Goal: Task Accomplishment & Management: Complete application form

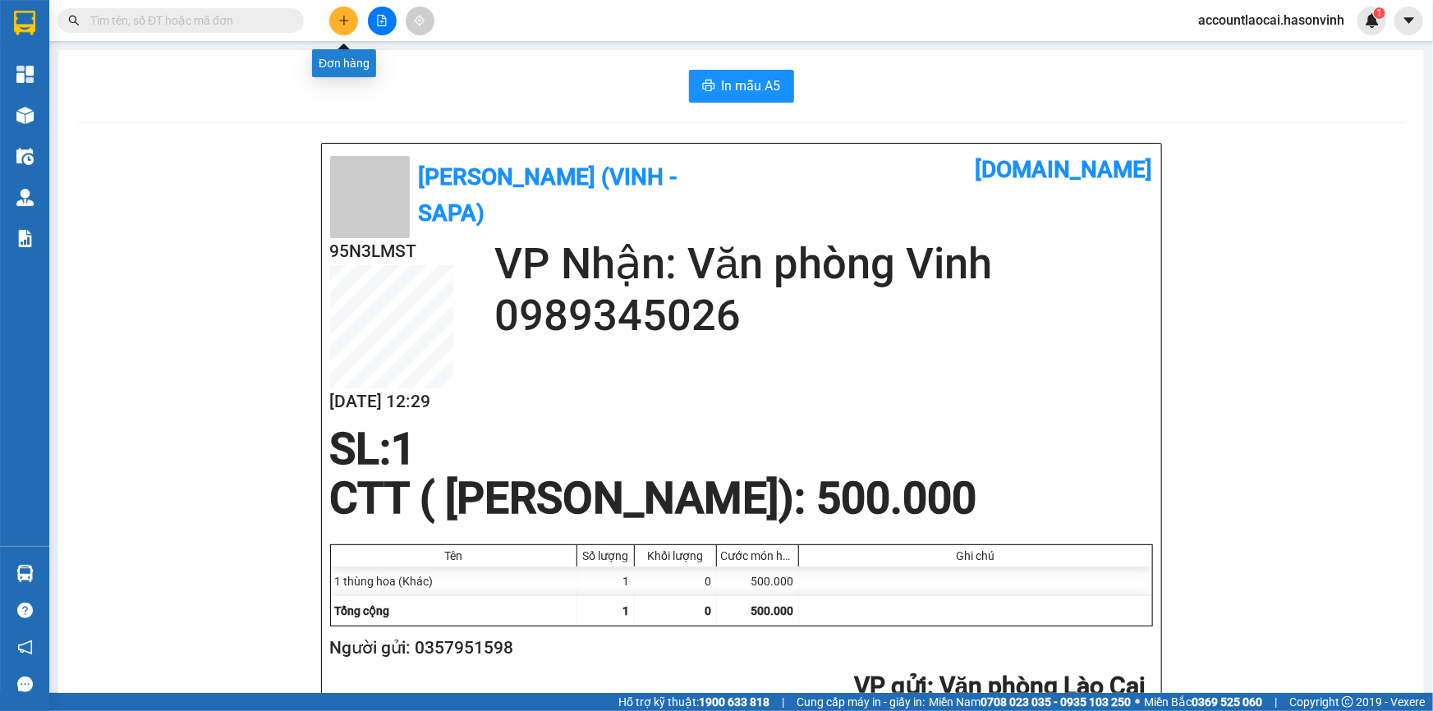
click at [340, 8] on button at bounding box center [343, 21] width 29 height 29
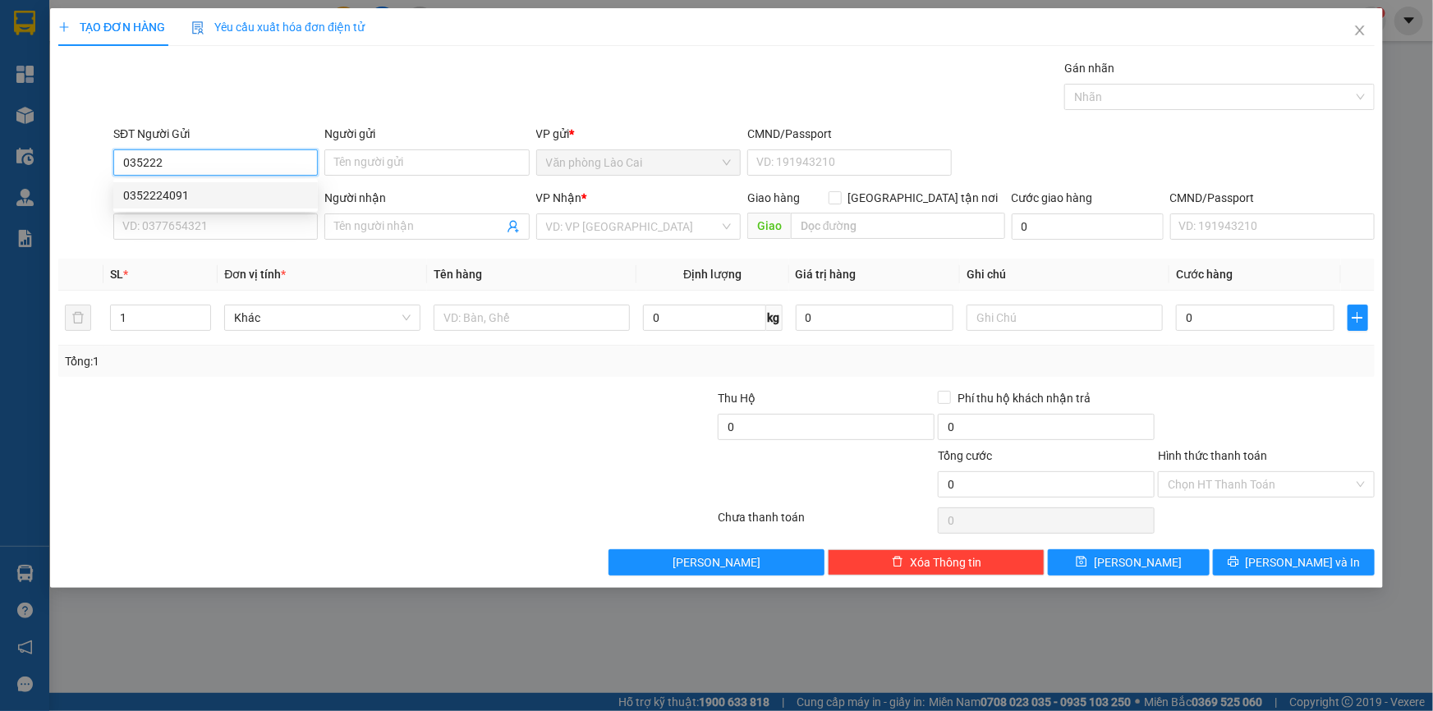
click at [281, 185] on div "0352224091" at bounding box center [215, 195] width 205 height 26
type input "0352224091"
type input "0971578048"
type input "dIỄN CHÂU"
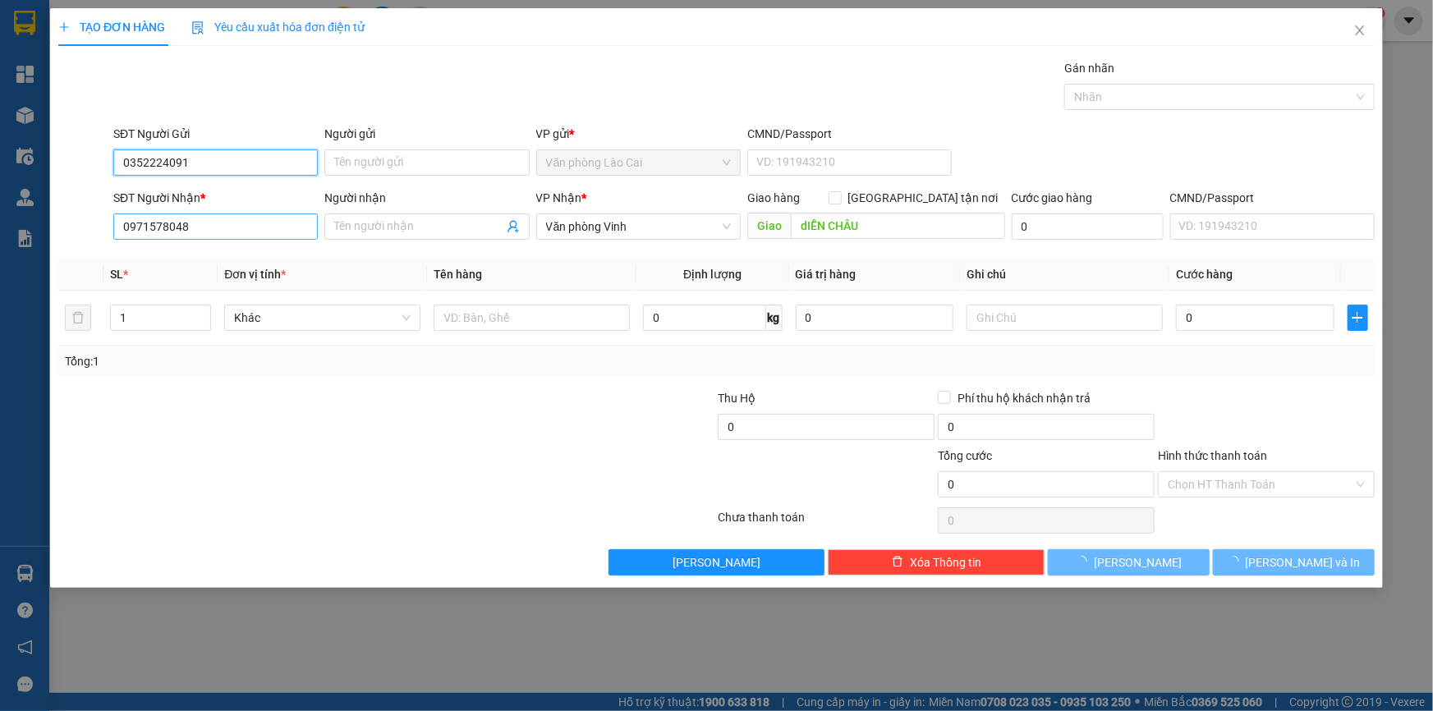
type input "50.000"
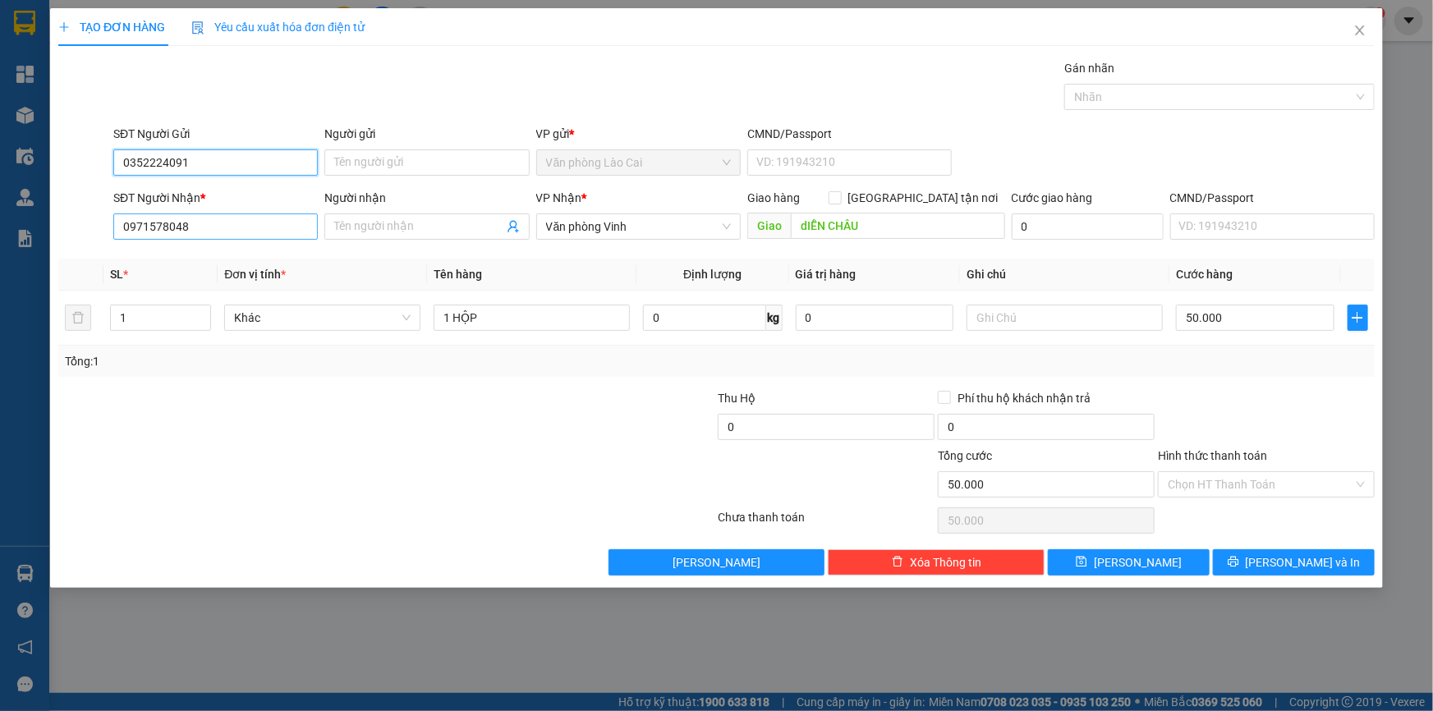
type input "0352224091"
click at [263, 222] on input "0971578048" at bounding box center [215, 227] width 205 height 26
drag, startPoint x: 263, startPoint y: 222, endPoint x: 90, endPoint y: 249, distance: 175.4
click at [90, 249] on div "Transit Pickup Surcharge Ids Transit Deliver Surcharge Ids Transit Deliver Surc…" at bounding box center [716, 317] width 1317 height 517
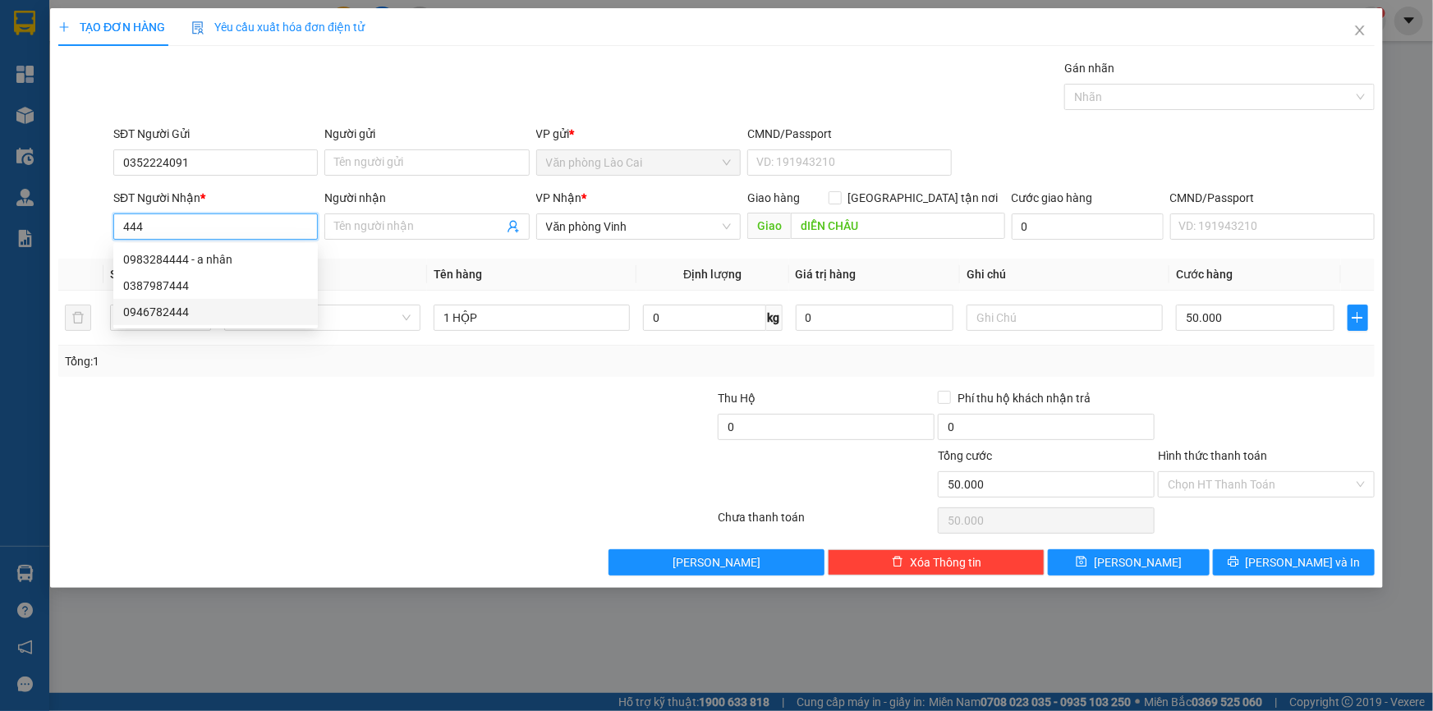
click at [211, 313] on div "0946782444" at bounding box center [215, 312] width 185 height 18
type input "0946782444"
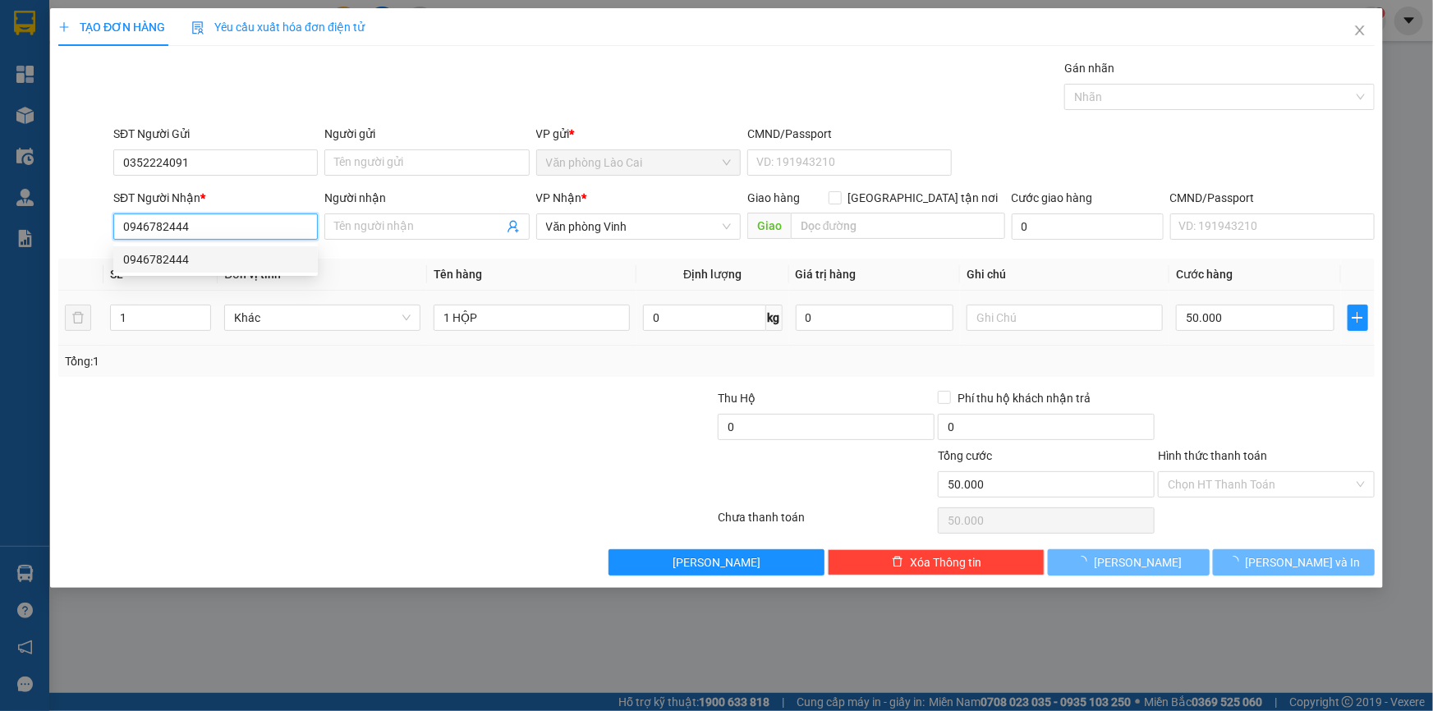
type input "60.000"
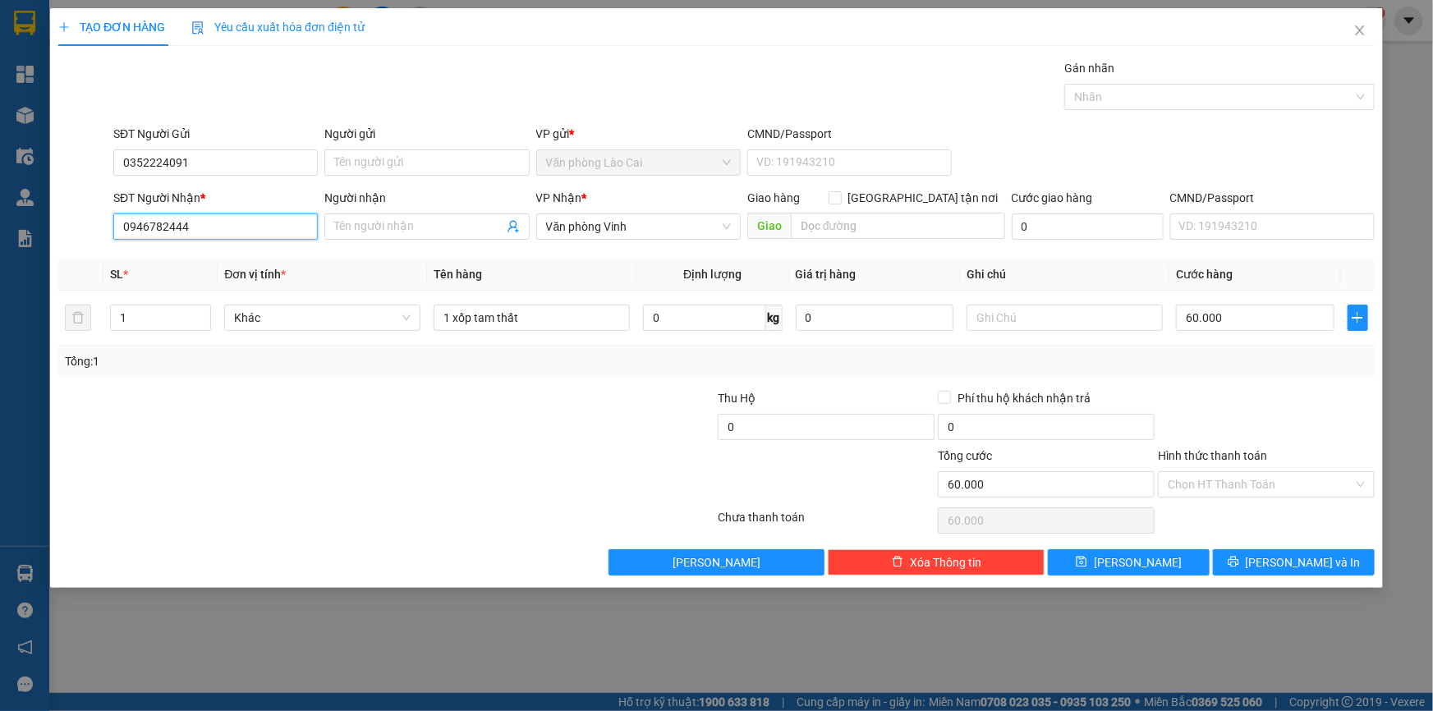
click at [195, 232] on input "0946782444" at bounding box center [215, 227] width 205 height 26
drag, startPoint x: 165, startPoint y: 230, endPoint x: 62, endPoint y: 230, distance: 102.7
click at [62, 230] on div "SĐT Người Nhận * 0946782444 Người nhận Tên người nhận VP Nhận * Văn phòng Vinh …" at bounding box center [717, 217] width 1320 height 57
click at [179, 290] on div "0387987444" at bounding box center [215, 286] width 185 height 18
type input "0387987444"
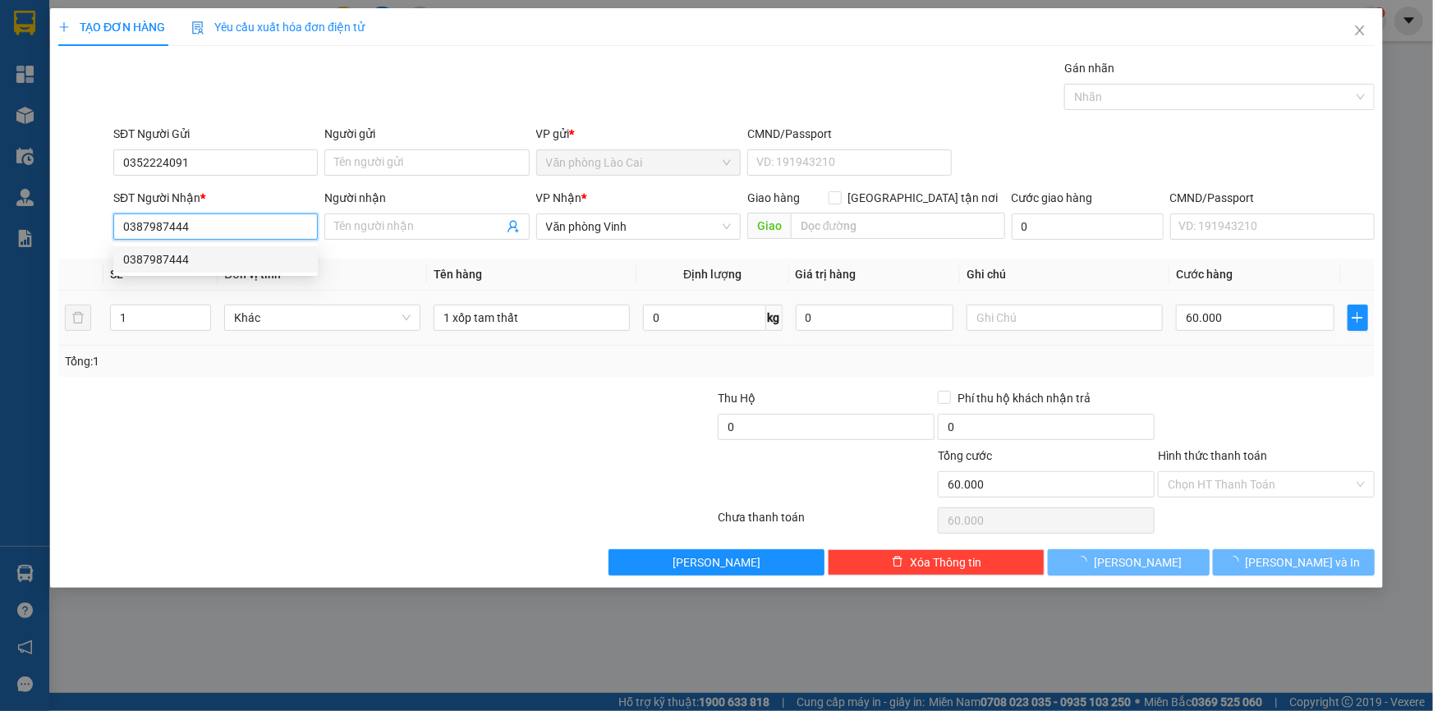
type input "80.000"
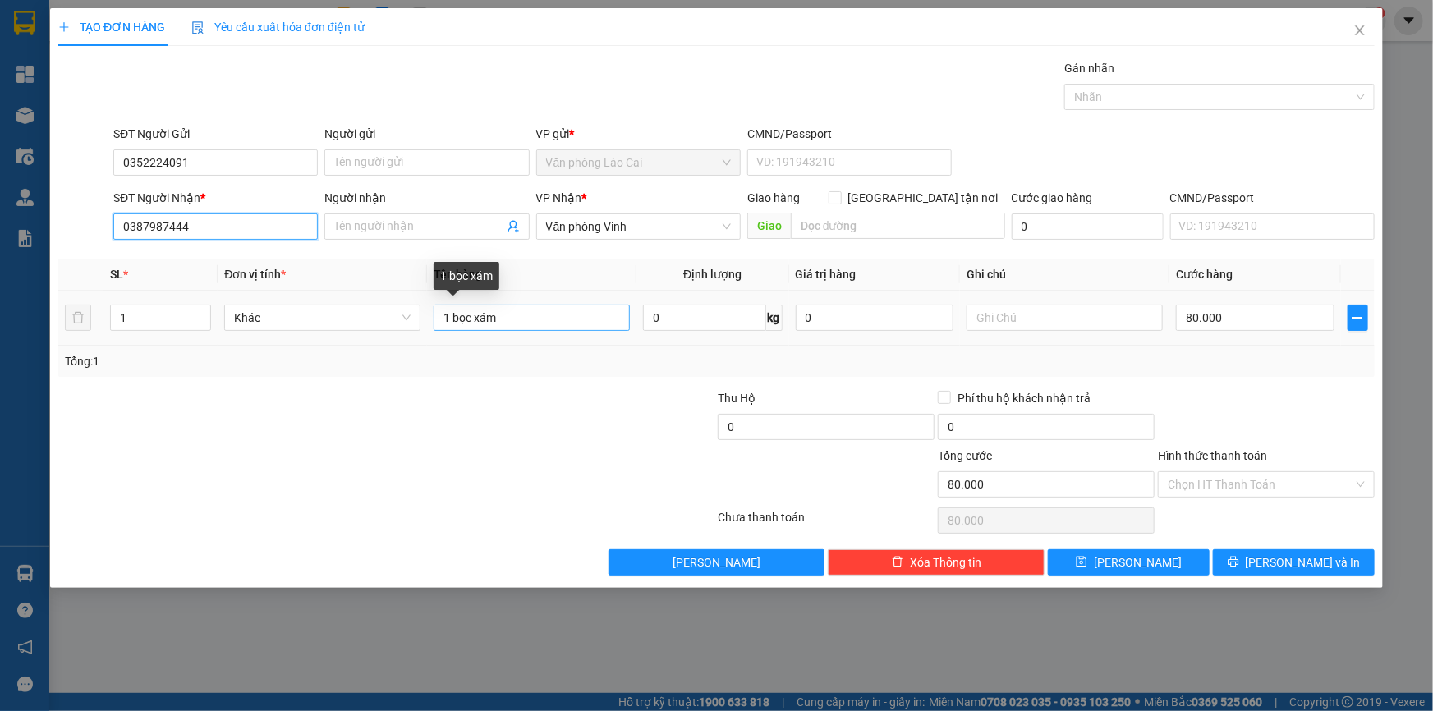
type input "0387987444"
click at [526, 321] on input "1 bọc xám" at bounding box center [532, 318] width 196 height 26
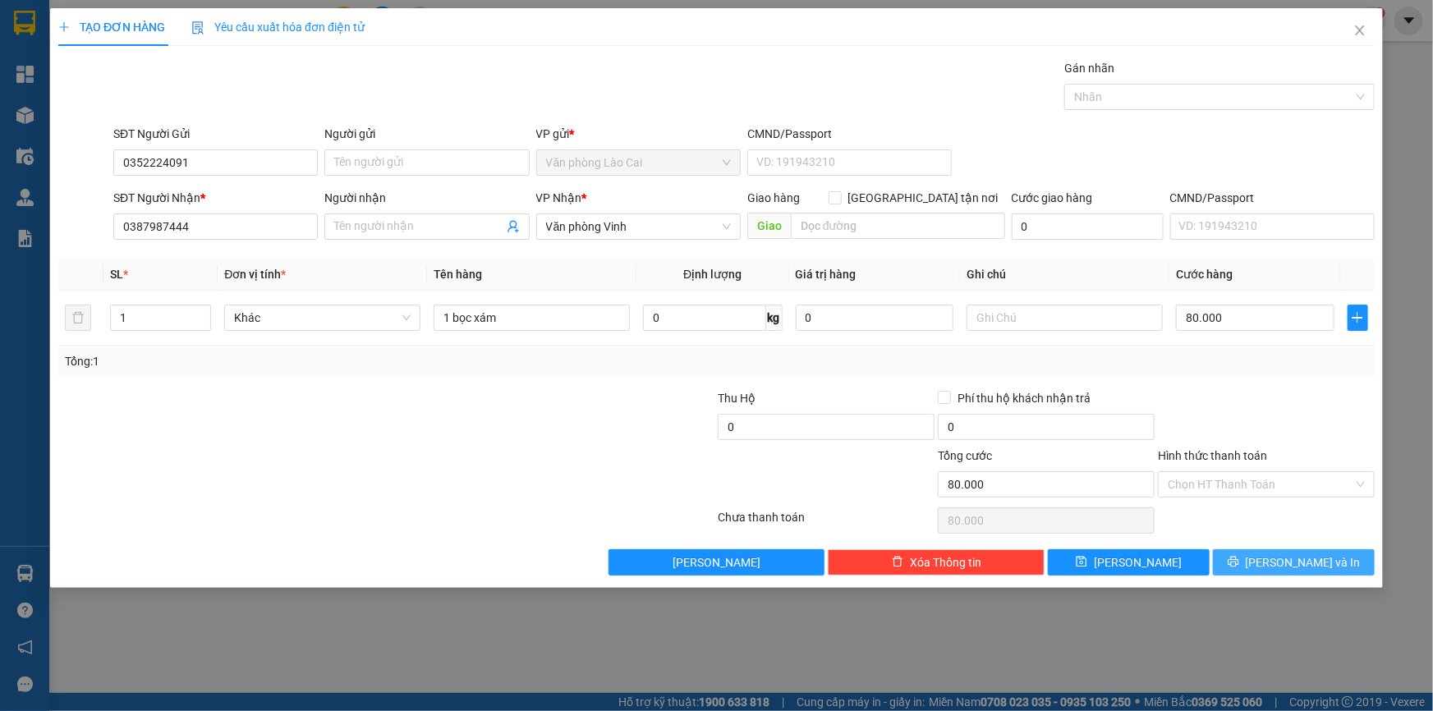
click at [1227, 552] on button "[PERSON_NAME] và In" at bounding box center [1294, 562] width 162 height 26
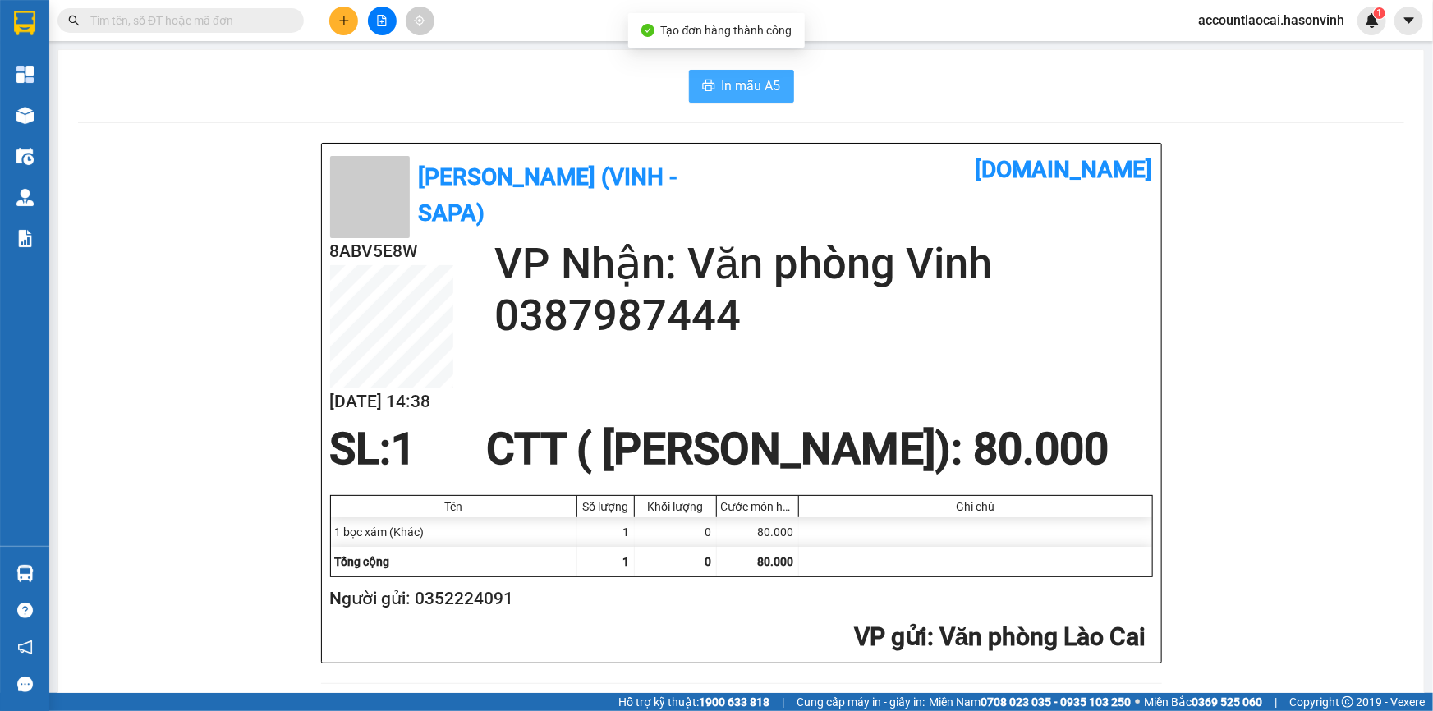
click at [733, 94] on span "In mẫu A5" at bounding box center [751, 86] width 59 height 21
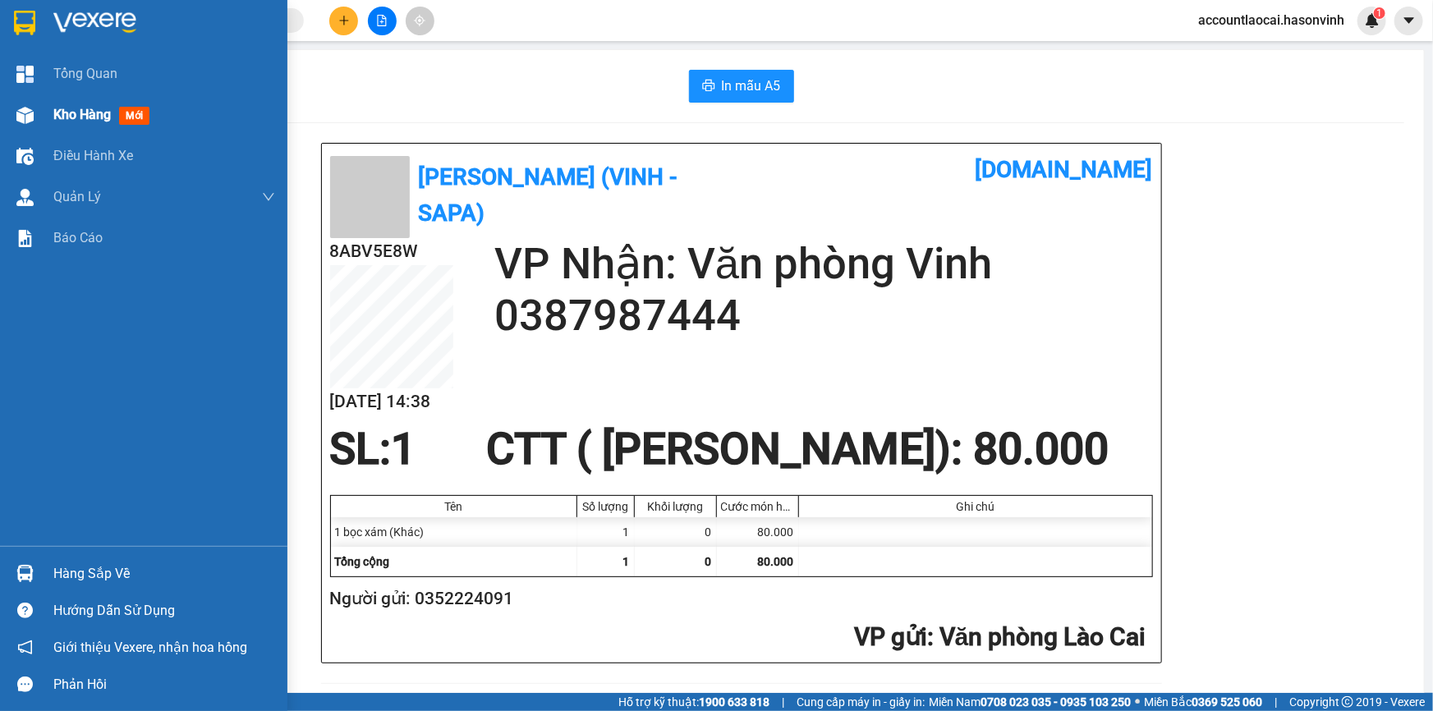
click at [71, 122] on span "Kho hàng" at bounding box center [81, 115] width 57 height 16
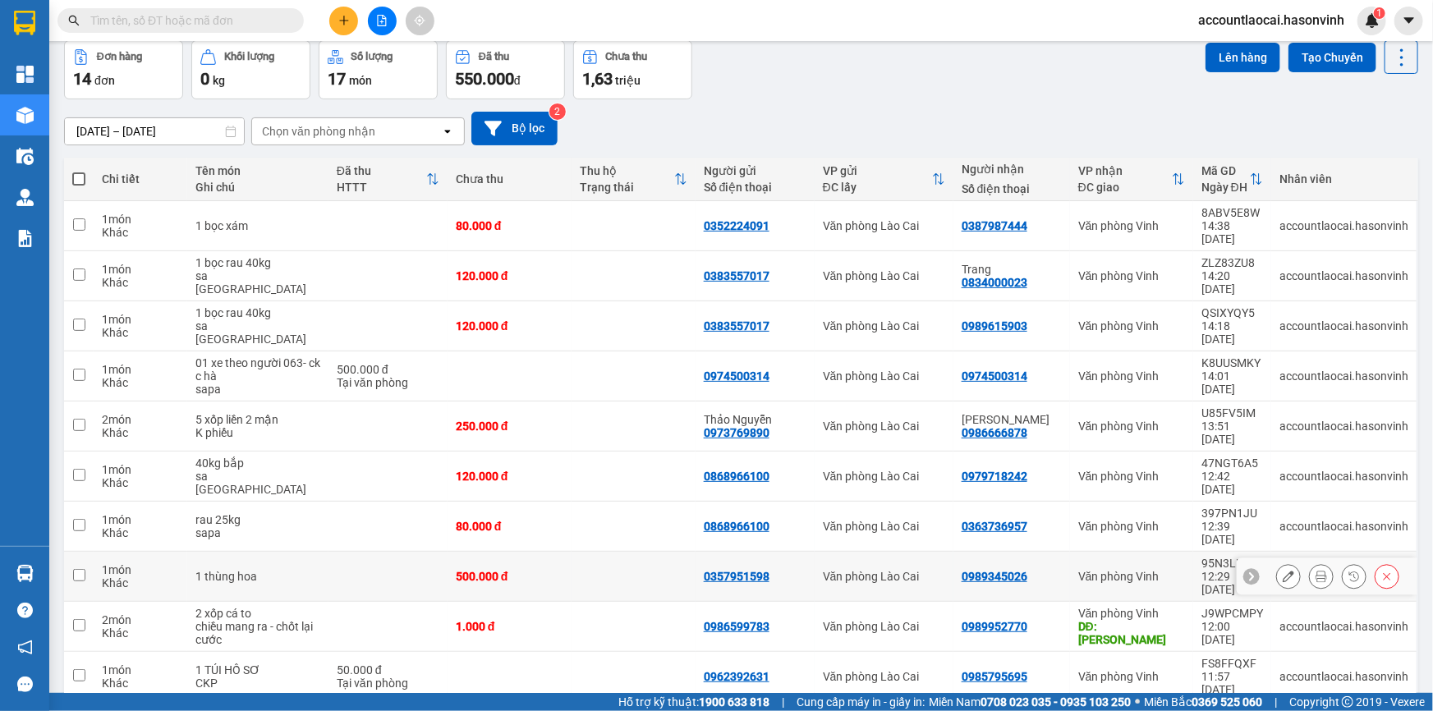
scroll to position [75, 0]
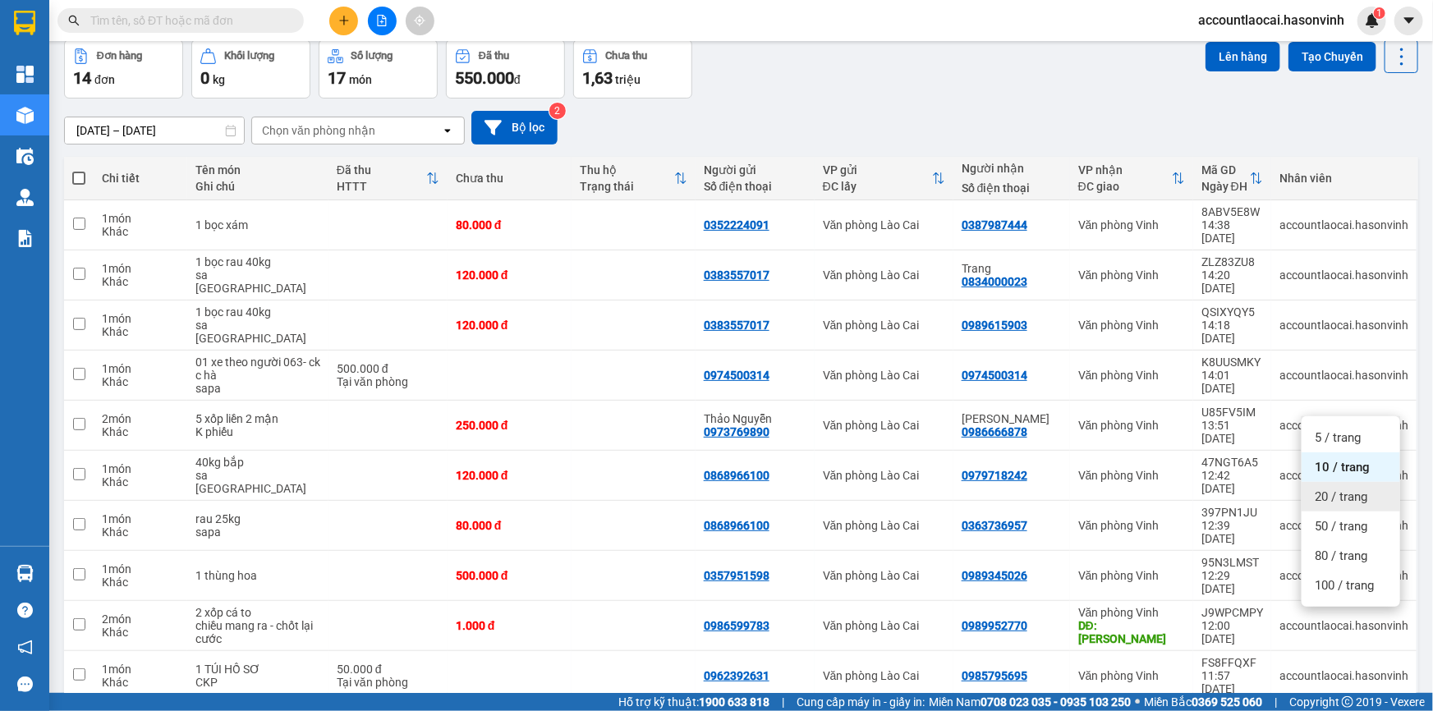
click at [1352, 493] on span "20 / trang" at bounding box center [1341, 497] width 53 height 16
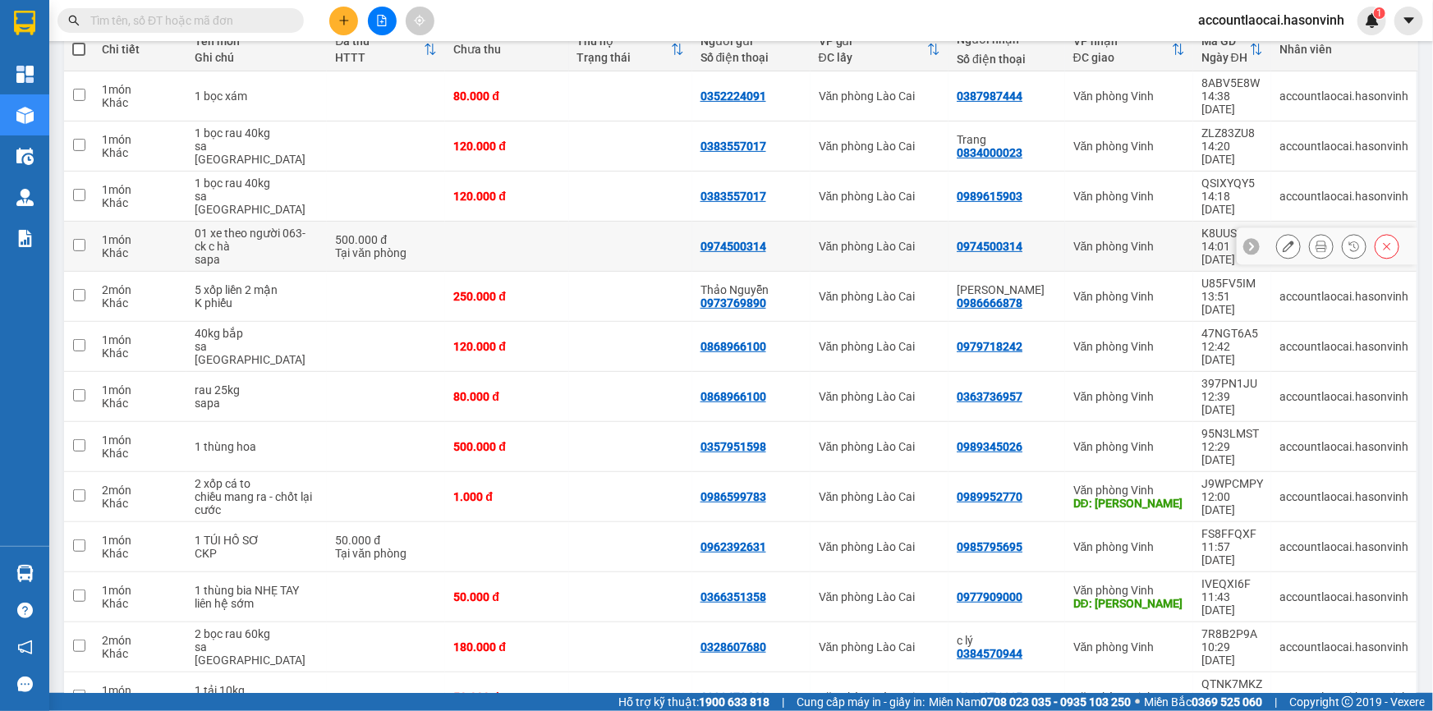
scroll to position [0, 0]
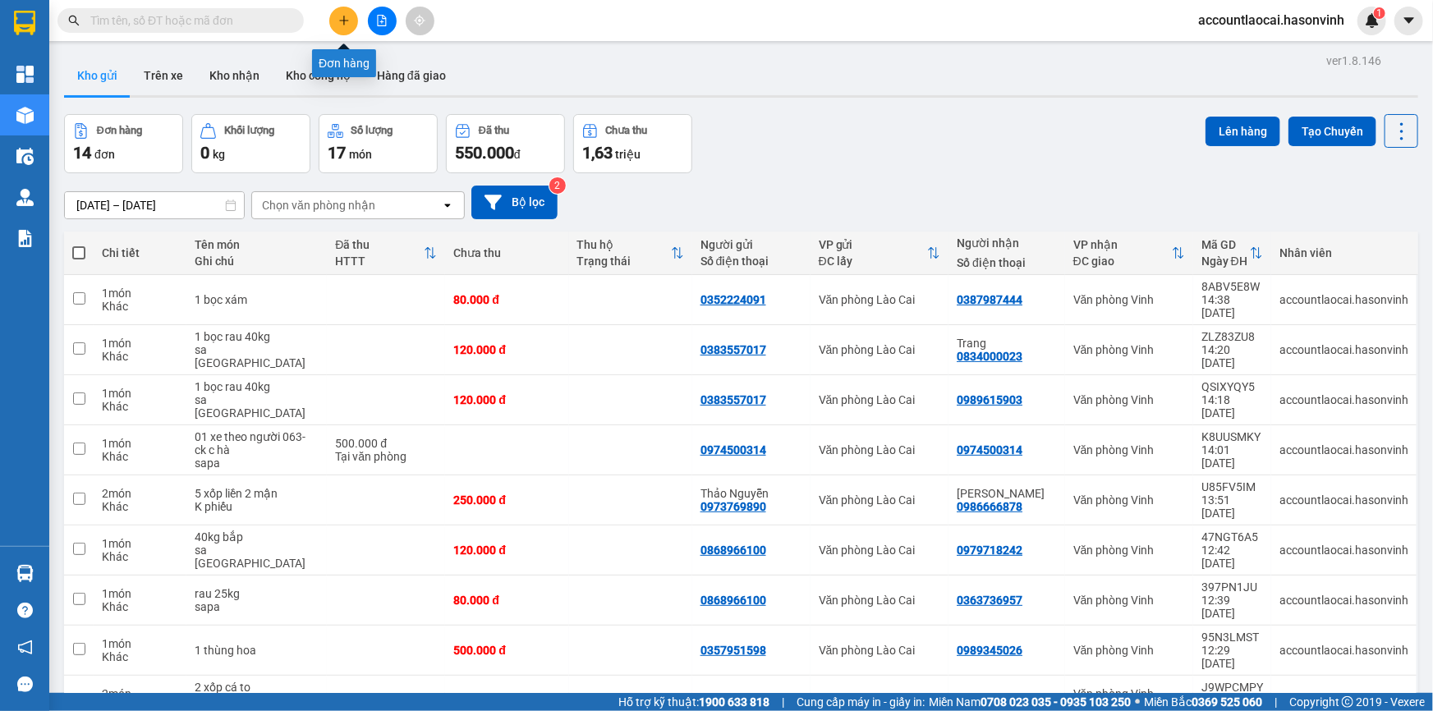
click at [343, 24] on icon "plus" at bounding box center [343, 20] width 1 height 9
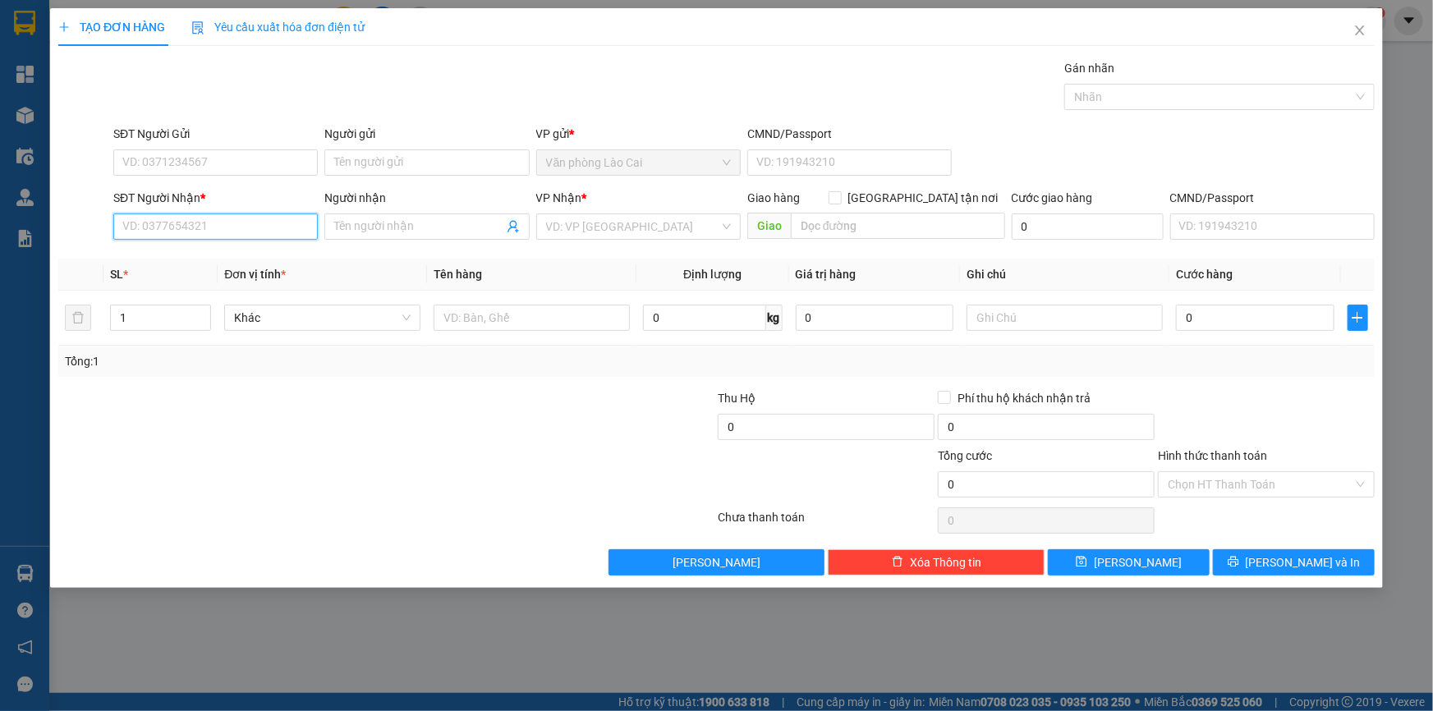
click at [270, 237] on input "SĐT Người Nhận *" at bounding box center [215, 227] width 205 height 26
click at [224, 262] on div "0964241684" at bounding box center [215, 260] width 185 height 18
type input "0964241684"
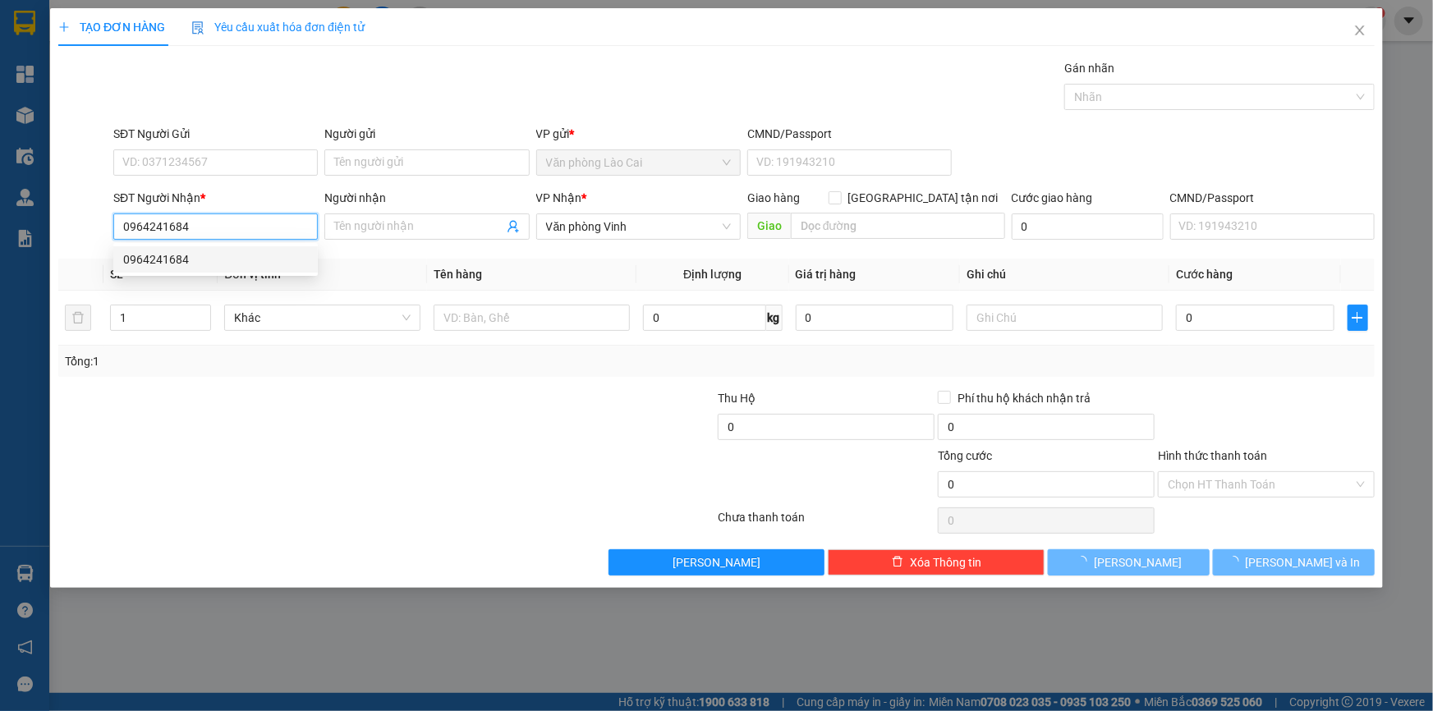
type input "300.000"
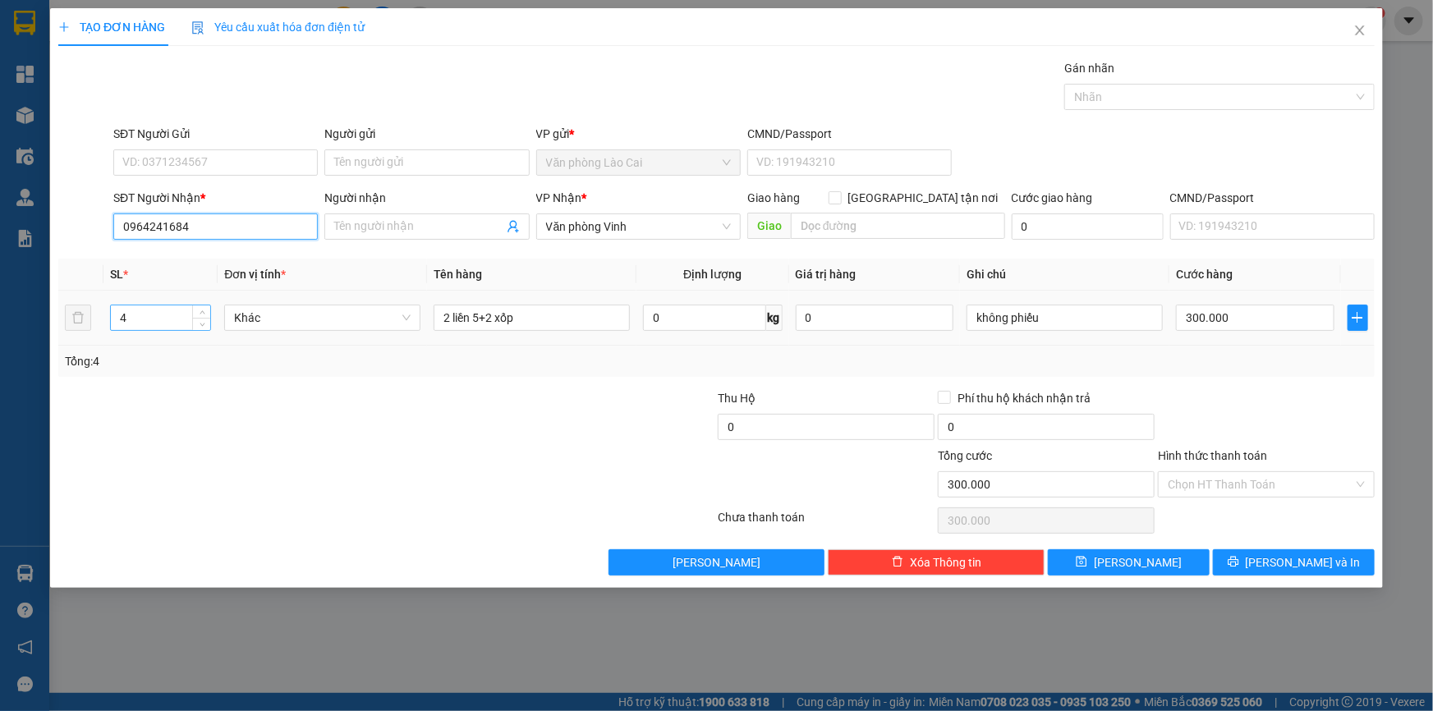
type input "0964241684"
click at [149, 320] on input "4" at bounding box center [160, 318] width 99 height 25
drag, startPoint x: 216, startPoint y: 222, endPoint x: 65, endPoint y: 239, distance: 152.1
click at [65, 239] on div "SĐT Người Nhận * 0964241684 0964241684 Người nhận Tên người nhận VP Nhận * Văn …" at bounding box center [717, 217] width 1320 height 57
click at [173, 255] on div "0964241684" at bounding box center [215, 260] width 185 height 18
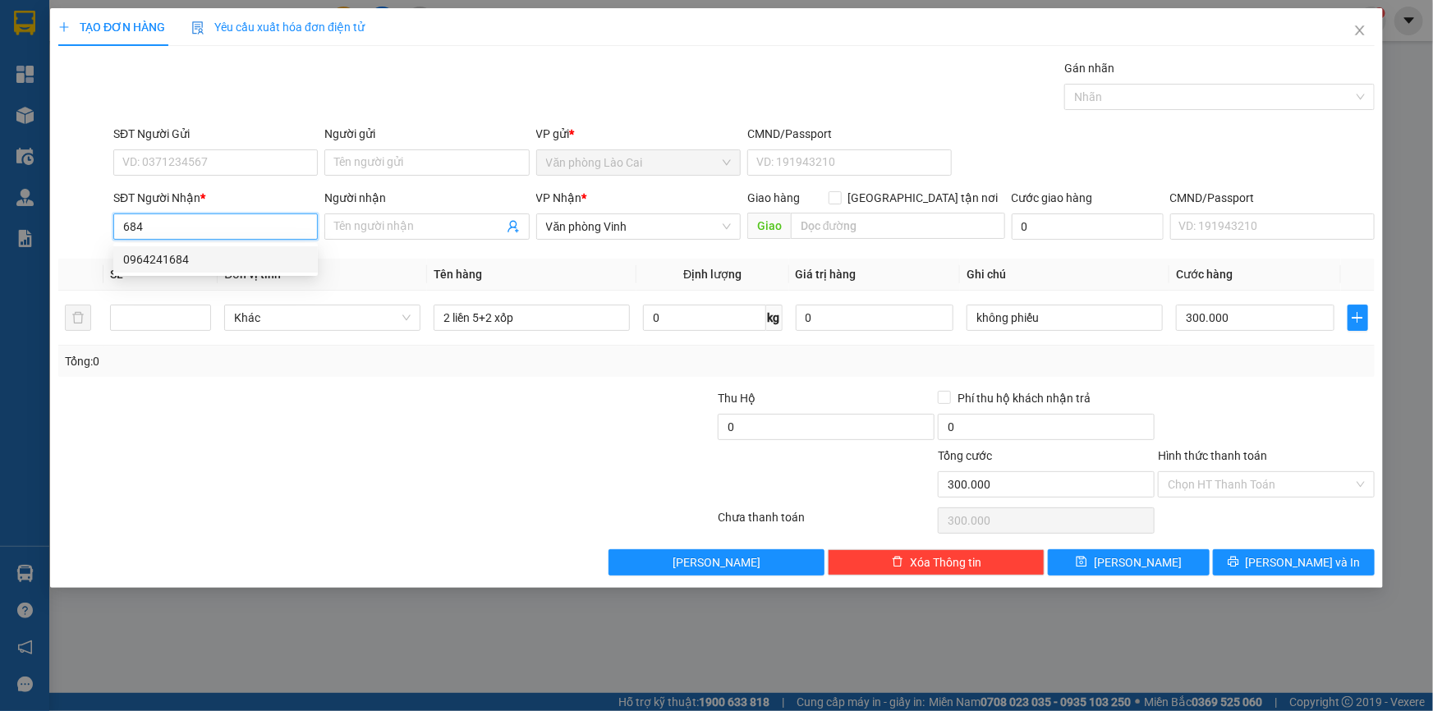
type input "0964241684"
type input "4"
click at [172, 321] on input "4" at bounding box center [160, 318] width 99 height 25
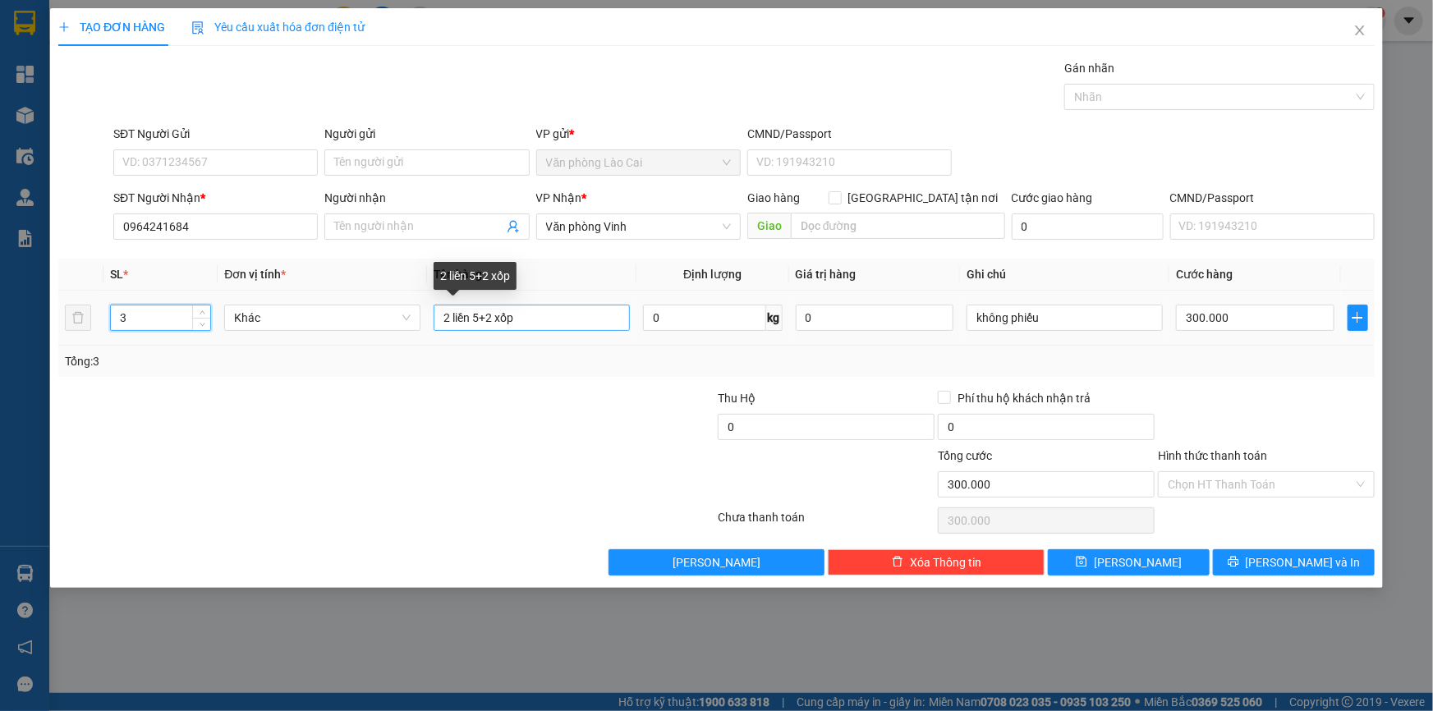
type input "3"
drag, startPoint x: 494, startPoint y: 316, endPoint x: 439, endPoint y: 328, distance: 57.0
click at [439, 328] on input "2 liền 5+2 xốp" at bounding box center [532, 318] width 196 height 26
type input "3 xốp"
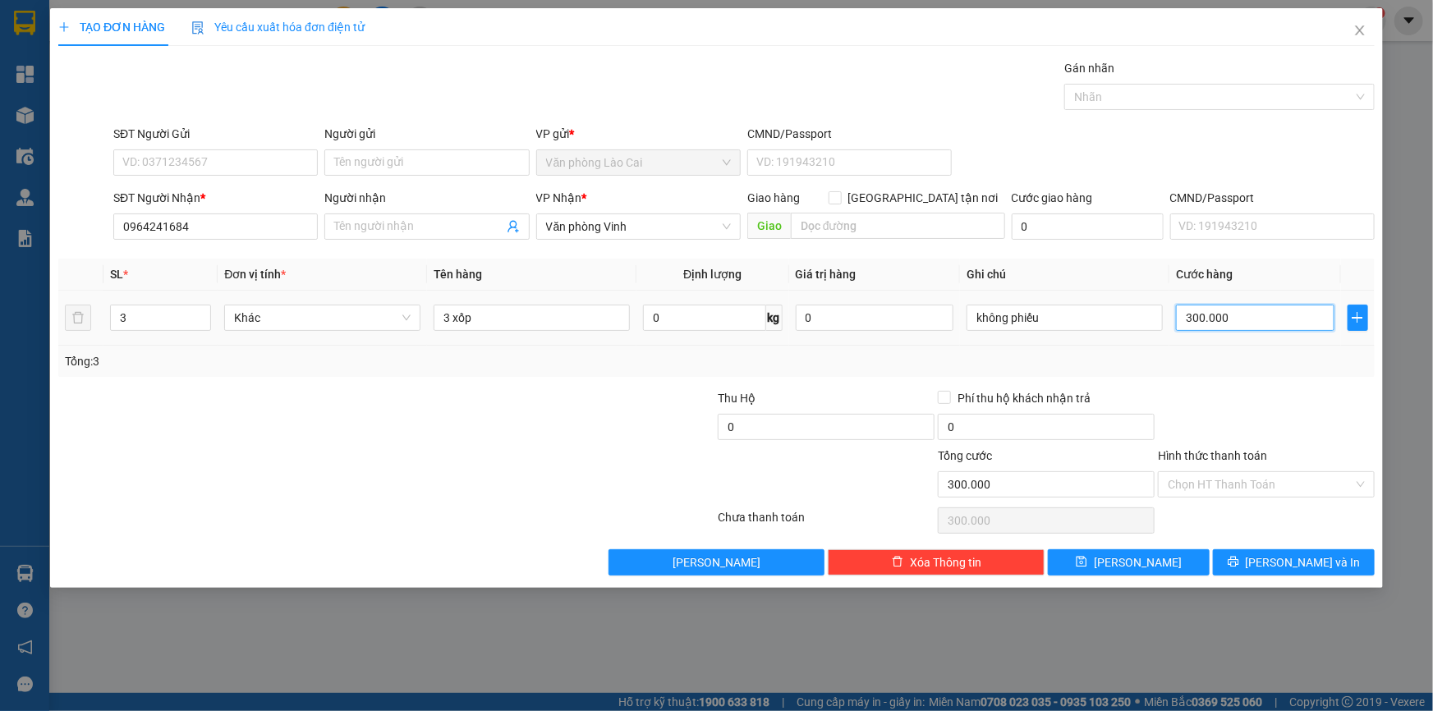
click at [1248, 314] on input "300.000" at bounding box center [1255, 318] width 159 height 26
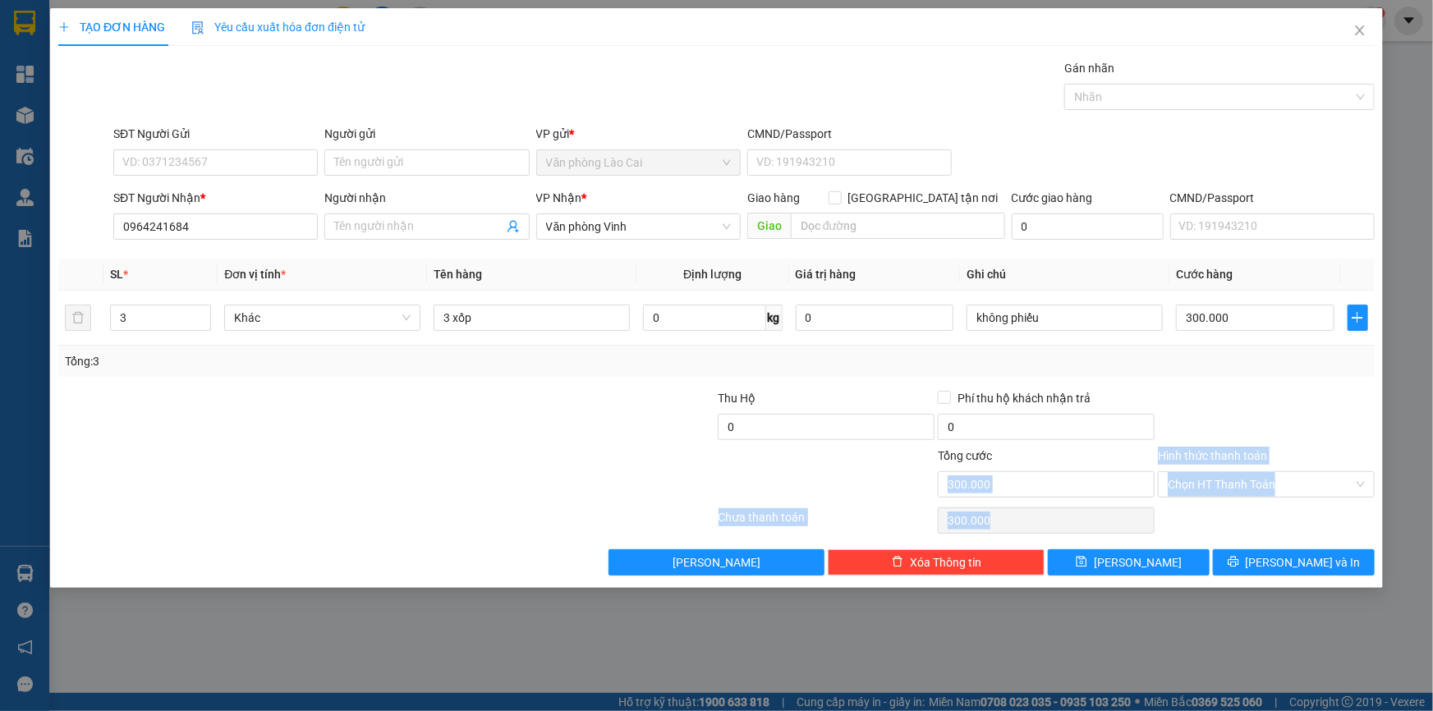
drag, startPoint x: 1137, startPoint y: 581, endPoint x: 1090, endPoint y: 515, distance: 80.7
click at [1092, 485] on div "TẠO ĐƠN HÀNG Yêu cầu xuất hóa đơn điện tử Transit Pickup Surcharge Ids Transit …" at bounding box center [716, 298] width 1333 height 580
click at [1107, 559] on button "[PERSON_NAME]" at bounding box center [1129, 562] width 162 height 26
type input "0"
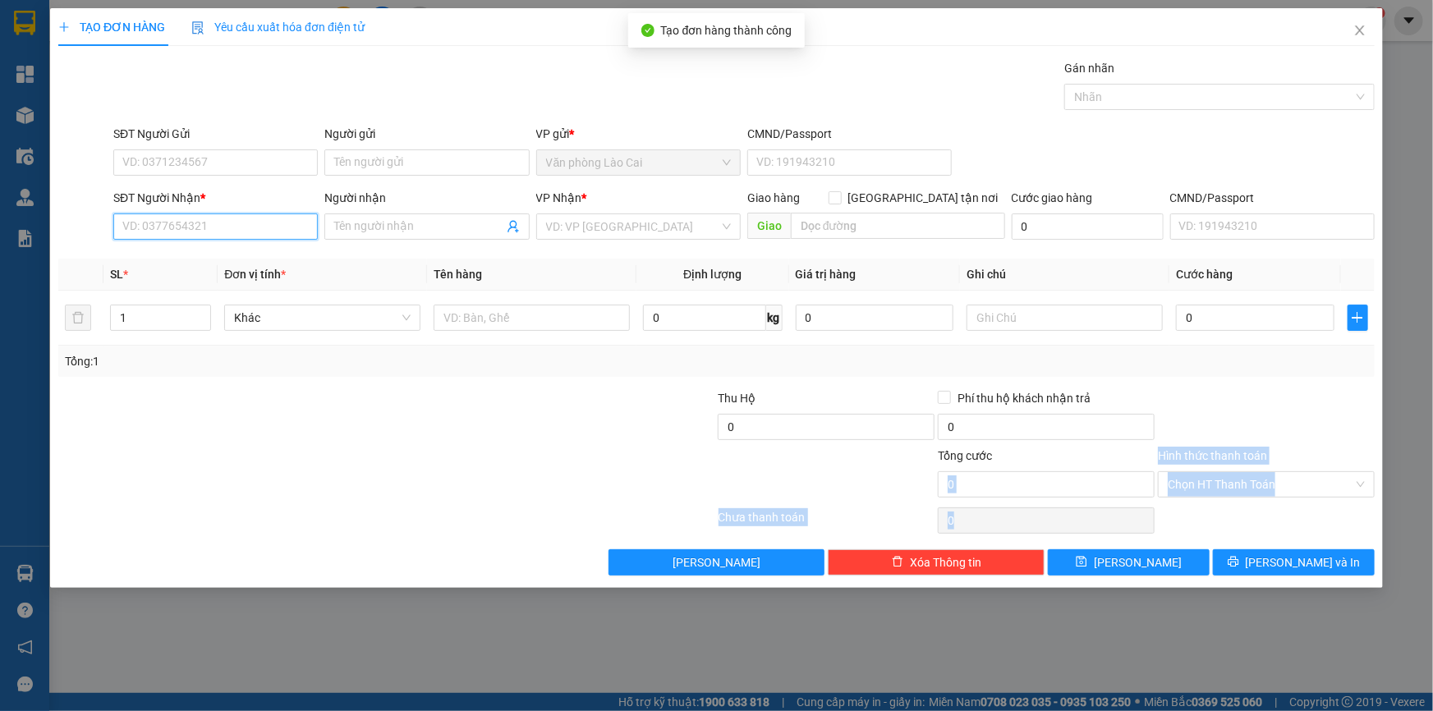
click at [209, 233] on input "SĐT Người Nhận *" at bounding box center [215, 227] width 205 height 26
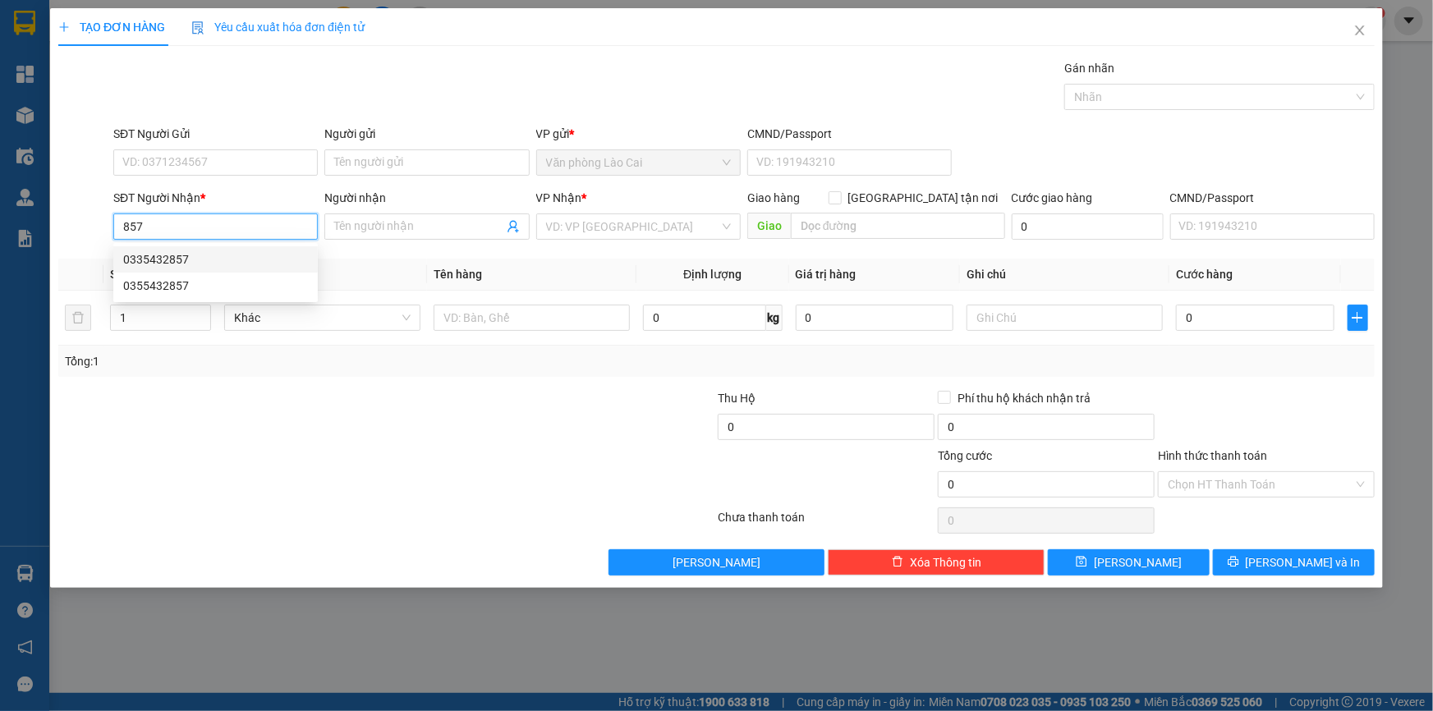
click at [211, 259] on div "0335432857" at bounding box center [215, 260] width 185 height 18
type input "0335432857"
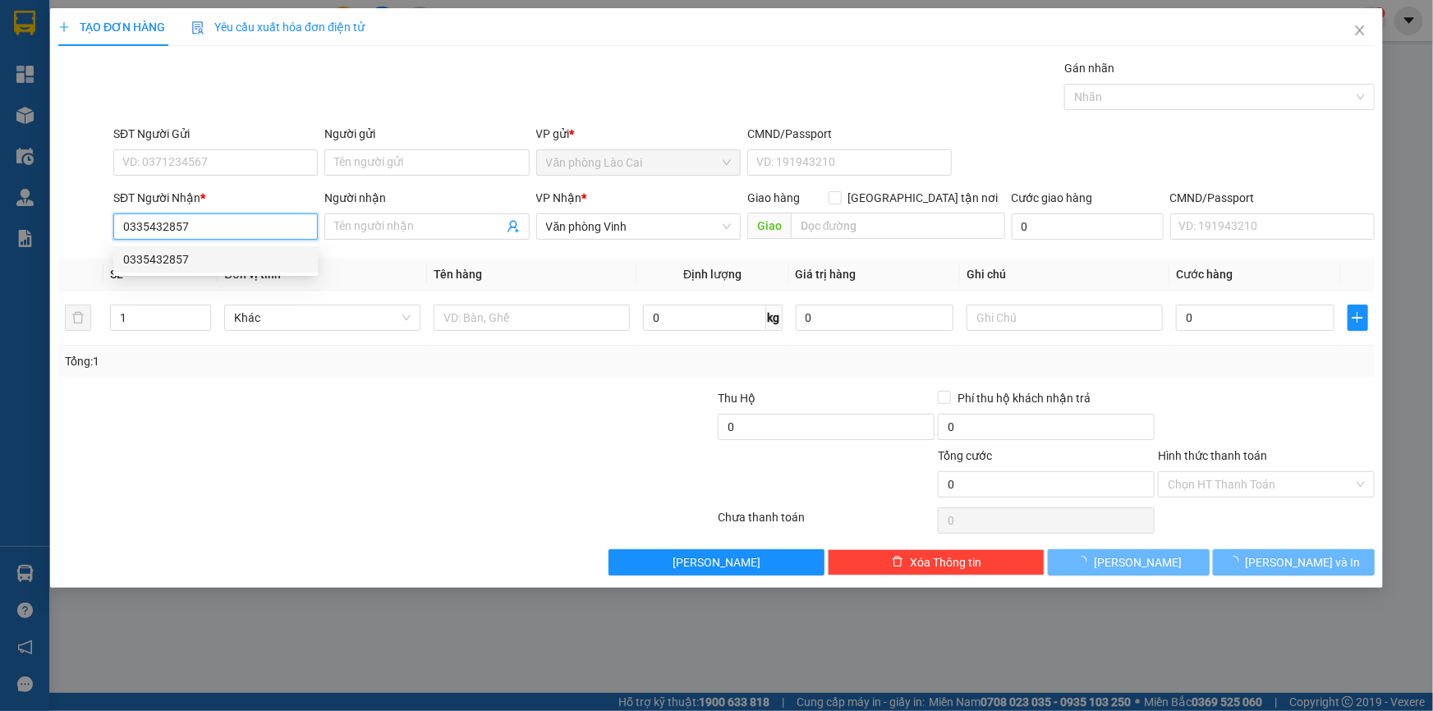
type input "300.000"
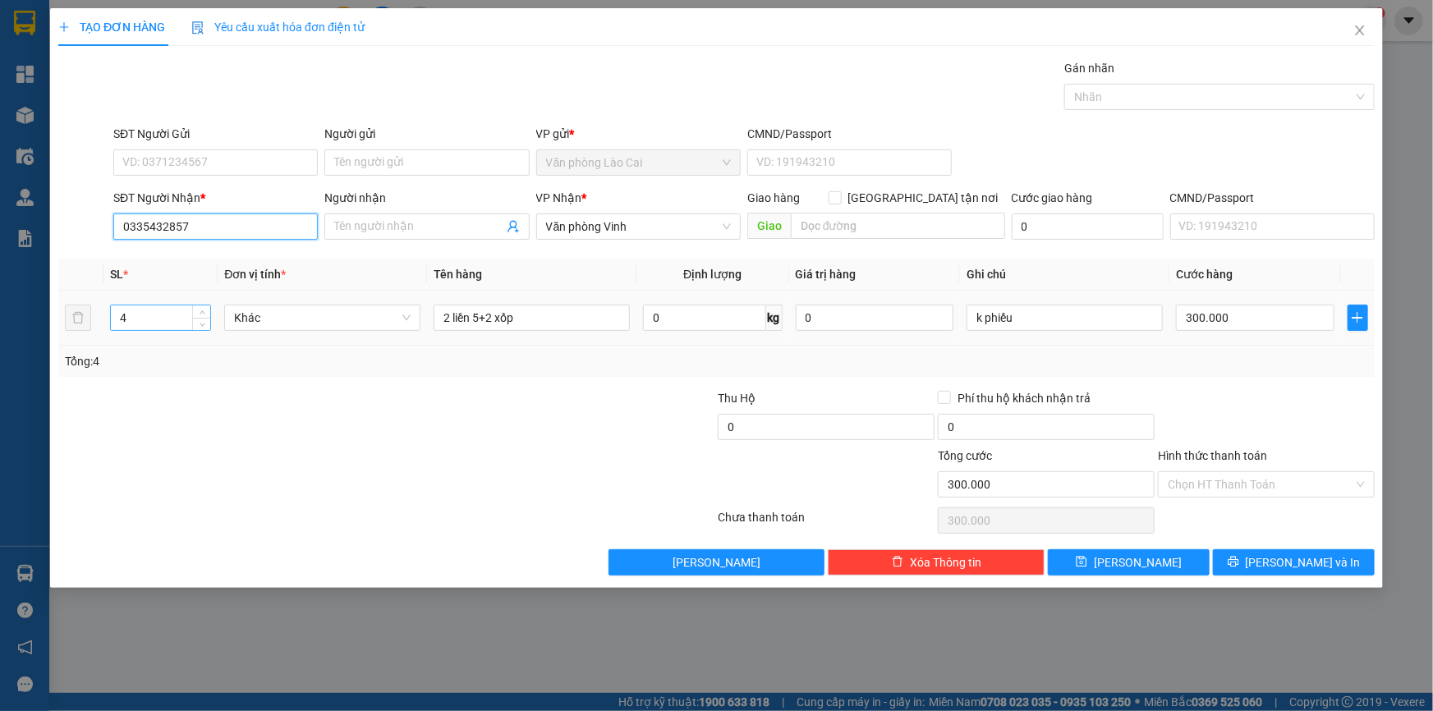
type input "0335432857"
click at [179, 320] on input "4" at bounding box center [160, 318] width 99 height 25
type input "2"
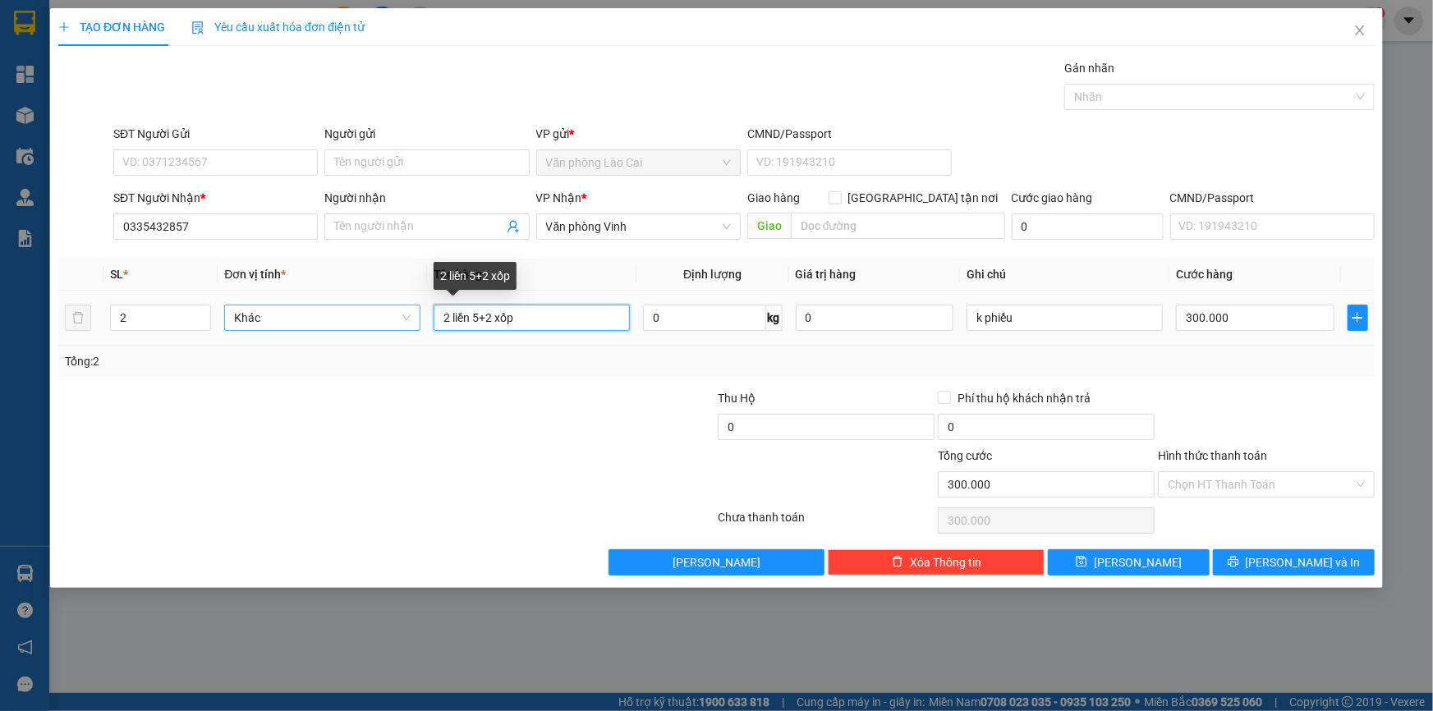
drag, startPoint x: 485, startPoint y: 324, endPoint x: 402, endPoint y: 324, distance: 83.0
click at [402, 324] on tr "2 Khác 2 liền 5+2 xốp 0 kg 0 k phiếu 300.000" at bounding box center [716, 318] width 1317 height 55
type input "2 xốp"
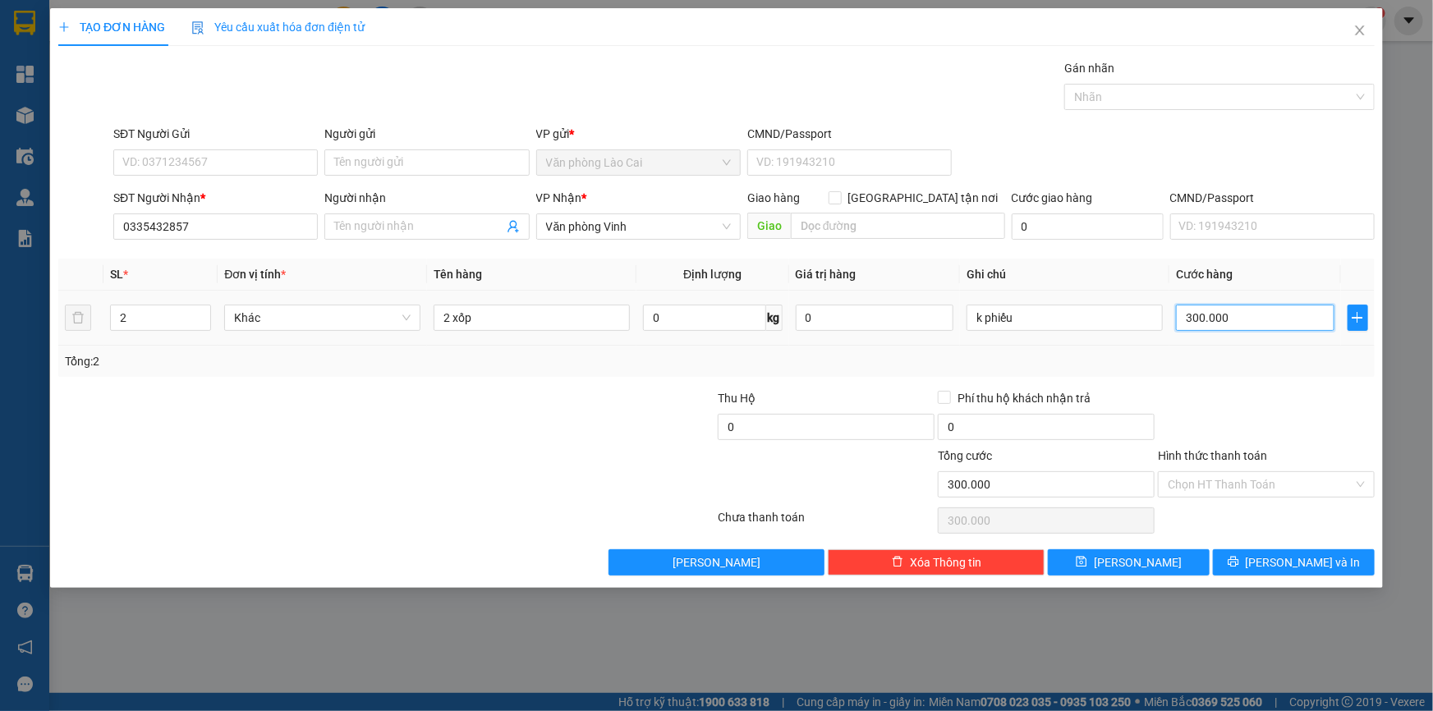
type input "2"
type input "2.000"
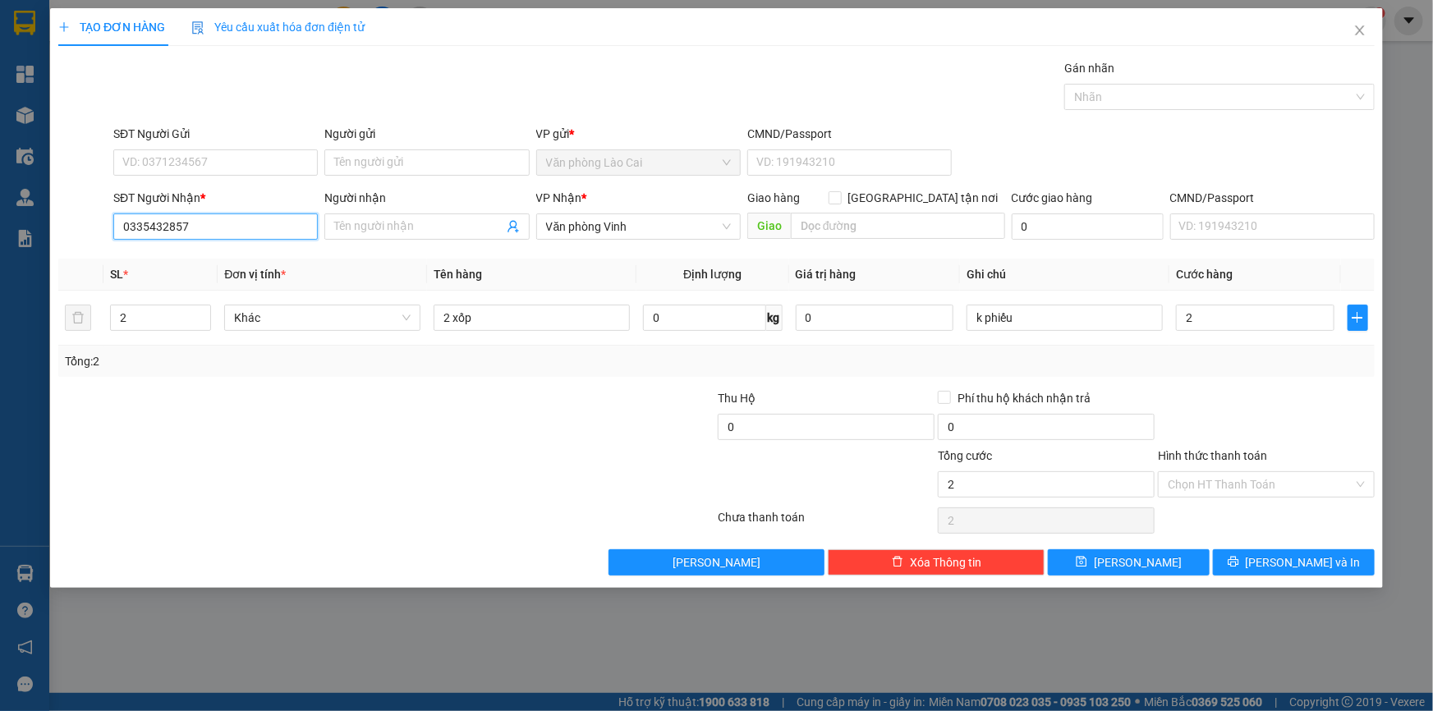
type input "2.000"
click at [191, 222] on input "0335432857" at bounding box center [215, 227] width 205 height 26
click at [190, 251] on div "0335432857" at bounding box center [215, 260] width 185 height 18
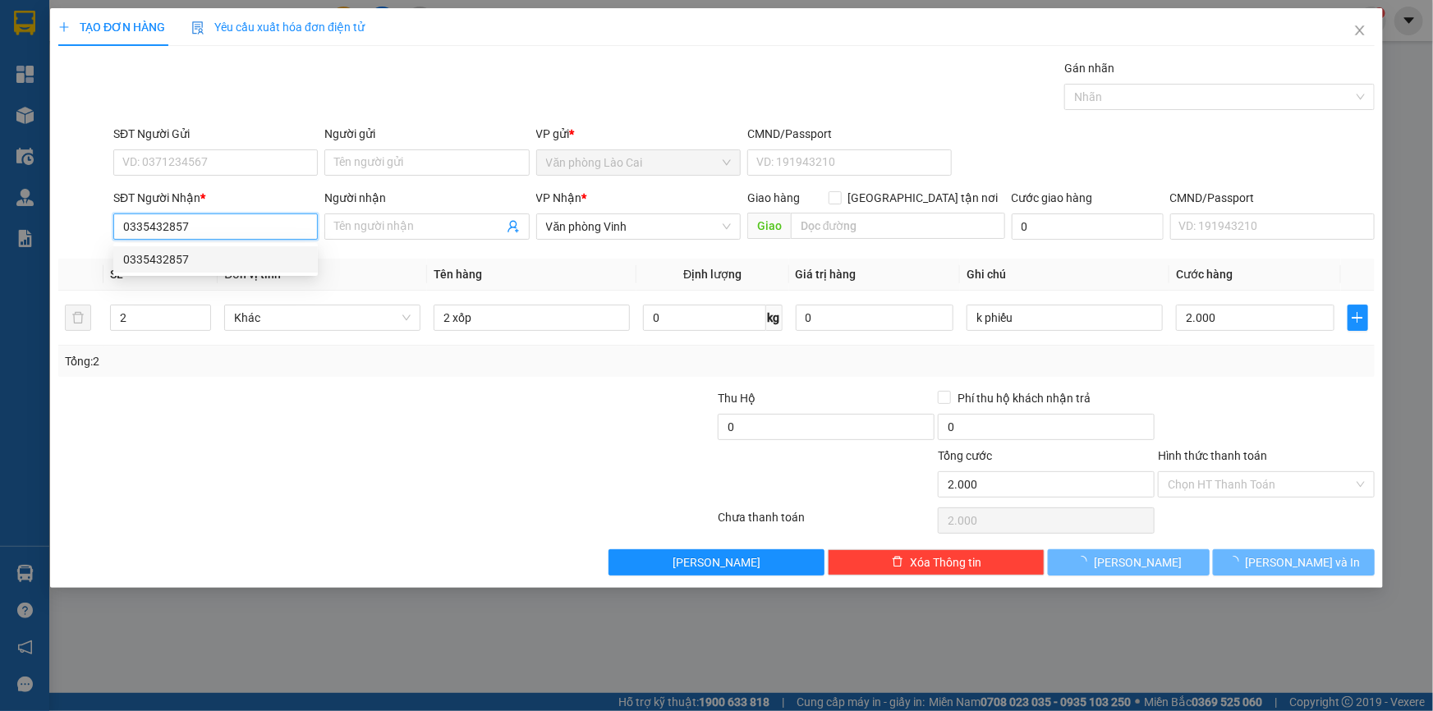
type input "300.000"
type input "4"
type input "2 liền 5+2 xốp"
type input "300.000"
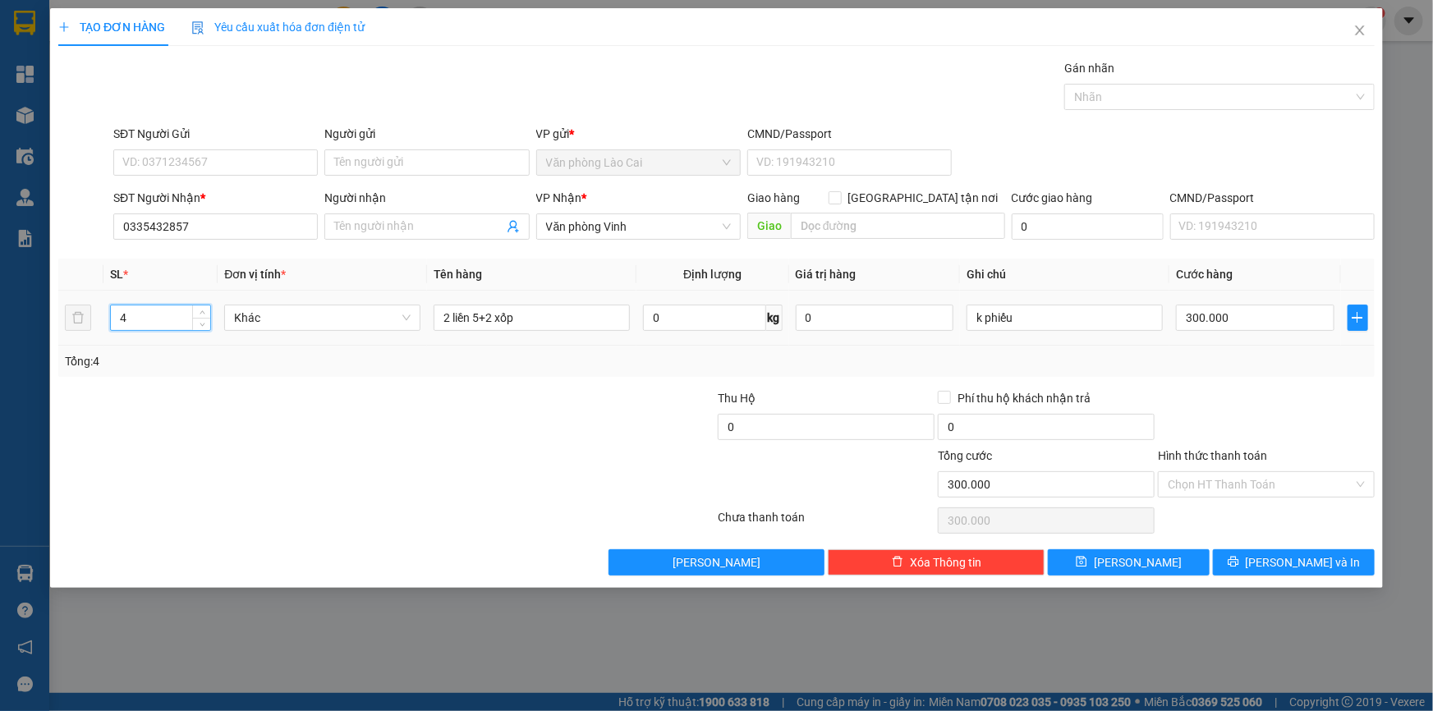
click at [182, 320] on input "4" at bounding box center [160, 318] width 99 height 25
type input "2"
drag, startPoint x: 489, startPoint y: 322, endPoint x: 407, endPoint y: 329, distance: 82.4
click at [407, 329] on tr "2 Khác 2 liền 5+2 xốp 0 kg 0 k phiếu 300.000" at bounding box center [716, 318] width 1317 height 55
type input "2 xốp"
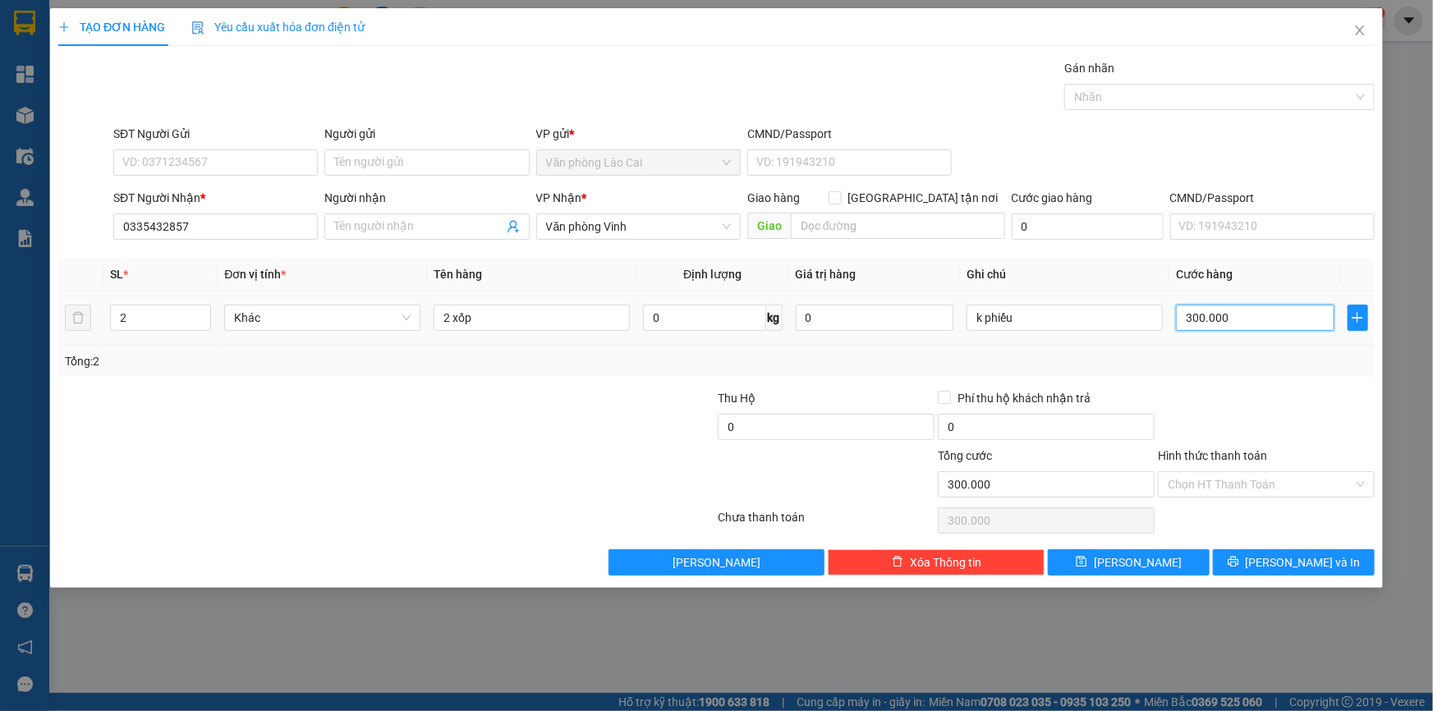
click at [1251, 320] on input "300.000" at bounding box center [1255, 318] width 159 height 26
type input "2"
type input "20"
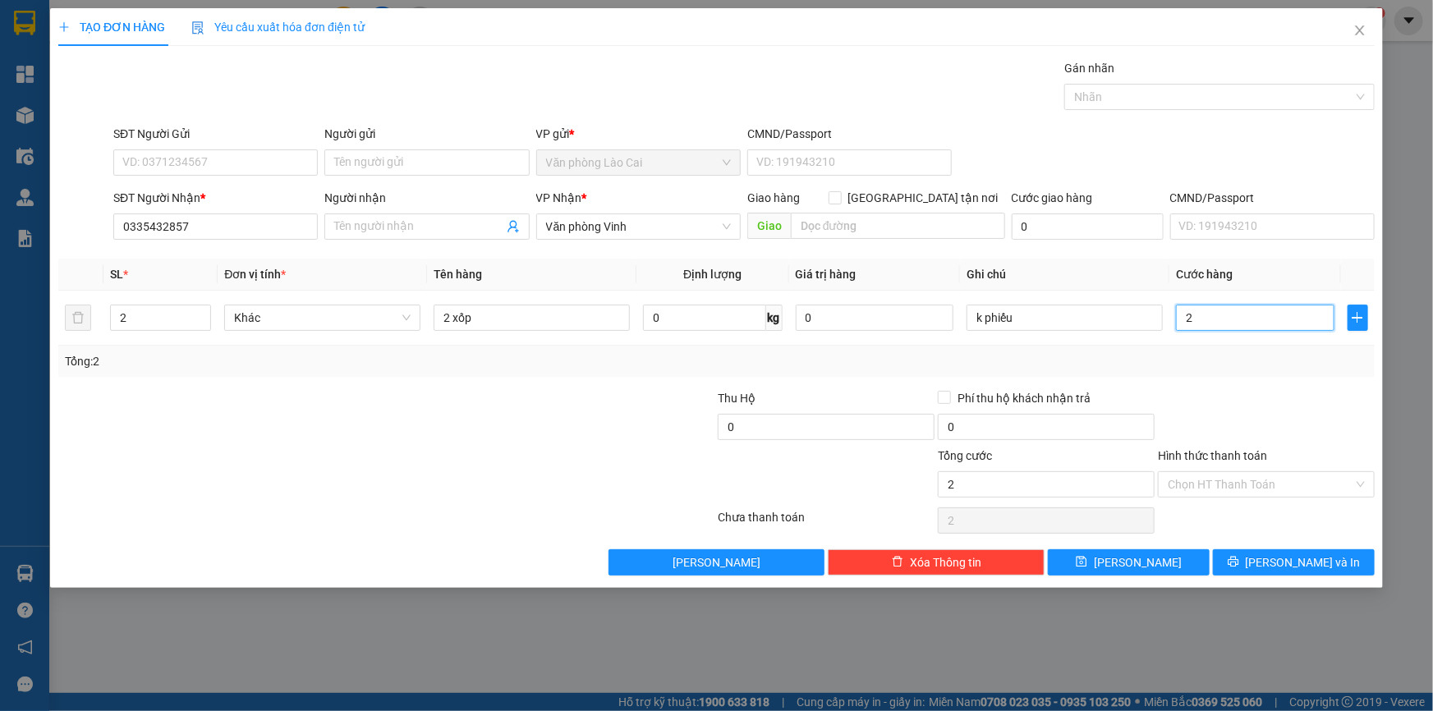
type input "20"
type input "200"
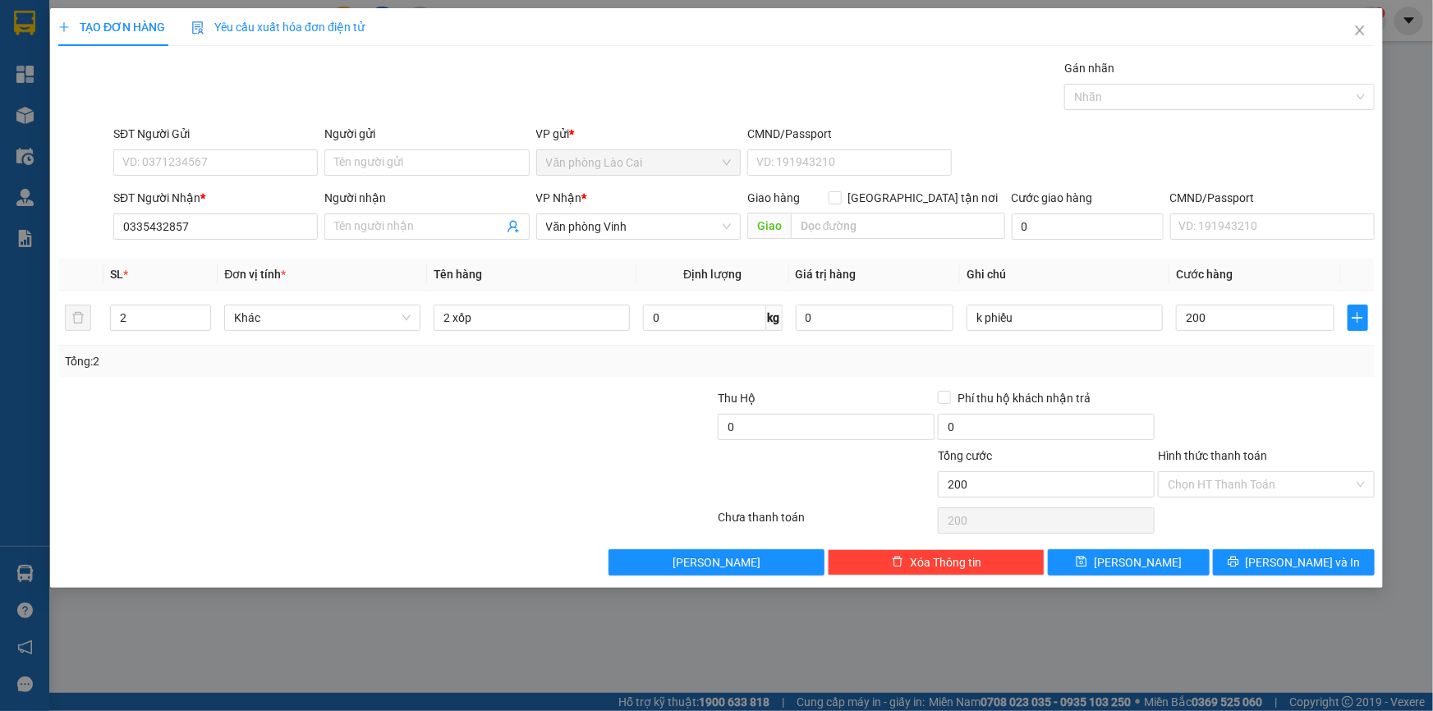
type input "200.000"
click at [1419, 592] on div "TẠO ĐƠN HÀNG Yêu cầu xuất hóa đơn điện tử Transit Pickup Surcharge Ids Transit …" at bounding box center [716, 355] width 1433 height 711
click at [1151, 566] on button "[PERSON_NAME]" at bounding box center [1129, 562] width 162 height 26
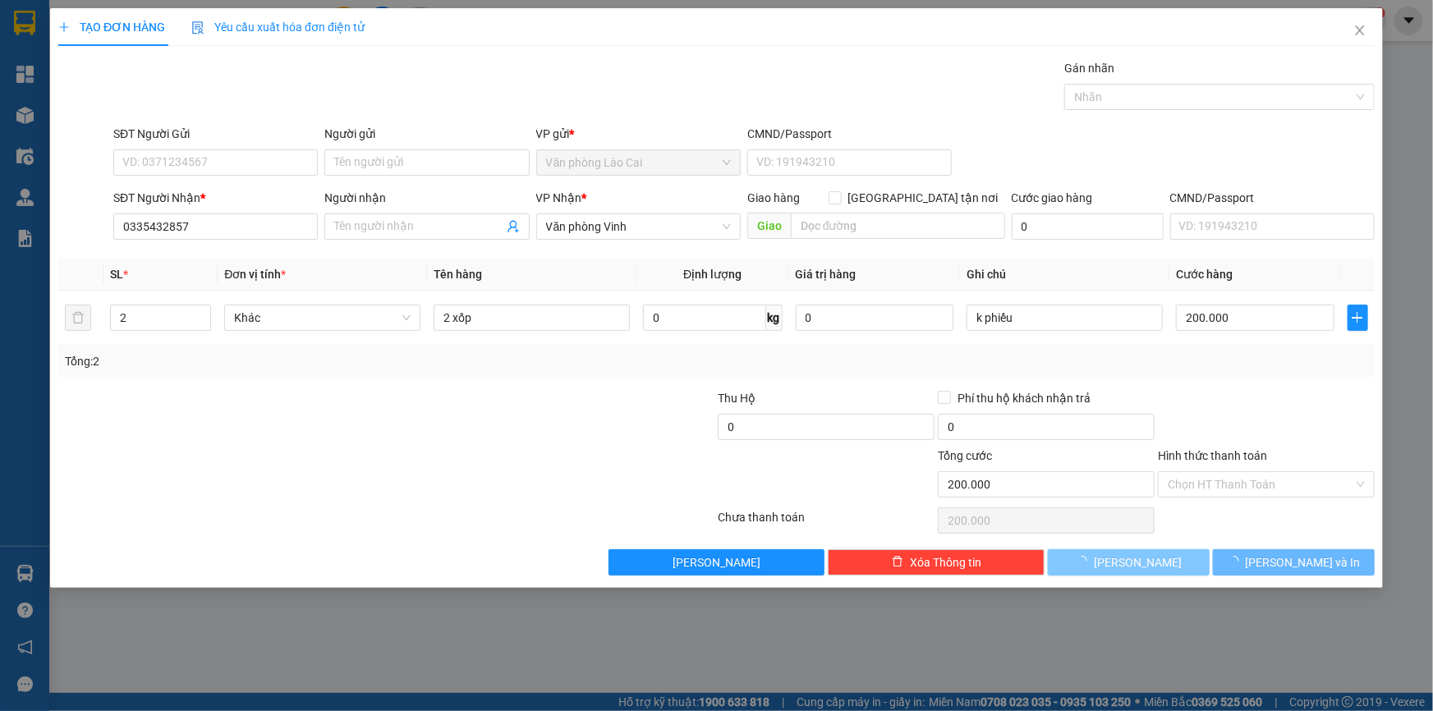
type input "0"
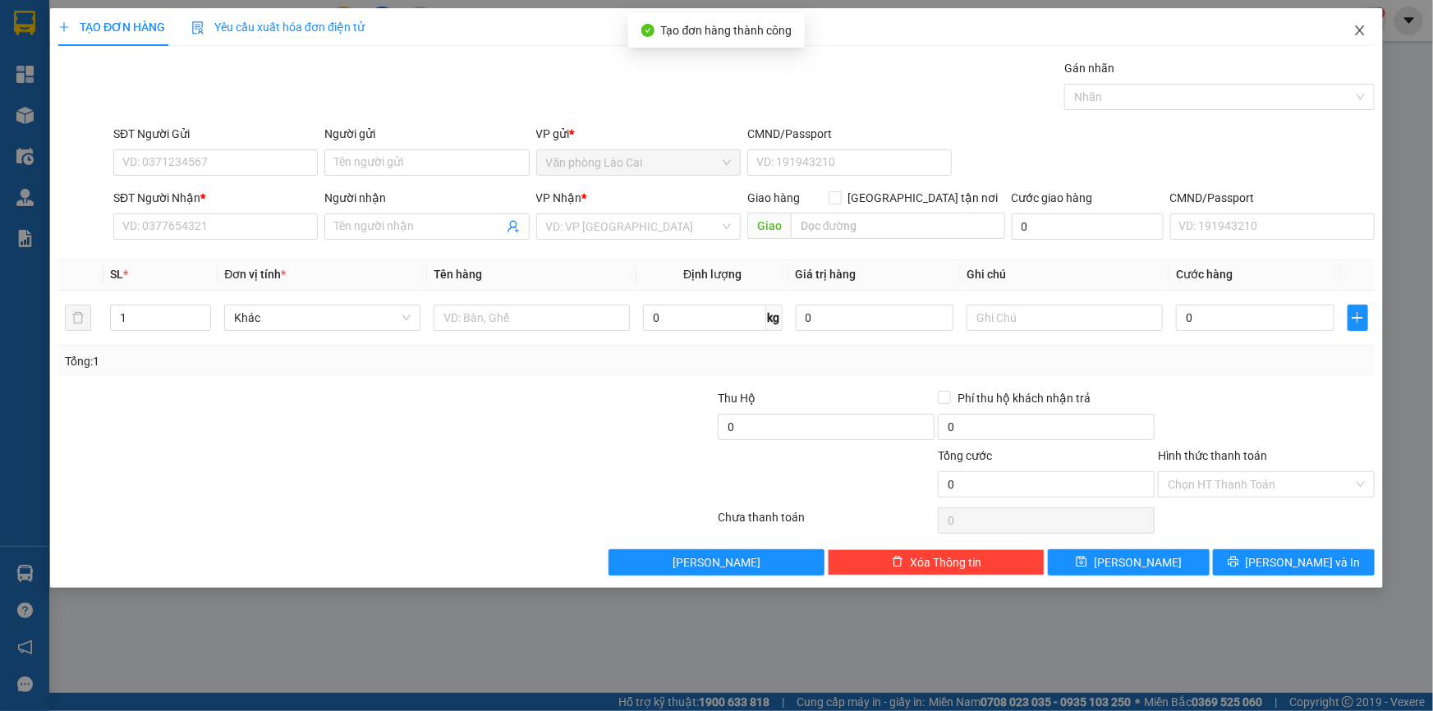
click at [1353, 31] on span "Close" at bounding box center [1360, 31] width 46 height 46
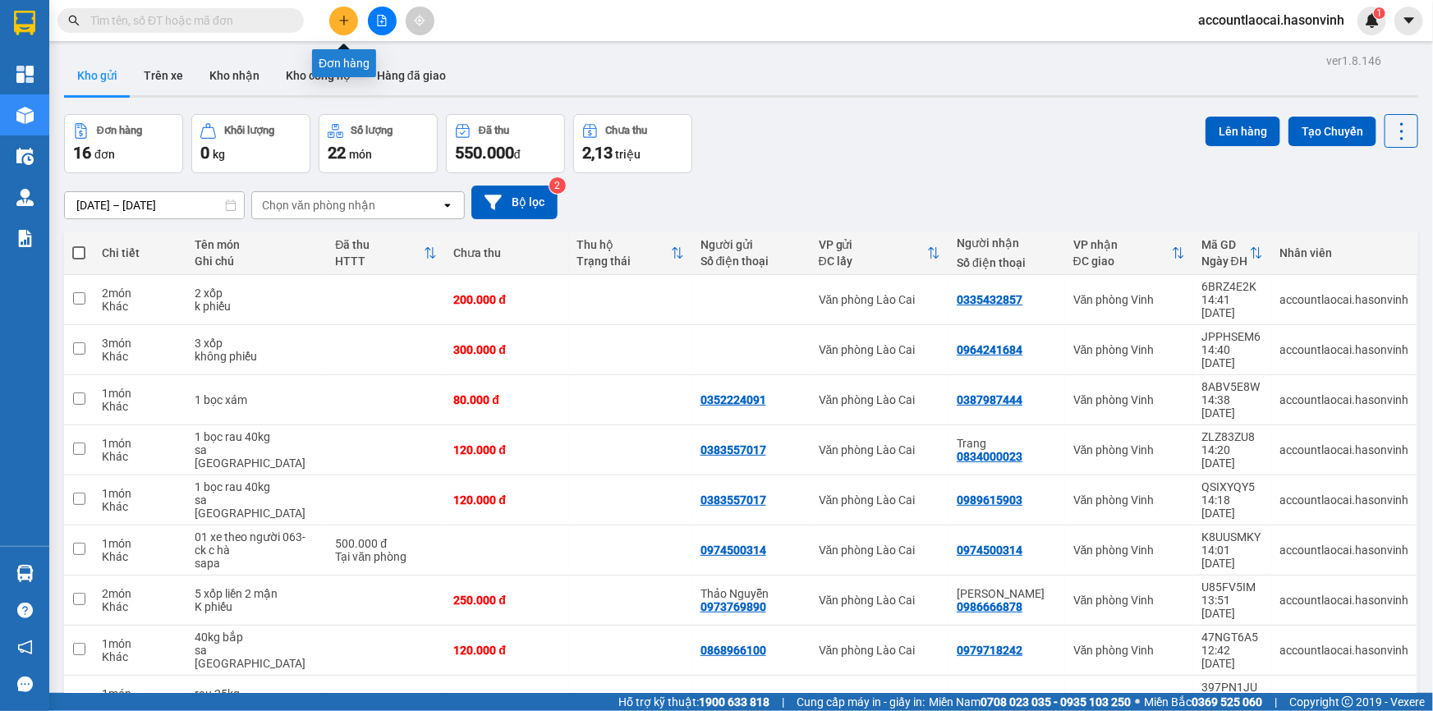
click at [343, 22] on icon "plus" at bounding box center [343, 20] width 1 height 9
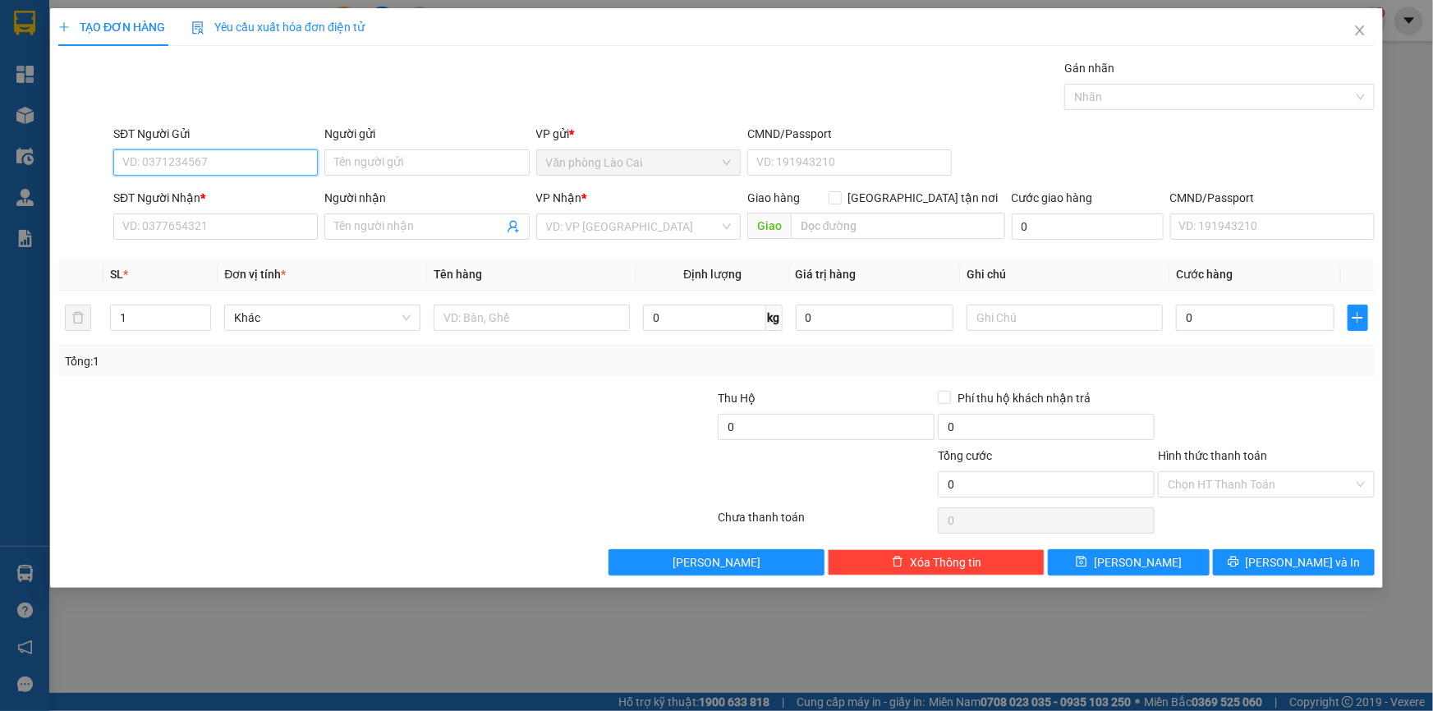
click at [194, 163] on input "SĐT Người Gửi" at bounding box center [215, 162] width 205 height 26
click at [204, 205] on div "SĐT Người Nhận *" at bounding box center [215, 198] width 205 height 18
click at [204, 214] on input "SĐT Người Nhận *" at bounding box center [215, 227] width 205 height 26
click at [208, 218] on input "SĐT Người Nhận *" at bounding box center [215, 227] width 205 height 26
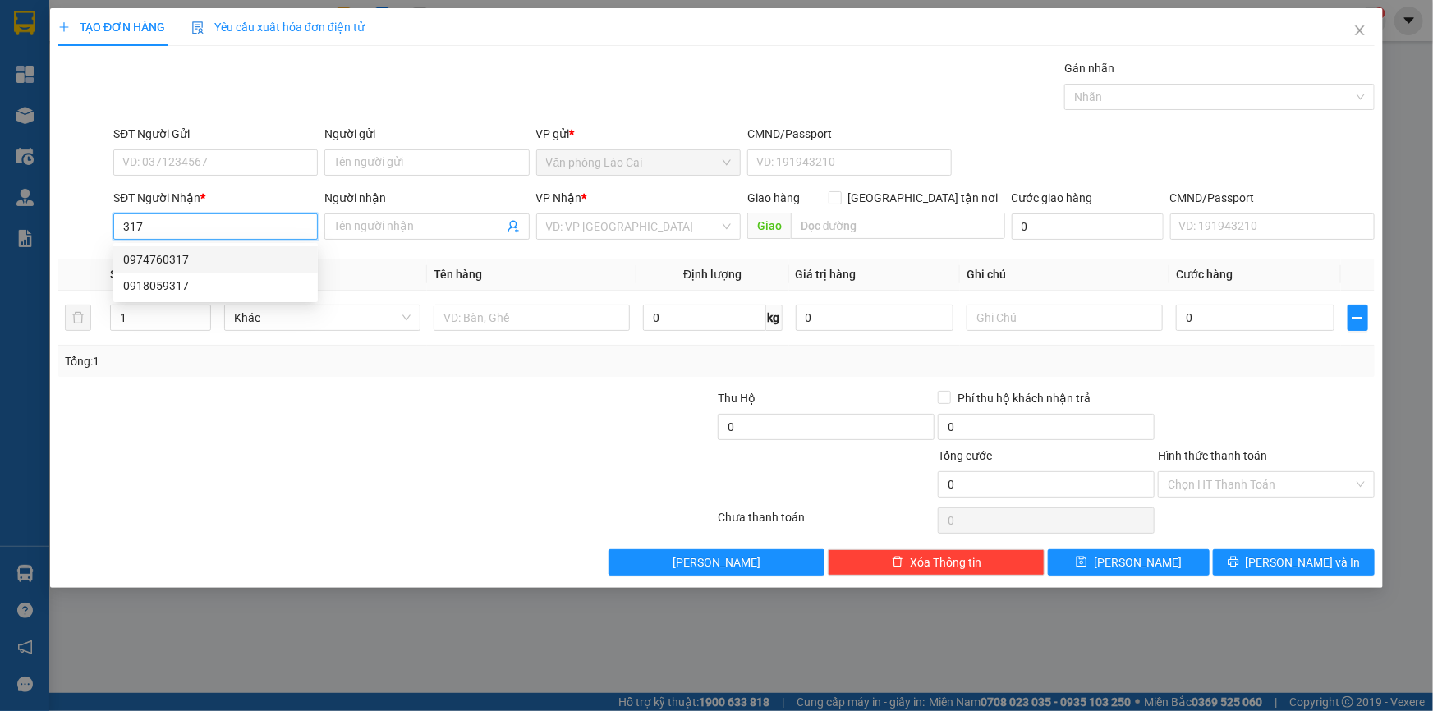
drag, startPoint x: 200, startPoint y: 241, endPoint x: 200, endPoint y: 255, distance: 14.0
click at [200, 255] on div "0974760317" at bounding box center [215, 260] width 185 height 18
type input "0974760317"
type input "diễn châu vp an phú"
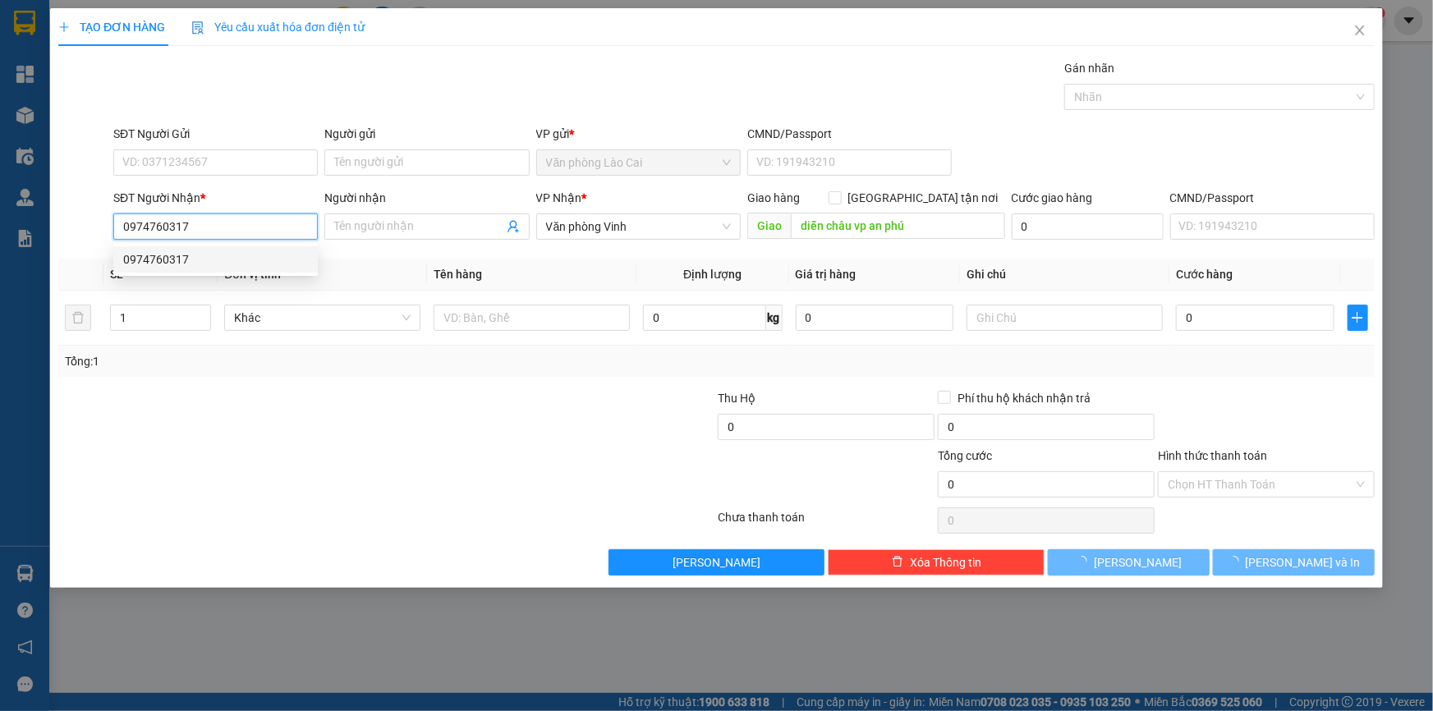
type input "200.000"
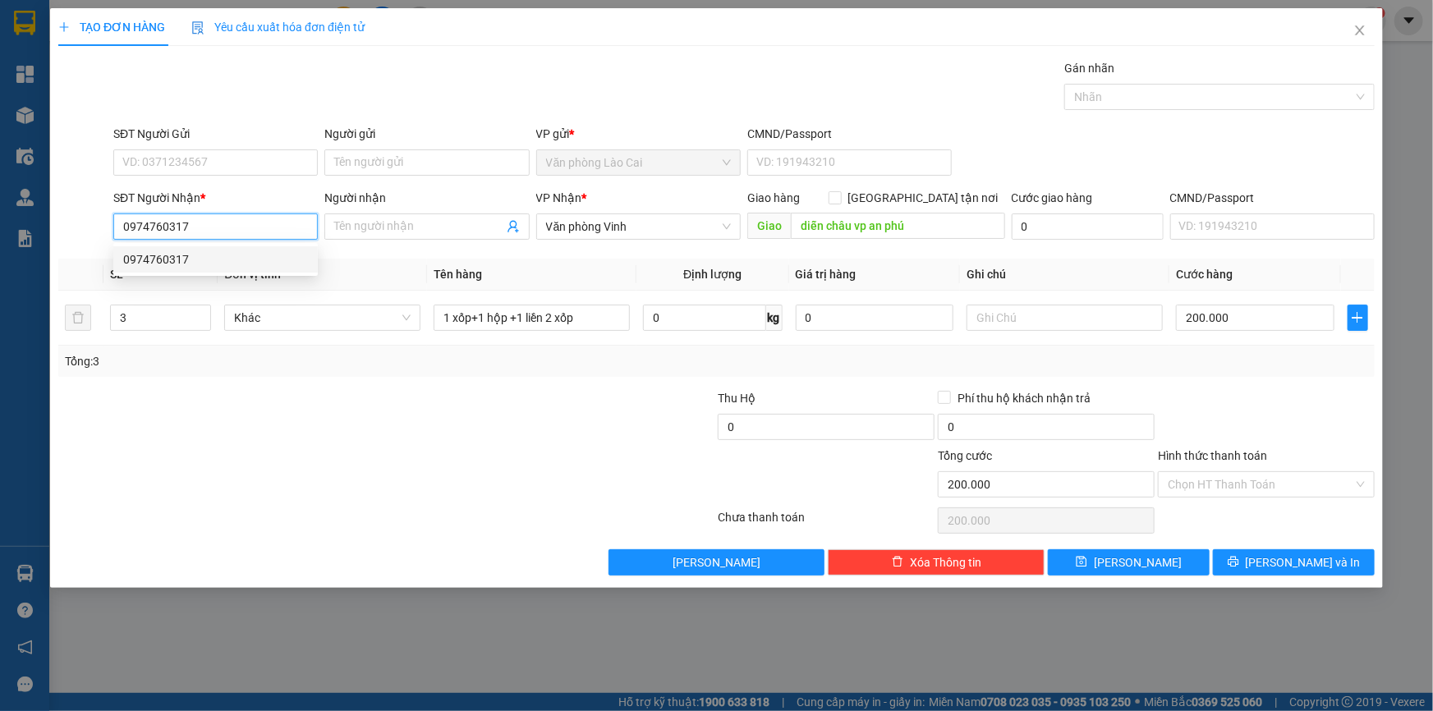
drag, startPoint x: 218, startPoint y: 229, endPoint x: 83, endPoint y: 235, distance: 134.8
click at [83, 235] on div "SĐT Người Nhận * 0974760317 Người nhận Tên người nhận VP Nhận * Văn phòng Vinh …" at bounding box center [717, 217] width 1320 height 57
click at [140, 278] on div "0918059317" at bounding box center [215, 286] width 185 height 18
type input "0918059317"
type input "Km114"
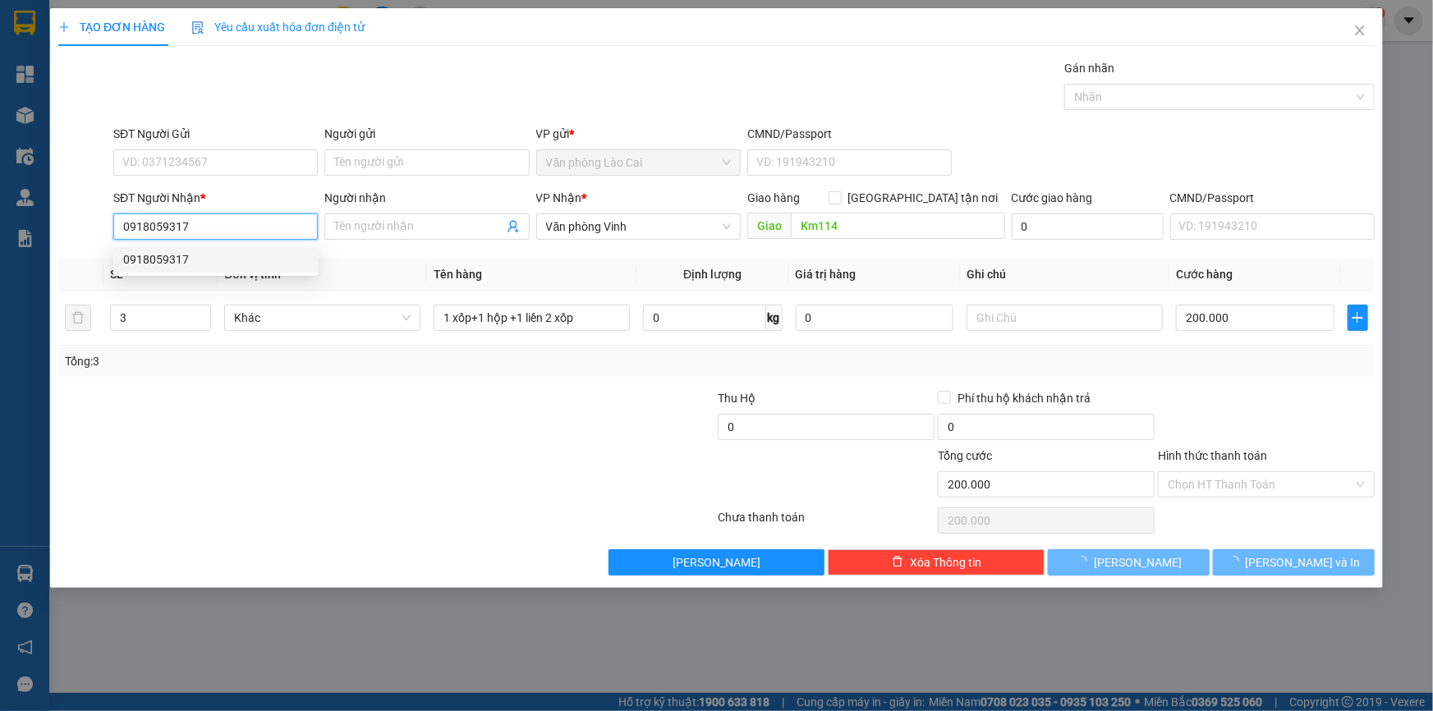
type input "1.000"
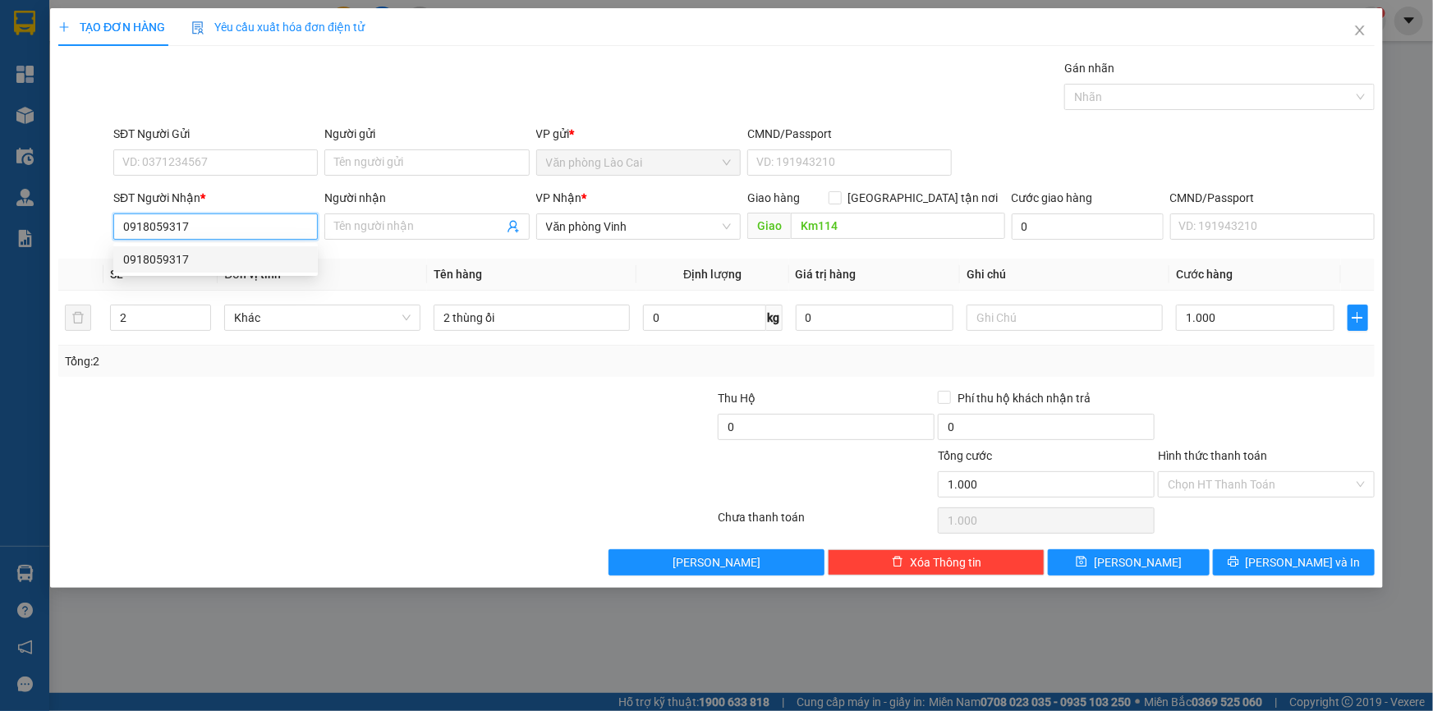
drag, startPoint x: 188, startPoint y: 226, endPoint x: 50, endPoint y: 228, distance: 138.0
click at [50, 228] on div "TẠO ĐƠN HÀNG Yêu cầu xuất hóa đơn điện tử Transit Pickup Surcharge Ids Transit …" at bounding box center [716, 298] width 1333 height 580
click at [148, 263] on div "0974760317" at bounding box center [215, 260] width 185 height 18
type input "0974760317"
type input "diễn châu vp an phú"
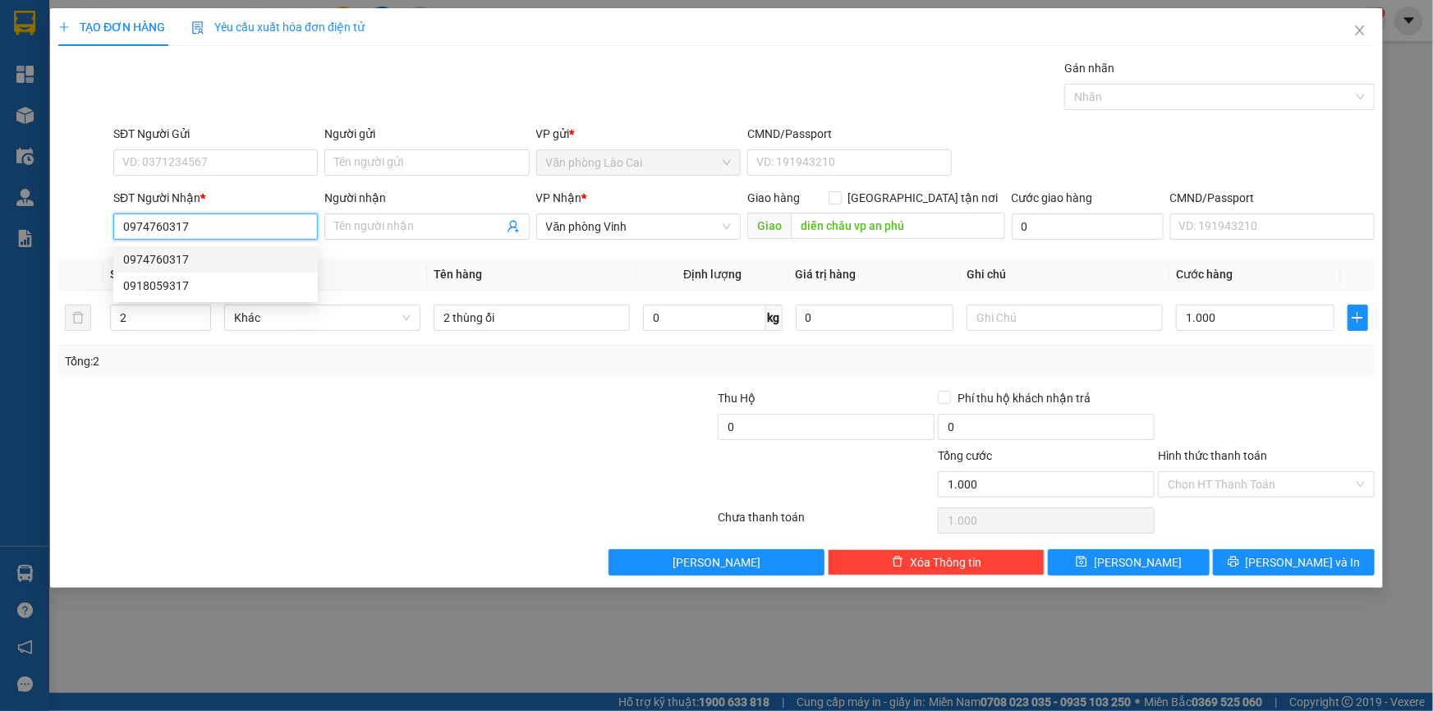
type input "200.000"
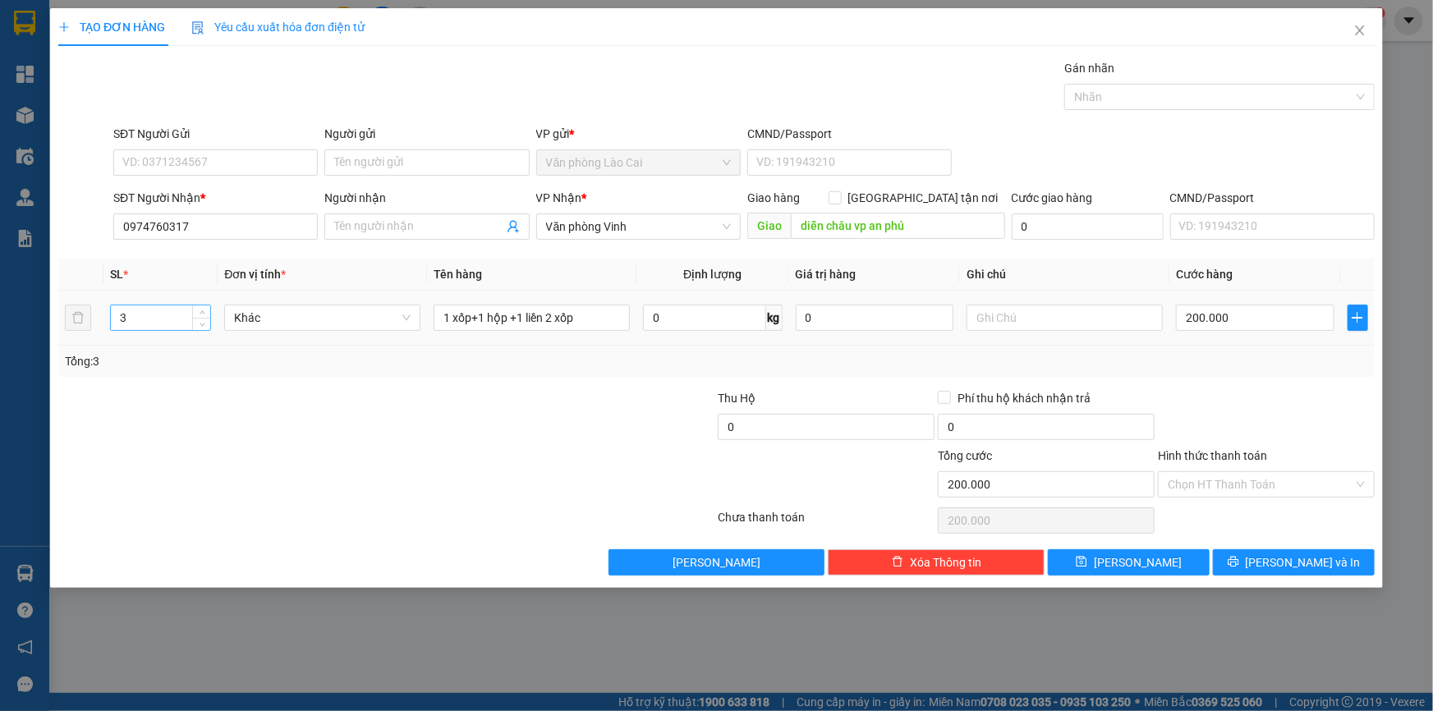
click at [167, 325] on input "3" at bounding box center [160, 318] width 99 height 25
click at [212, 238] on input "0974760317" at bounding box center [215, 227] width 205 height 26
drag, startPoint x: 165, startPoint y: 230, endPoint x: 76, endPoint y: 230, distance: 89.5
click at [76, 230] on div "SĐT Người Nhận * 0974760317 Người nhận Tên người nhận VP Nhận * Văn phòng Vinh …" at bounding box center [717, 217] width 1320 height 57
click at [140, 274] on div "0918059317" at bounding box center [215, 286] width 205 height 26
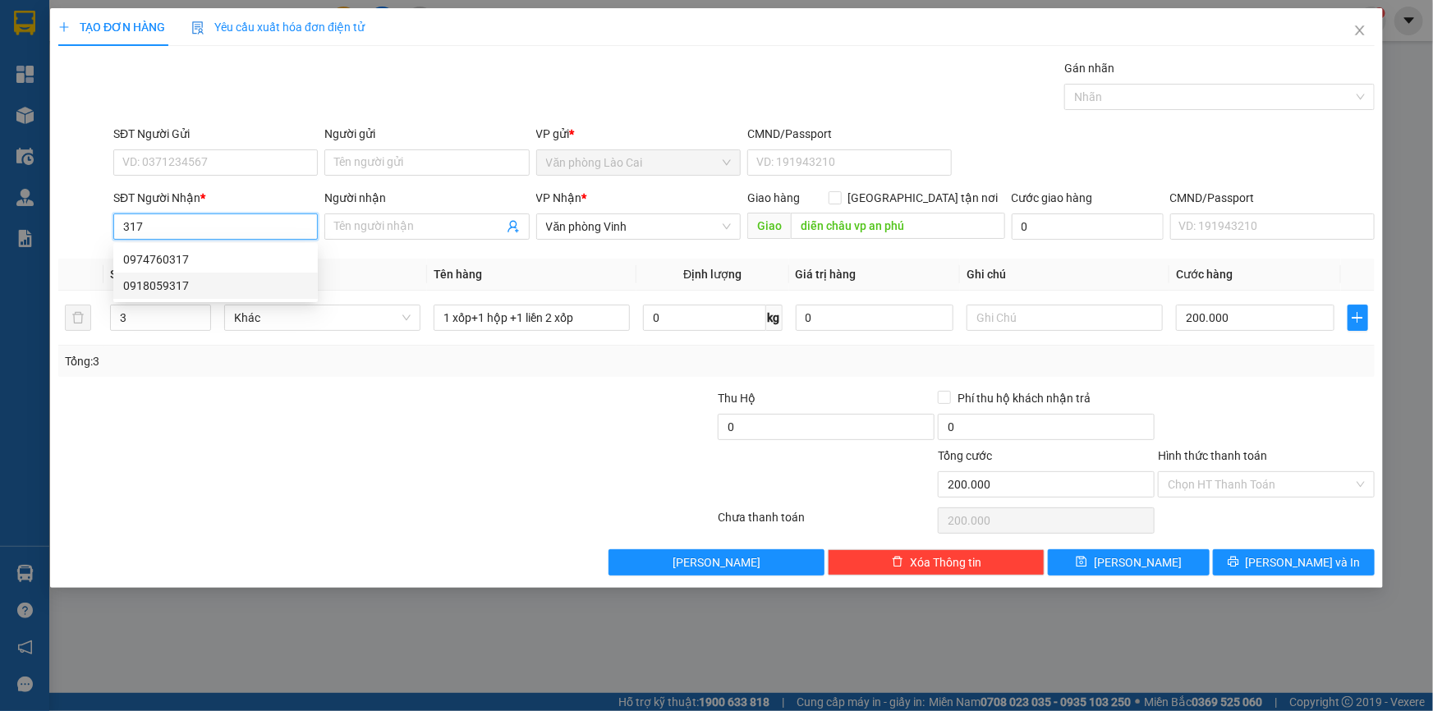
type input "0918059317"
type input "Km114"
type input "1.000"
click at [203, 232] on input "0918059317" at bounding box center [215, 227] width 205 height 26
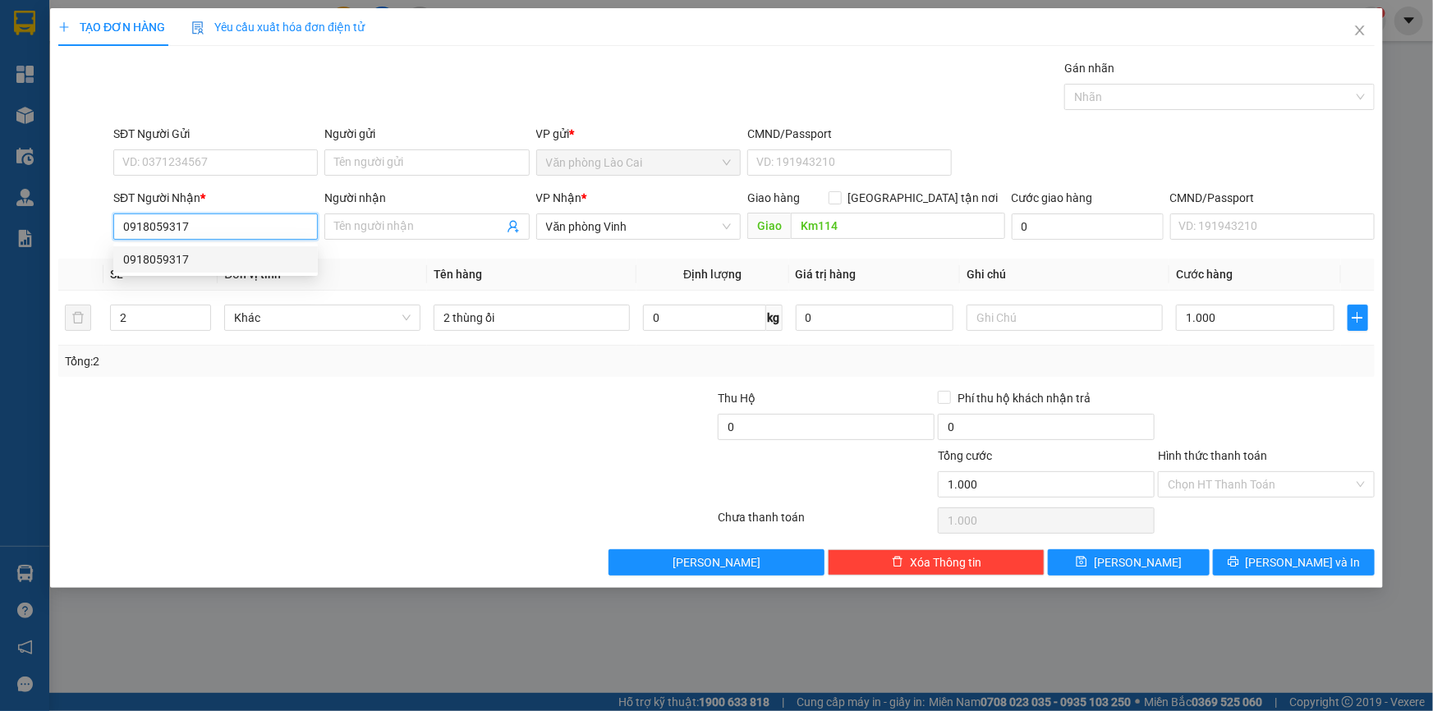
click at [98, 232] on div "SĐT Người Nhận * 0918059317 Người nhận Tên người nhận VP Nhận * Văn phòng Vinh …" at bounding box center [717, 217] width 1320 height 57
click at [180, 251] on div "0974760317" at bounding box center [215, 260] width 185 height 18
type input "0974760317"
type input "diễn châu vp an phú"
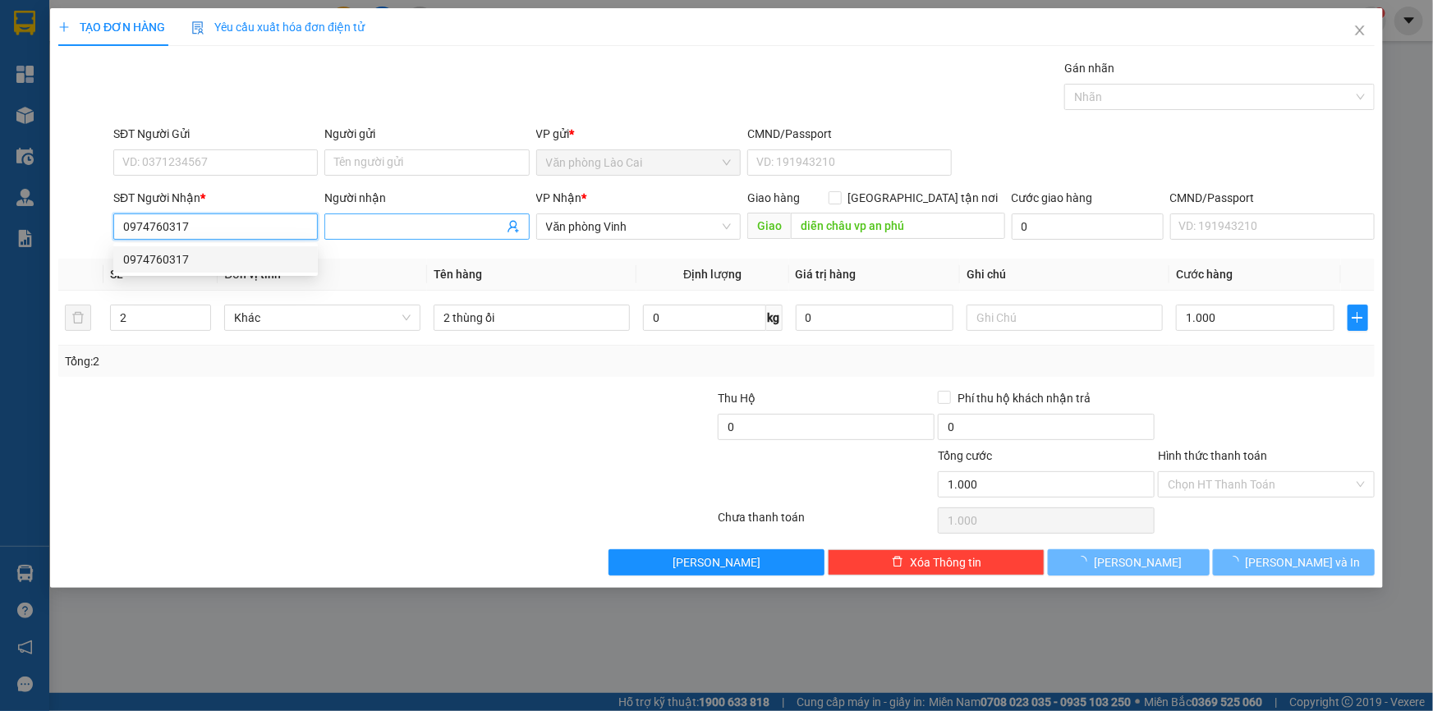
type input "200.000"
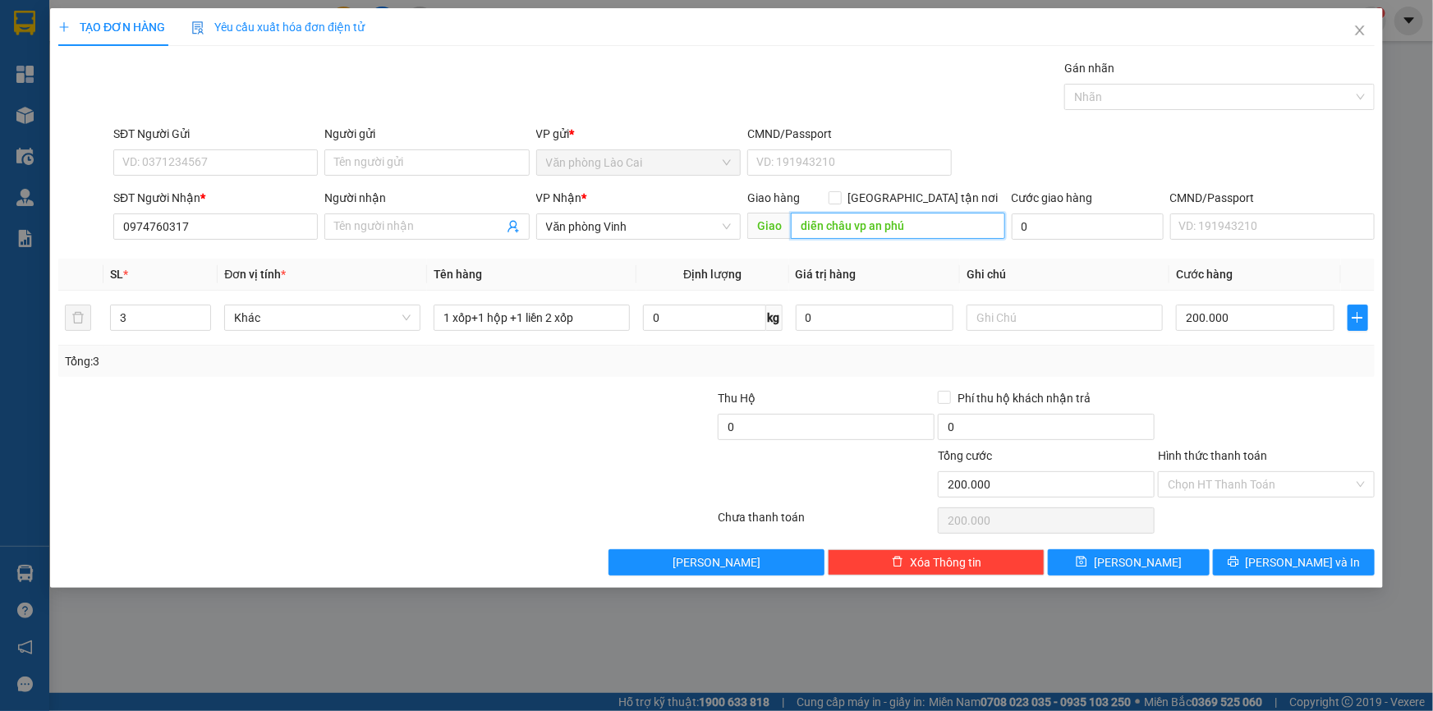
click at [917, 220] on input "diễn châu vp an phú" at bounding box center [898, 226] width 214 height 26
click at [906, 228] on input "diễn châu vp an phú" at bounding box center [898, 226] width 214 height 26
type input "diễn châu"
click at [184, 321] on input "3" at bounding box center [160, 318] width 99 height 25
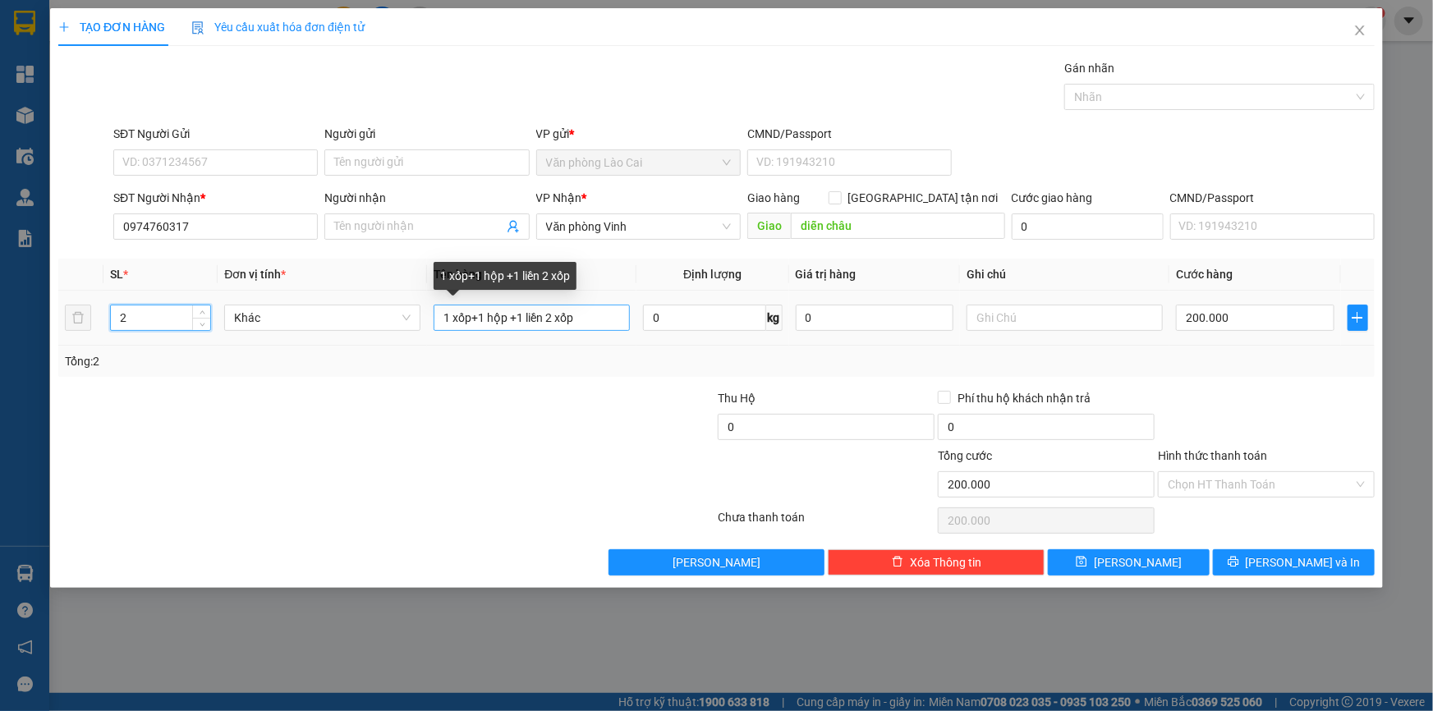
type input "2"
drag, startPoint x: 545, startPoint y: 319, endPoint x: 416, endPoint y: 318, distance: 128.1
click at [416, 318] on tr "2 Khác 1 xốp+1 hộp +1 liền 2 xốp 0 kg 0 200.000" at bounding box center [716, 318] width 1317 height 55
type input "2 xốp"
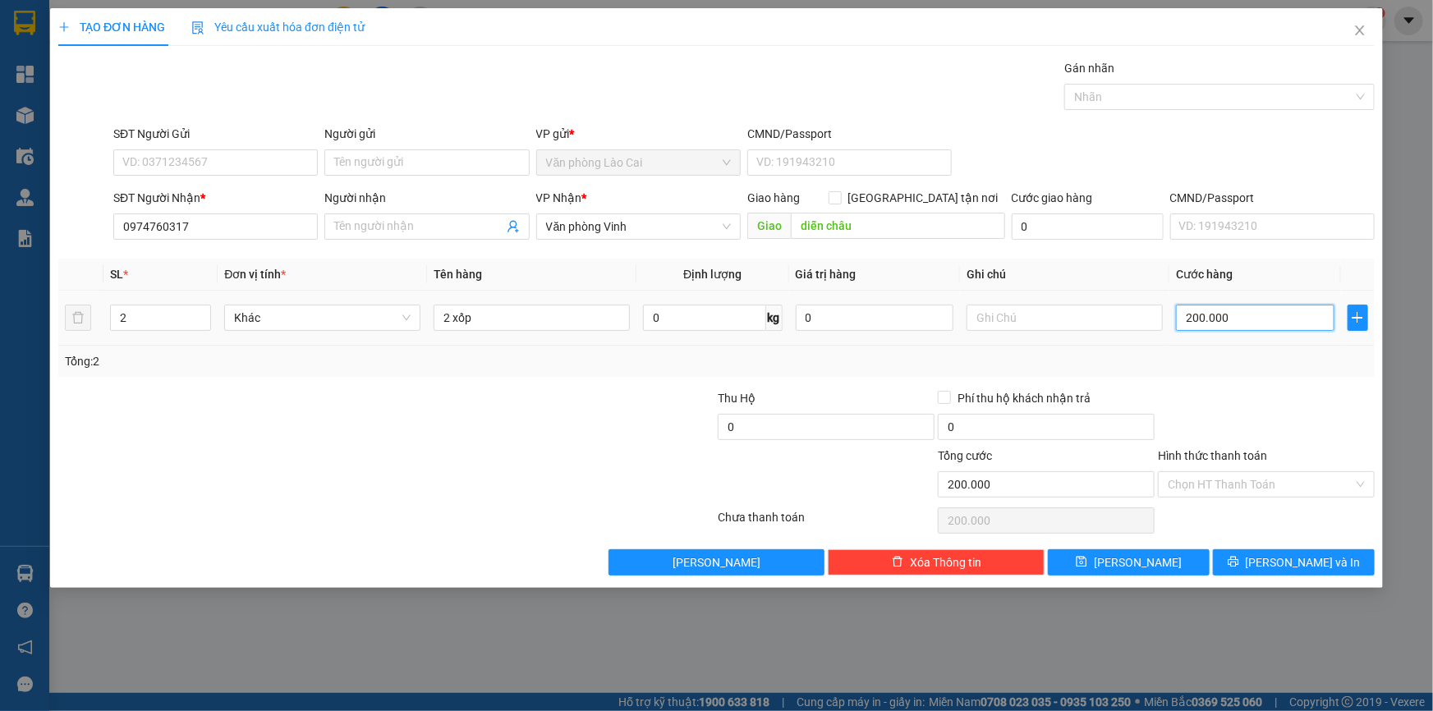
click at [1220, 322] on input "200.000" at bounding box center [1255, 318] width 159 height 26
type input "1"
type input "14"
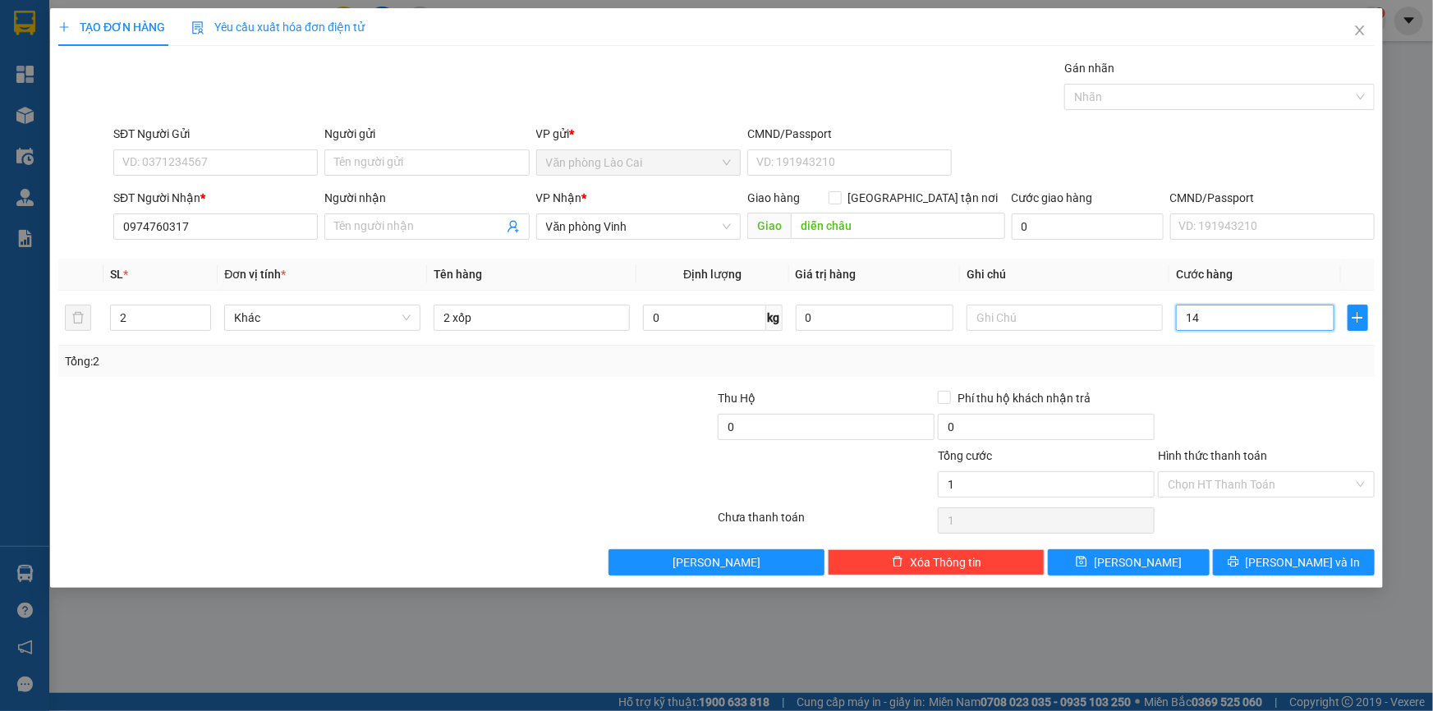
type input "14"
type input "140"
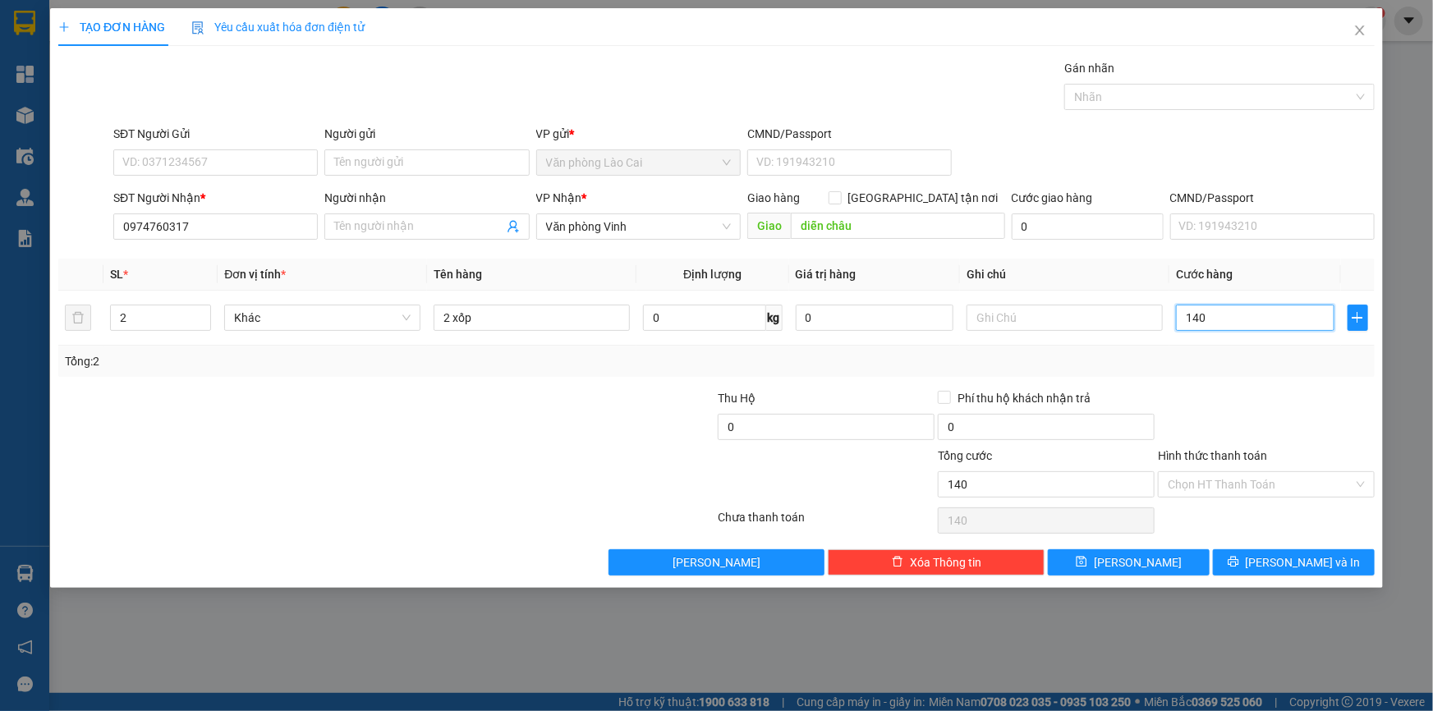
type input "140"
click at [1257, 407] on div at bounding box center [1266, 417] width 220 height 57
type input "140.000"
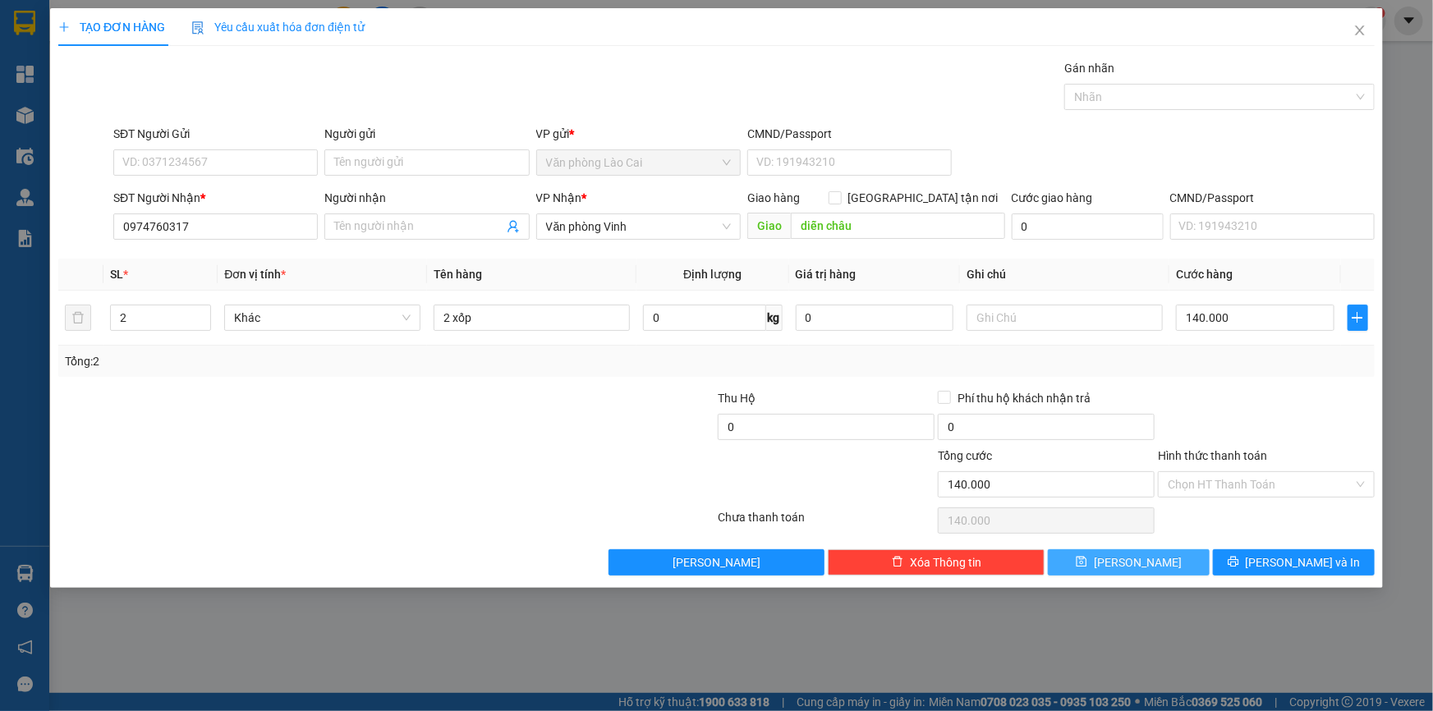
click at [1166, 556] on button "[PERSON_NAME]" at bounding box center [1129, 562] width 162 height 26
type input "0"
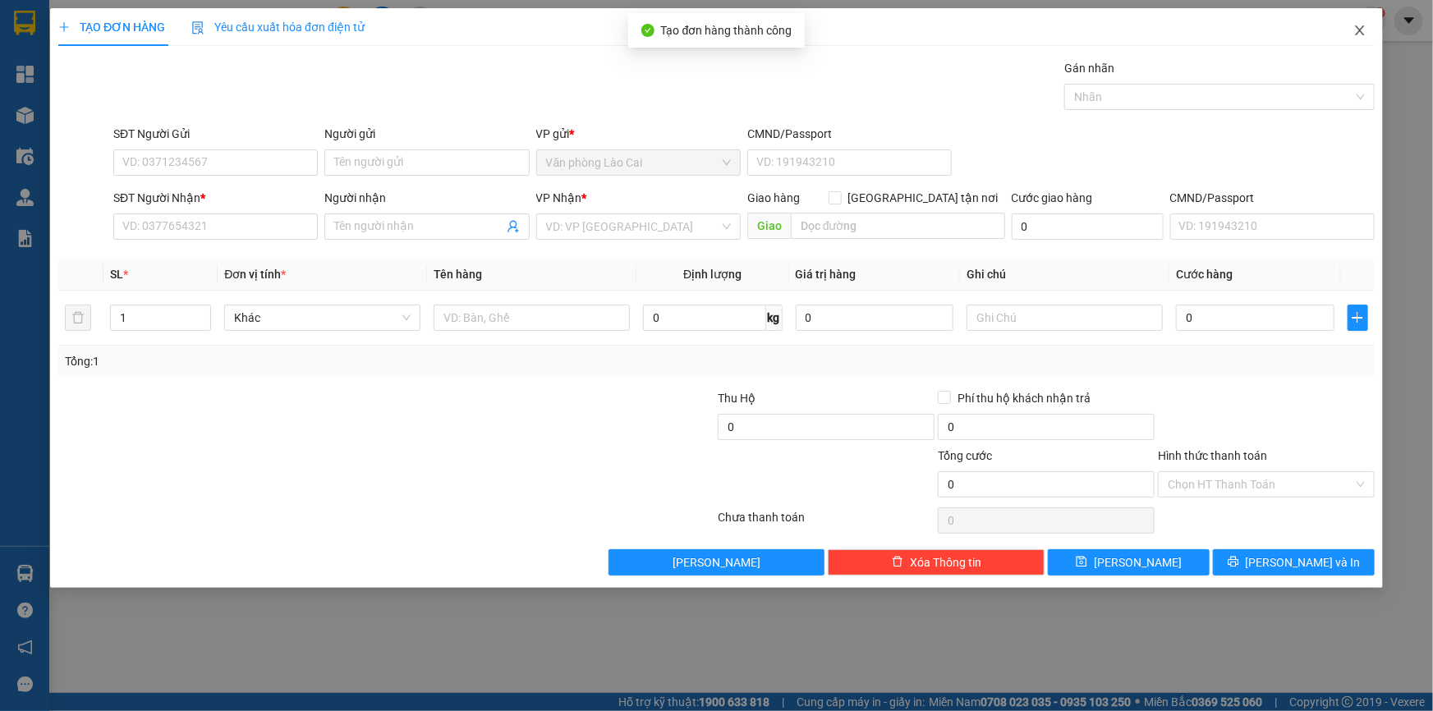
click at [1366, 24] on span "Close" at bounding box center [1360, 31] width 46 height 46
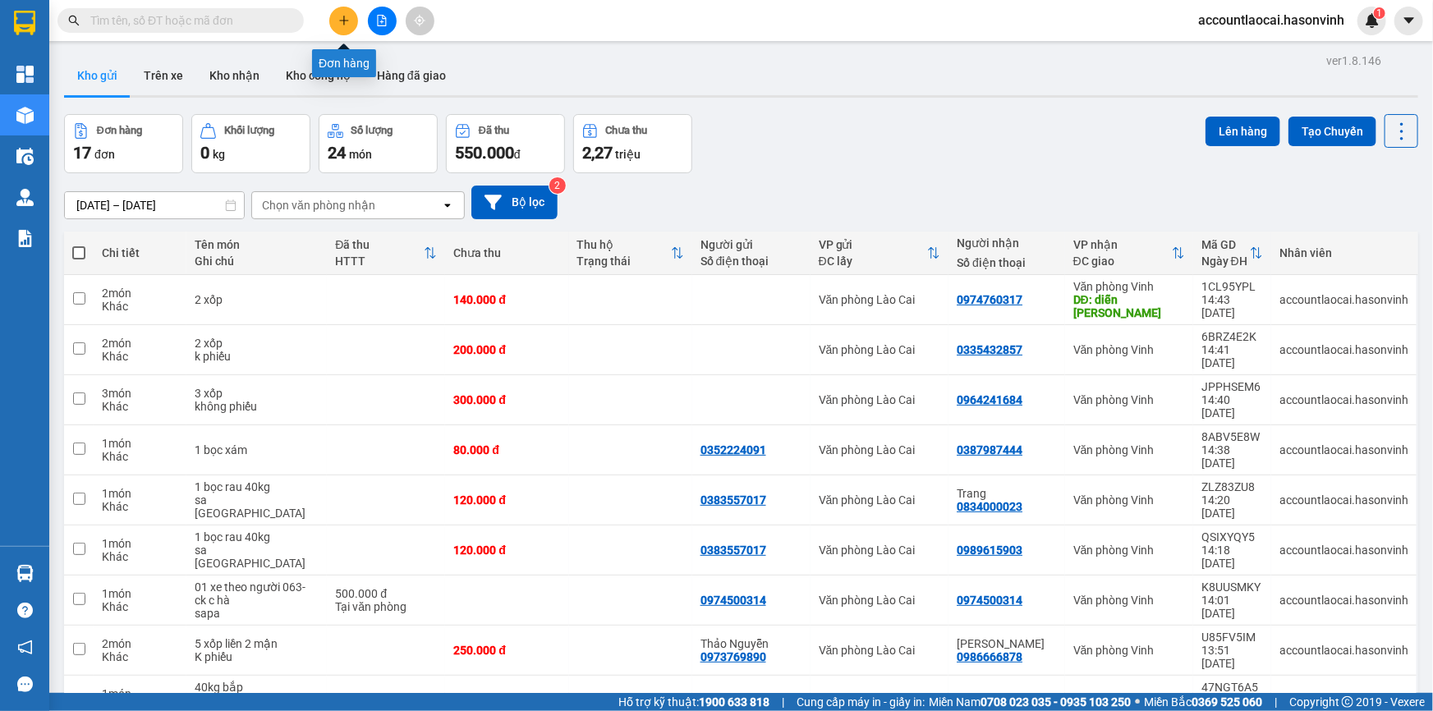
click at [345, 27] on button at bounding box center [343, 21] width 29 height 29
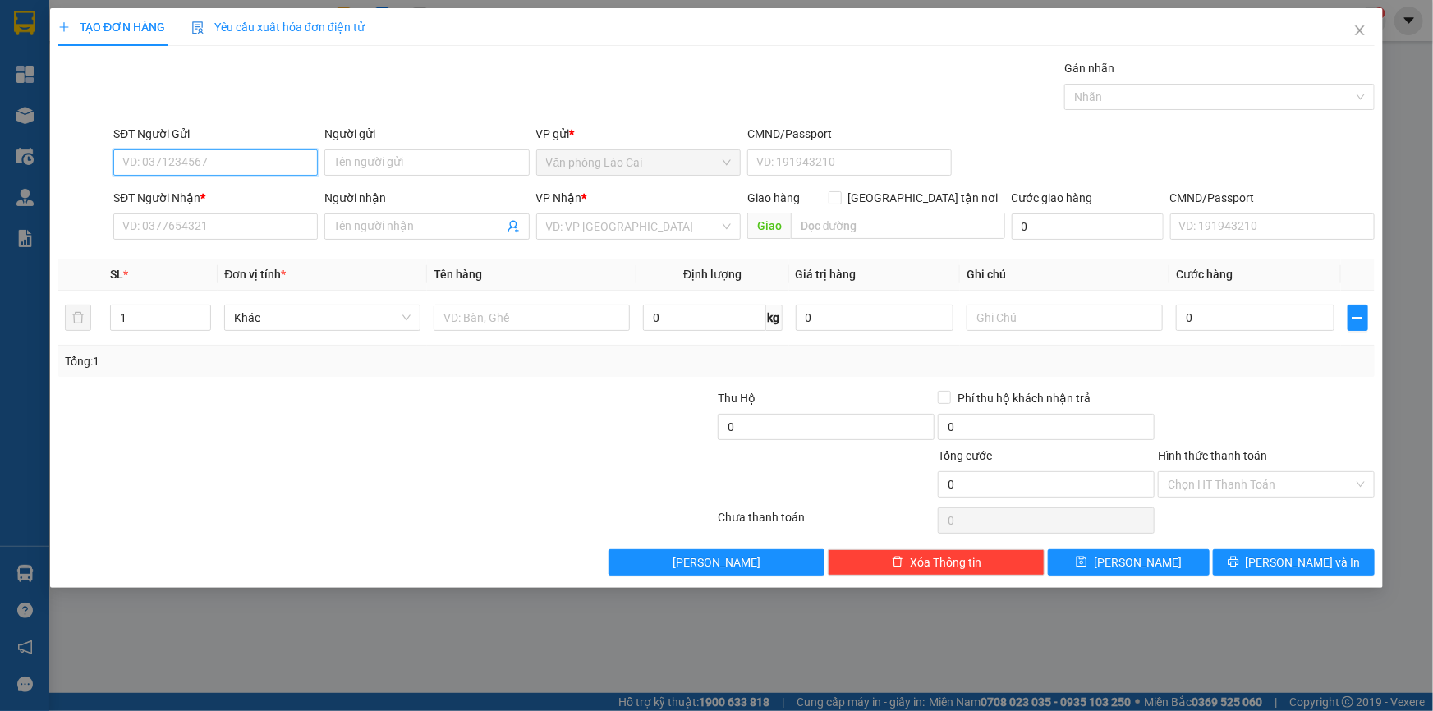
click at [230, 168] on input "SĐT Người Gửi" at bounding box center [215, 162] width 205 height 26
click at [150, 223] on input "SĐT Người Nhận *" at bounding box center [215, 227] width 205 height 26
type input "0"
click at [175, 161] on input "SĐT Người Gửi" at bounding box center [215, 162] width 205 height 26
type input "0948059227"
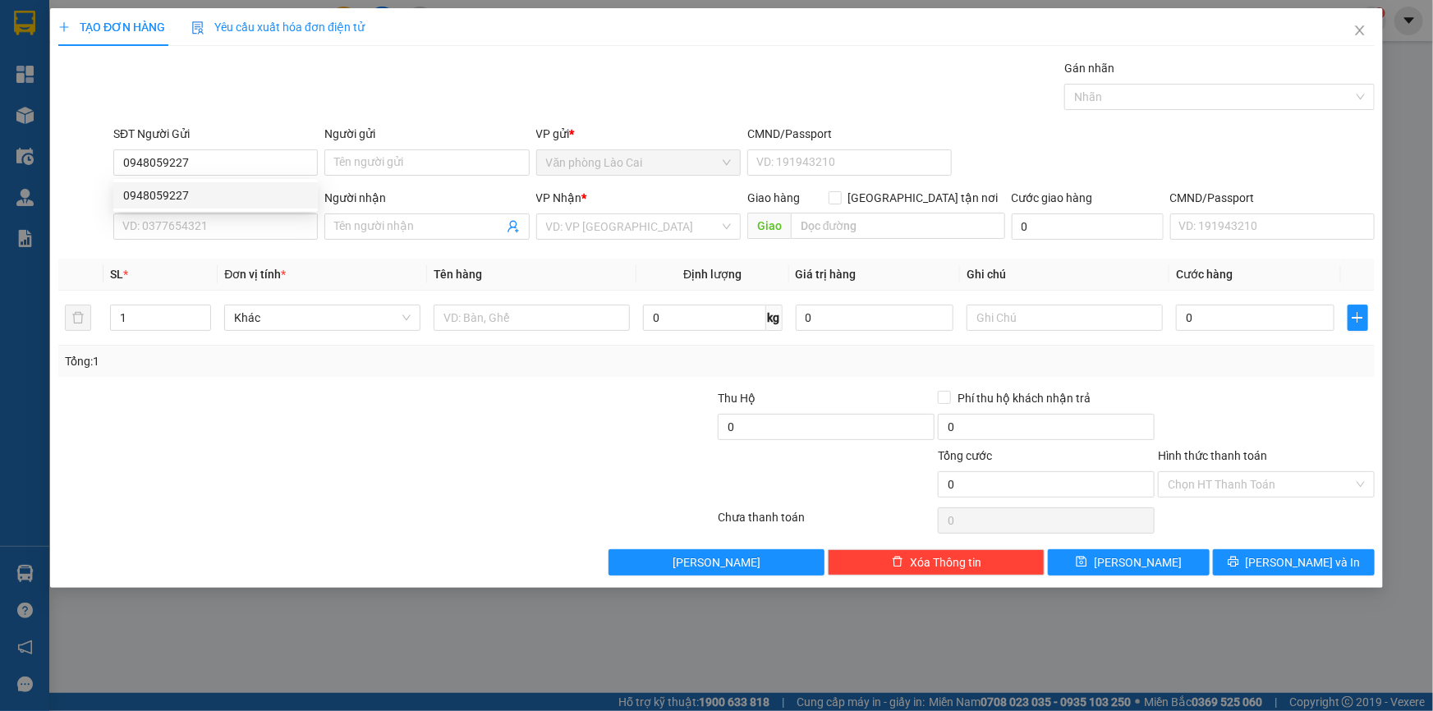
click at [268, 209] on div "0948059227 0948059227" at bounding box center [215, 195] width 205 height 33
click at [252, 200] on div "SĐT Người Nhận *" at bounding box center [215, 198] width 205 height 18
click at [252, 214] on input "SĐT Người Nhận *" at bounding box center [215, 227] width 205 height 26
click at [246, 223] on input "SĐT Người Nhận *" at bounding box center [215, 227] width 205 height 26
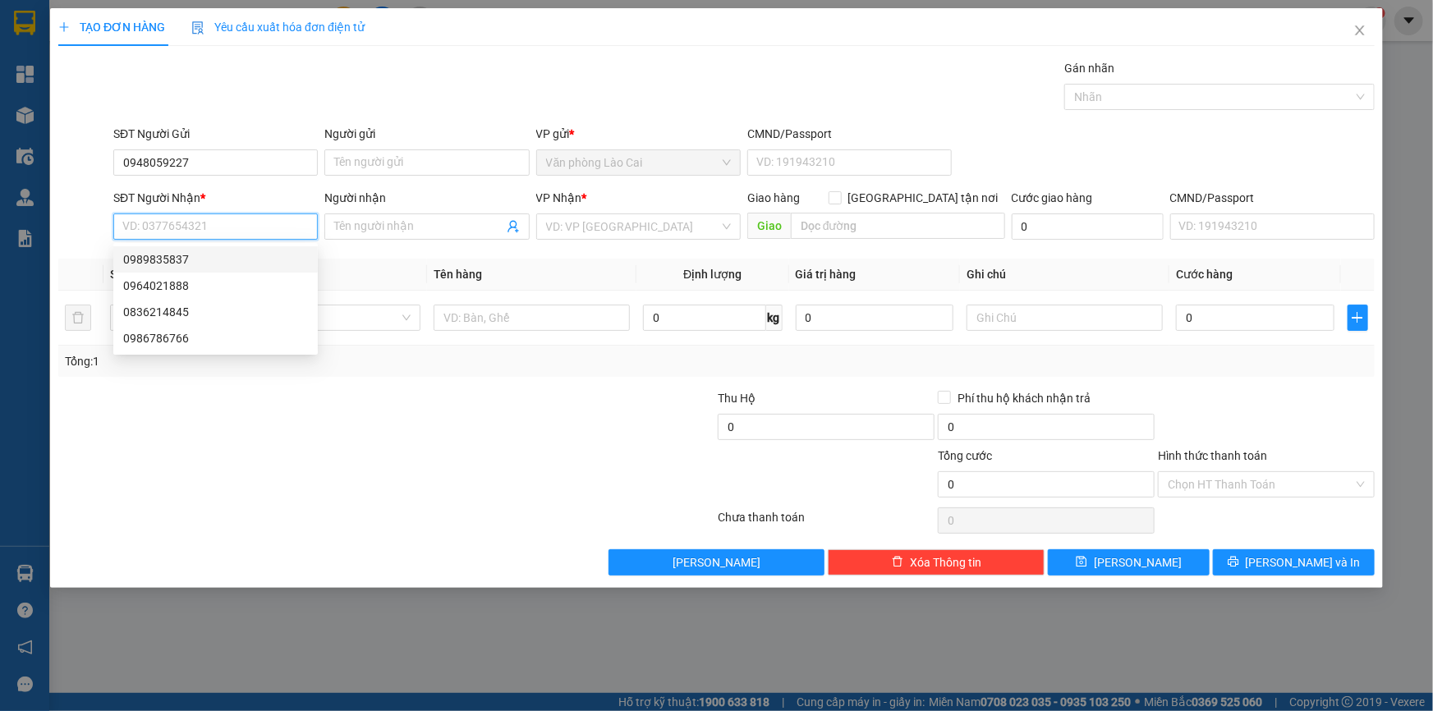
click at [157, 225] on input "SĐT Người Nhận *" at bounding box center [215, 227] width 205 height 26
click at [271, 253] on div "0989835837" at bounding box center [215, 260] width 185 height 18
type input "0989835837"
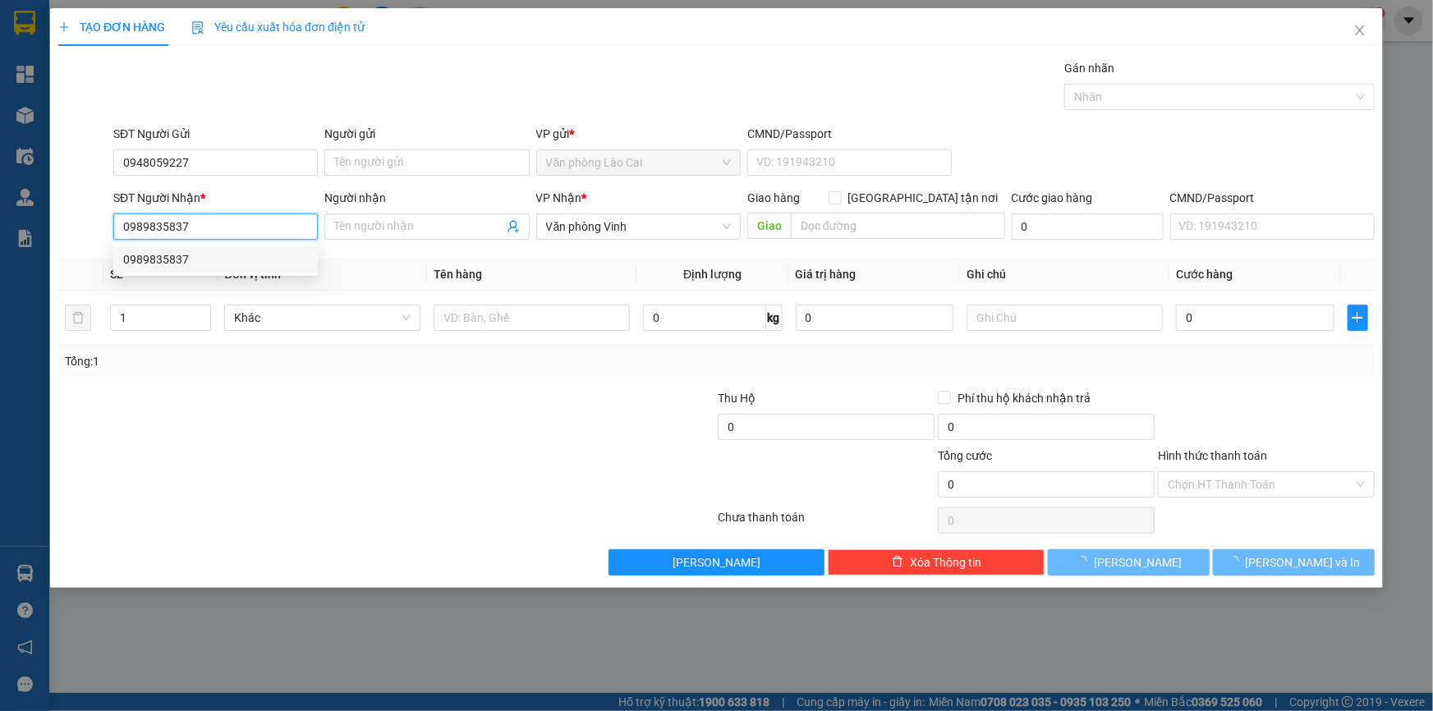
type input "80.000"
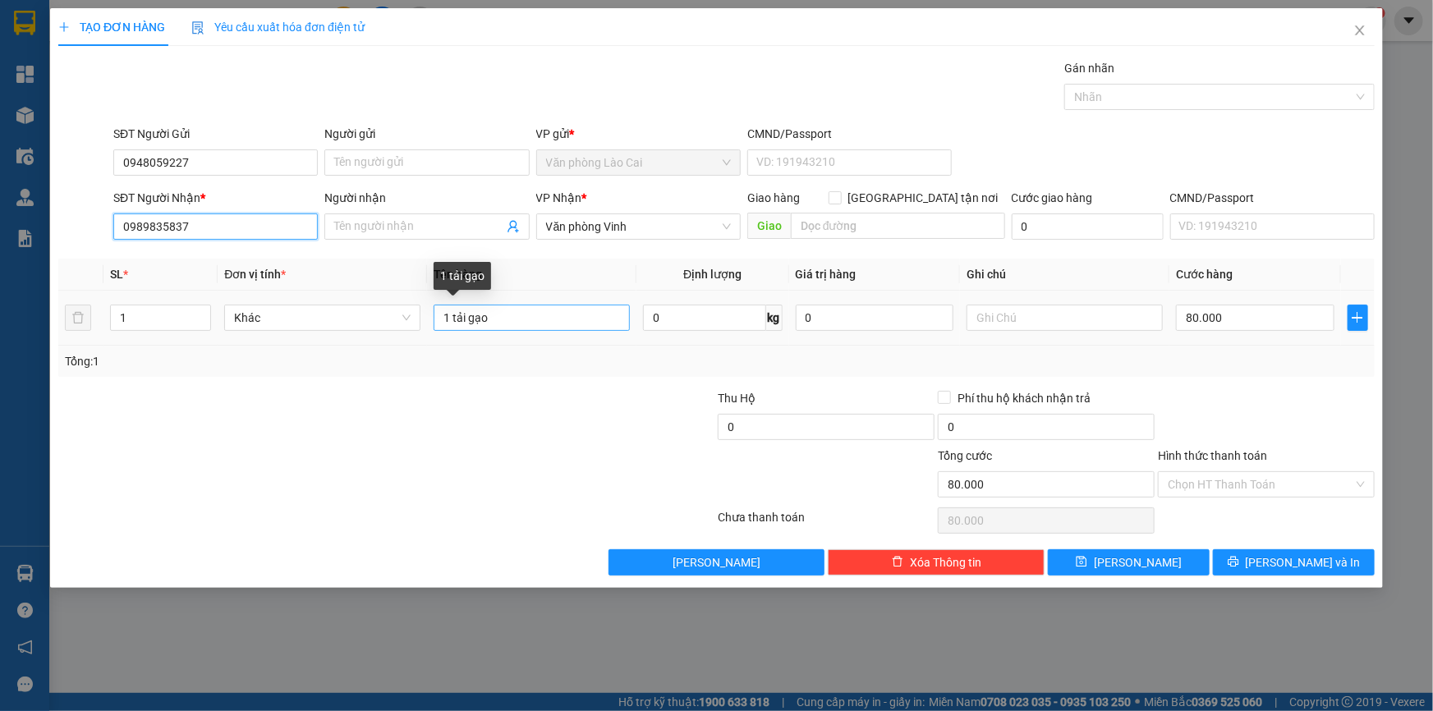
type input "0989835837"
click at [509, 324] on input "1 tải gạo" at bounding box center [532, 318] width 196 height 26
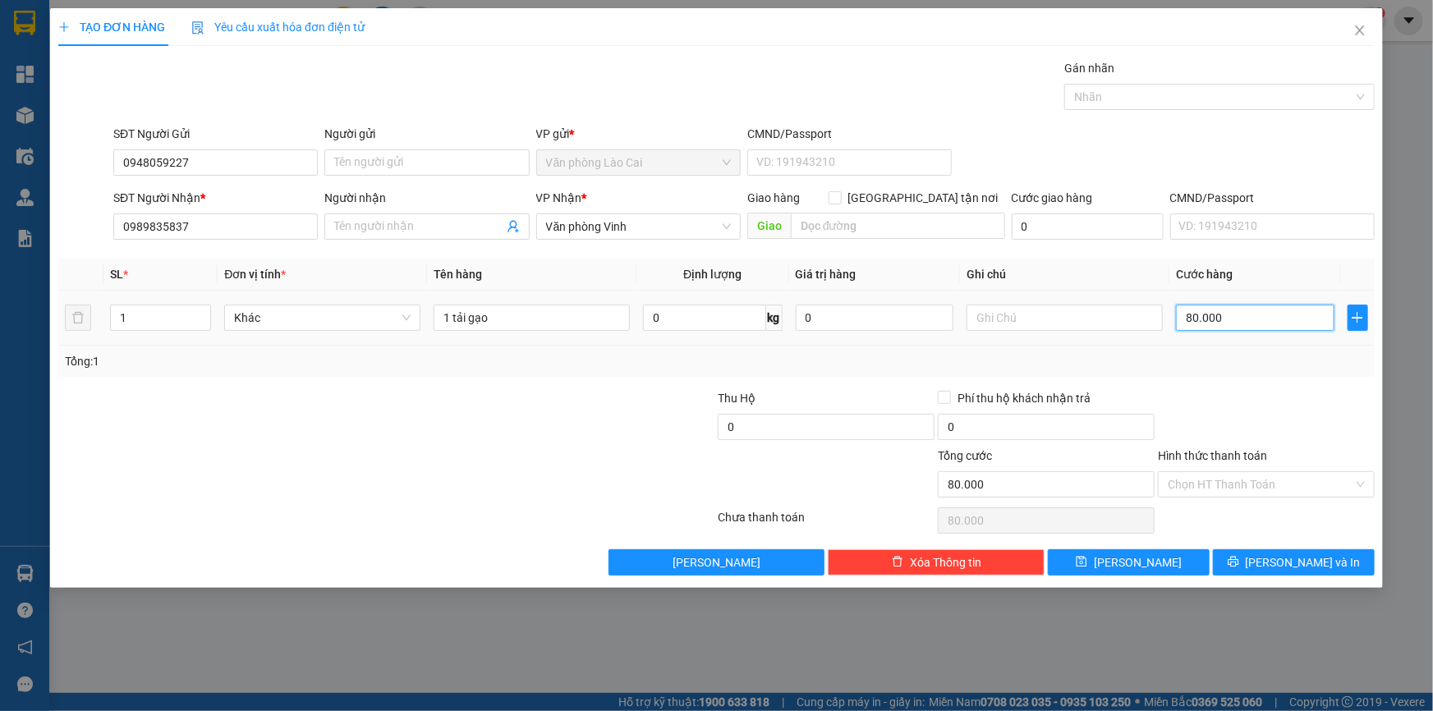
click at [1219, 320] on input "80.000" at bounding box center [1255, 318] width 159 height 26
type input "1"
type input "10"
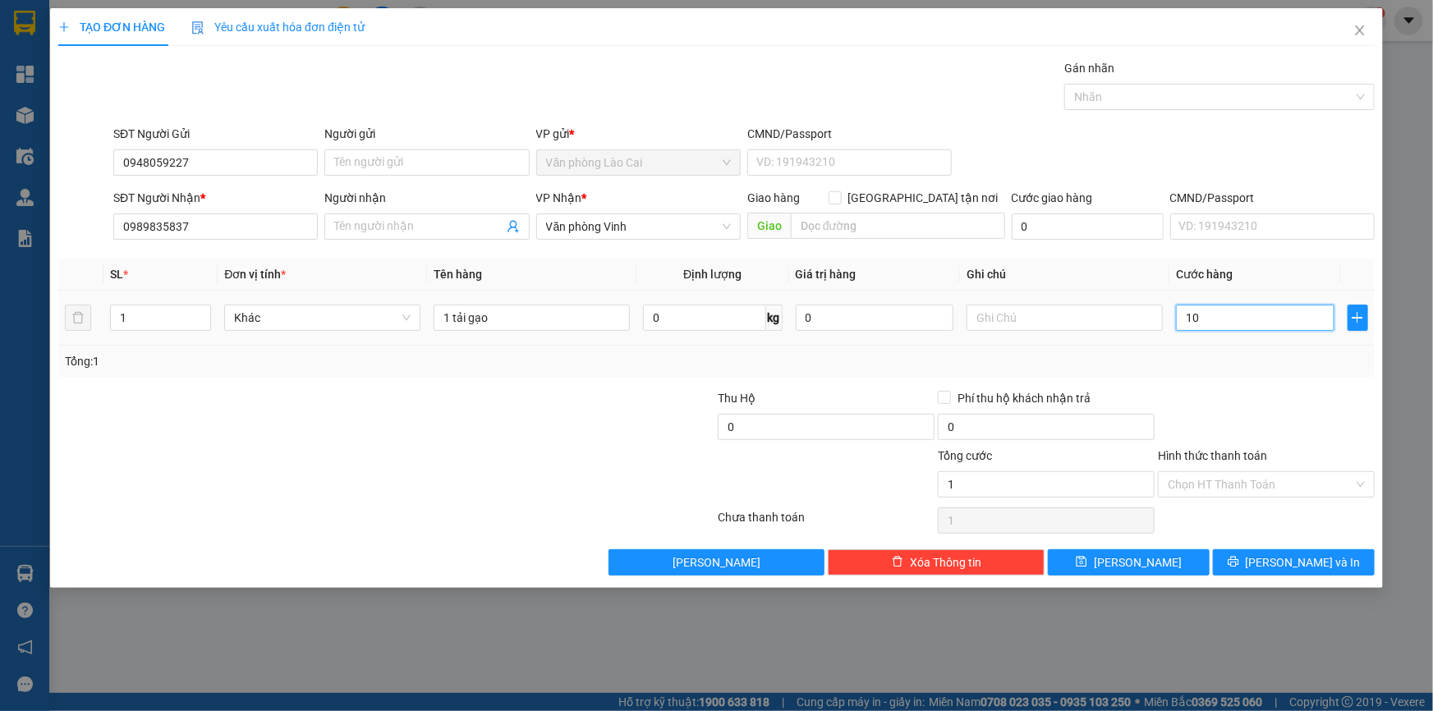
type input "10"
type input "100"
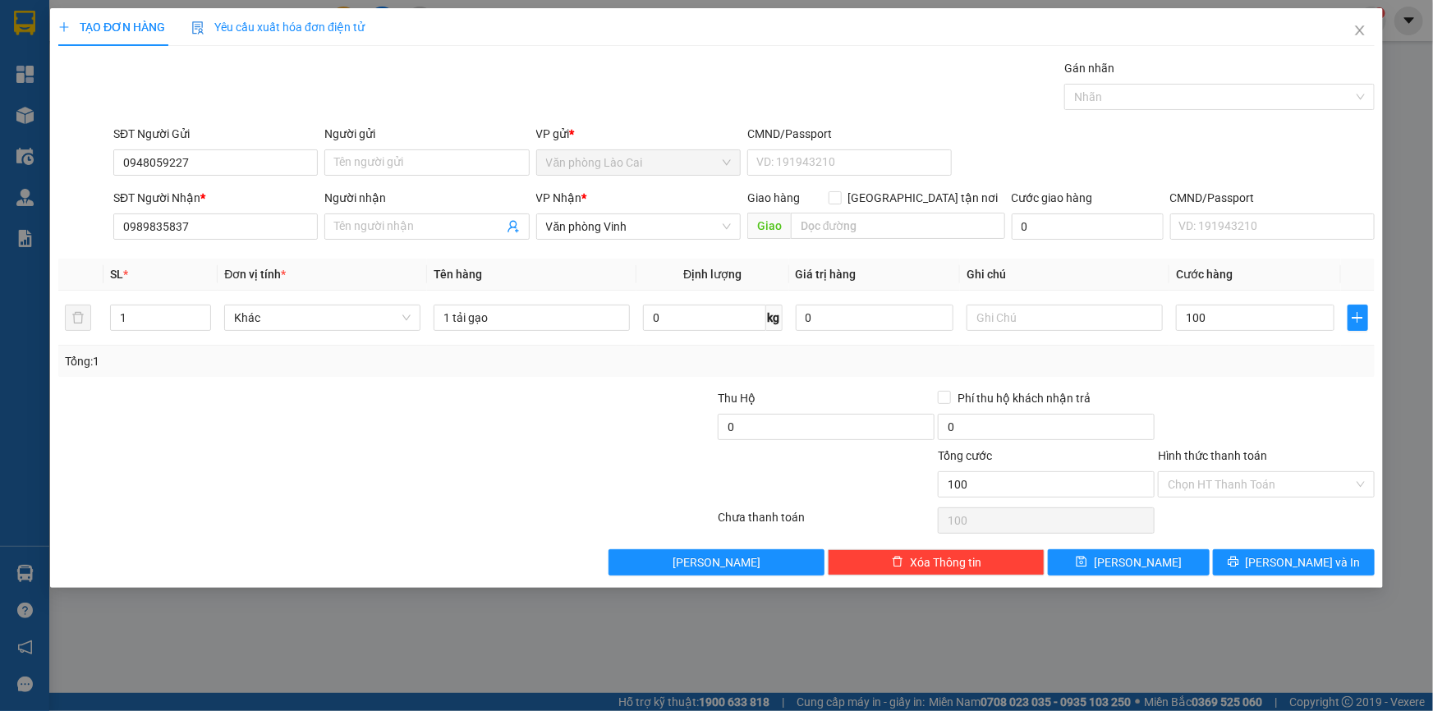
click at [1192, 384] on div "Transit Pickup Surcharge Ids Transit Deliver Surcharge Ids Transit Deliver Surc…" at bounding box center [716, 317] width 1317 height 517
type input "100.000"
click at [1239, 559] on icon "printer" at bounding box center [1233, 562] width 11 height 11
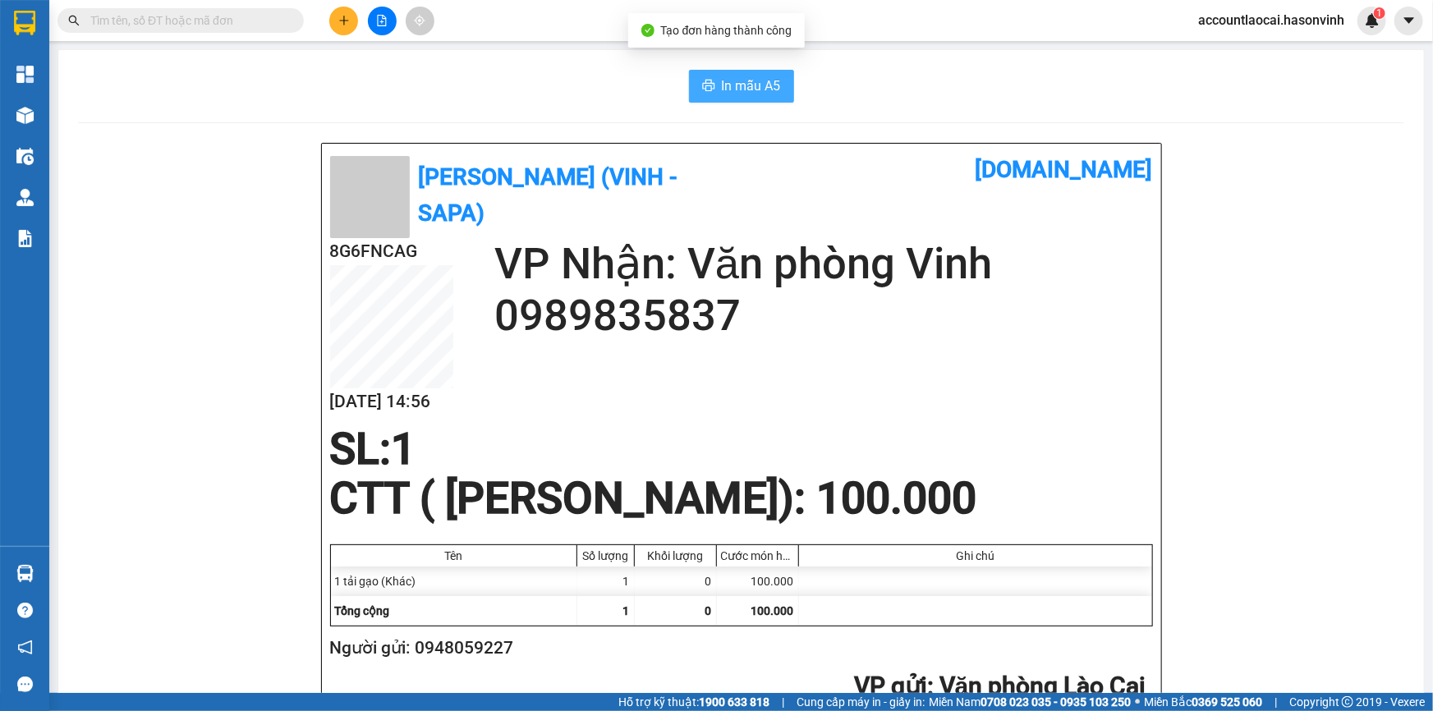
click at [735, 76] on span "In mẫu A5" at bounding box center [751, 86] width 59 height 21
